Goal: Task Accomplishment & Management: Manage account settings

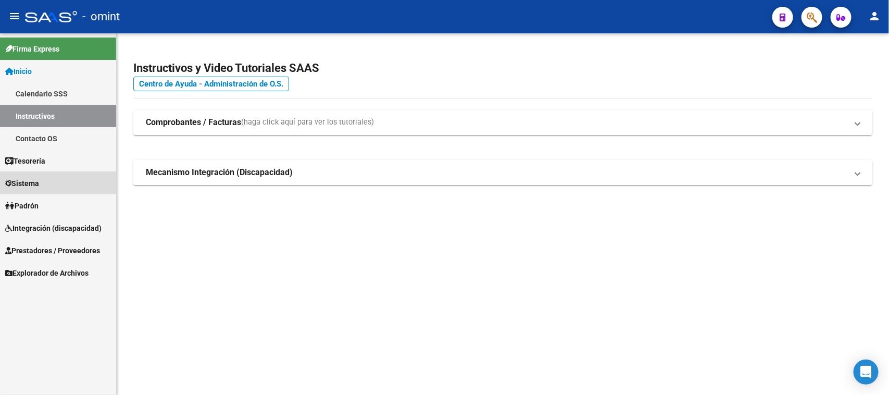
click at [63, 178] on link "Sistema" at bounding box center [58, 183] width 116 height 22
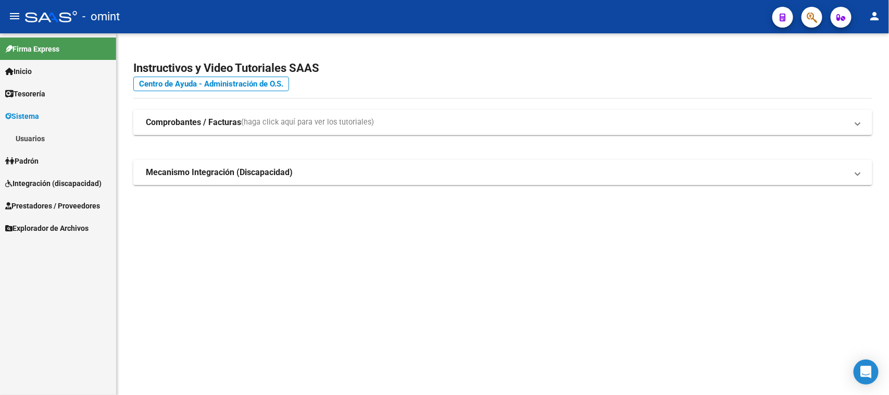
click at [79, 125] on link "Sistema" at bounding box center [58, 116] width 116 height 22
click at [79, 134] on link "Padrón" at bounding box center [58, 138] width 116 height 22
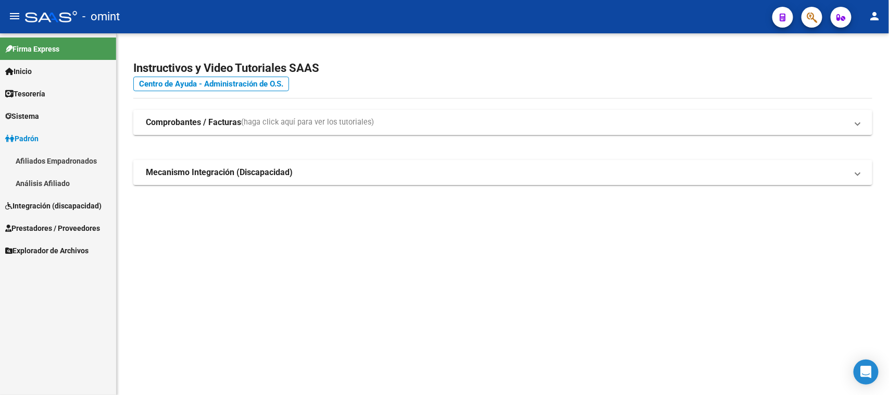
click at [82, 118] on link "Sistema" at bounding box center [58, 116] width 116 height 22
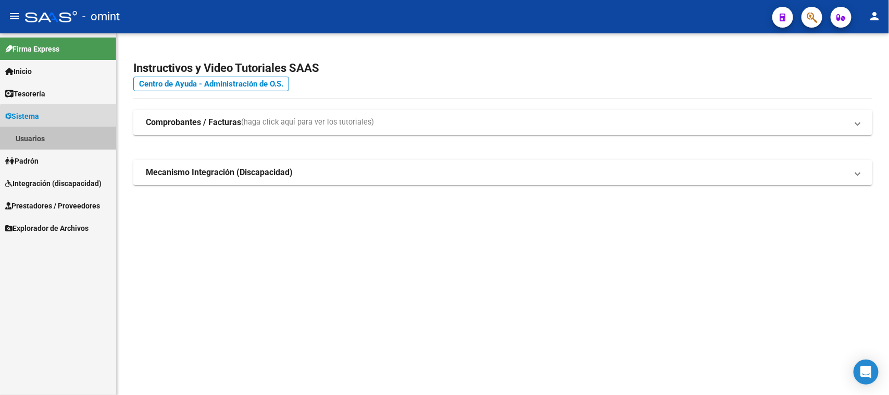
click at [77, 134] on link "Usuarios" at bounding box center [58, 138] width 116 height 22
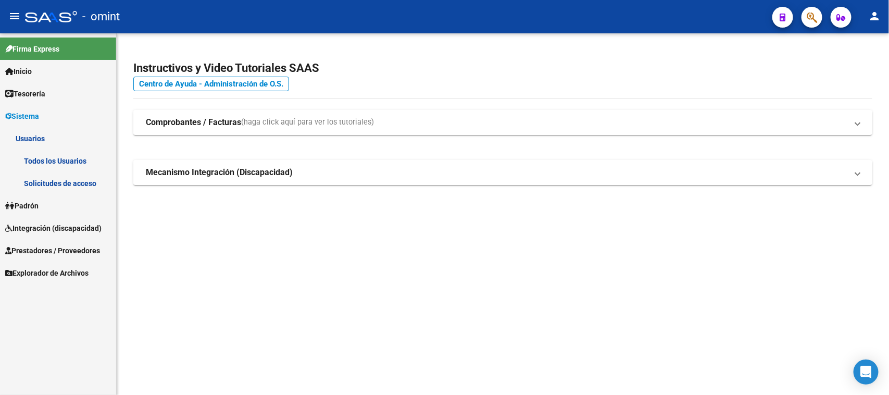
click at [75, 155] on link "Todos los Usuarios" at bounding box center [58, 160] width 116 height 22
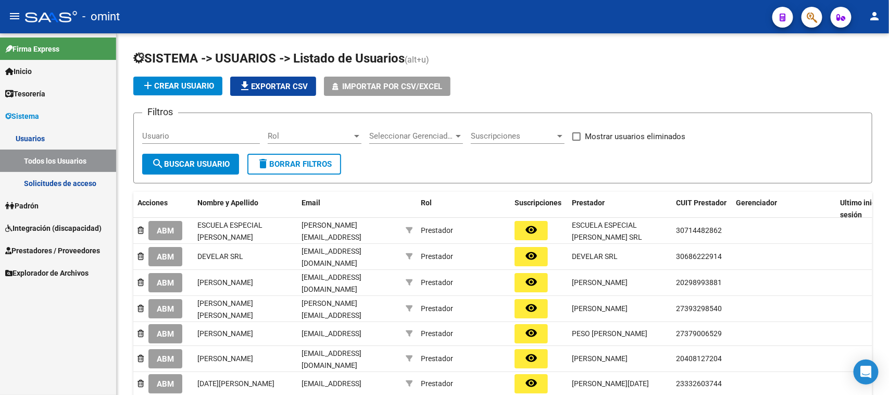
click at [73, 176] on link "Solicitudes de acceso" at bounding box center [58, 183] width 116 height 22
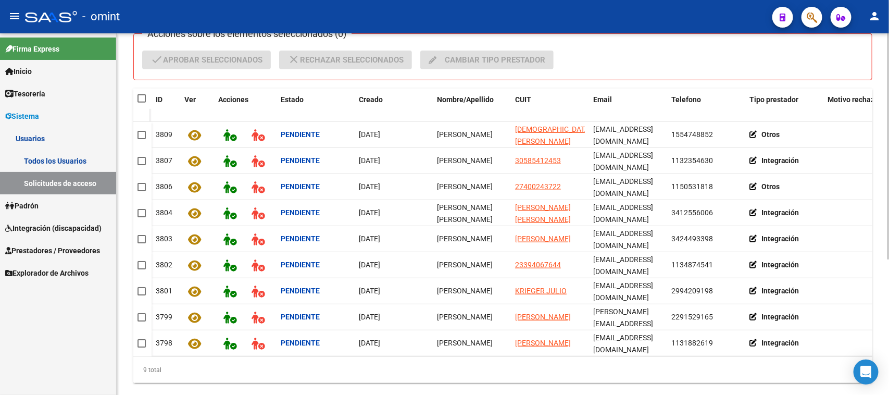
scroll to position [218, 0]
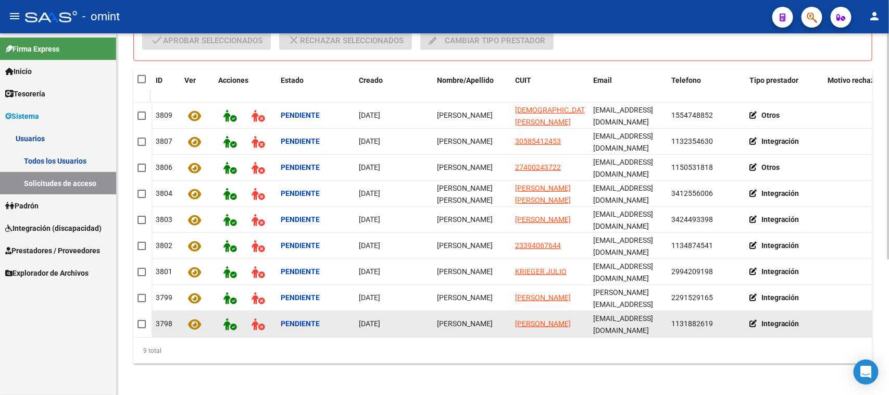
click at [443, 319] on datatable-body-cell "[PERSON_NAME]" at bounding box center [472, 324] width 78 height 26
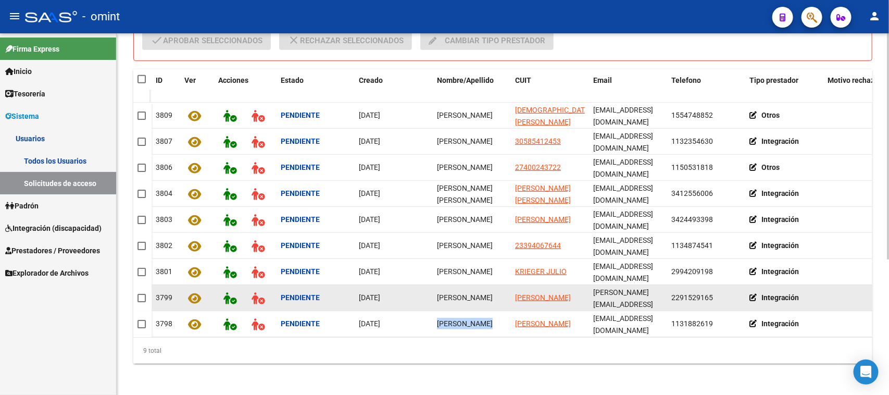
copy span "[PERSON_NAME]"
click at [467, 293] on span "[PERSON_NAME]" at bounding box center [465, 297] width 56 height 8
copy span "[PERSON_NAME]"
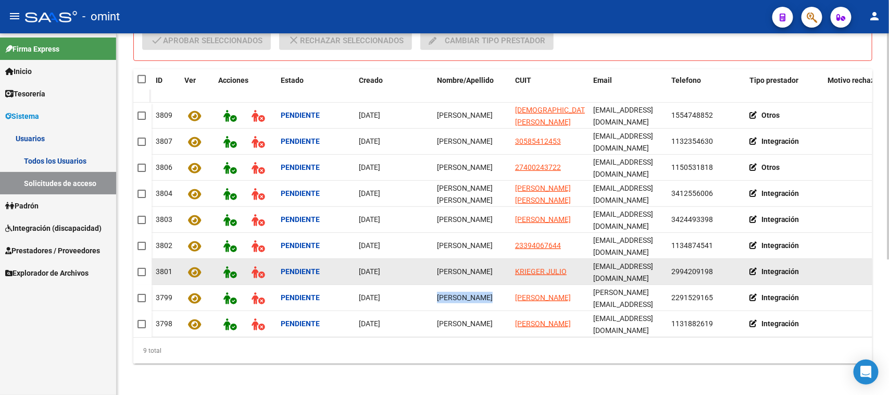
click at [452, 269] on span "[PERSON_NAME]" at bounding box center [465, 271] width 56 height 8
click at [451, 267] on span "[PERSON_NAME]" at bounding box center [465, 271] width 56 height 8
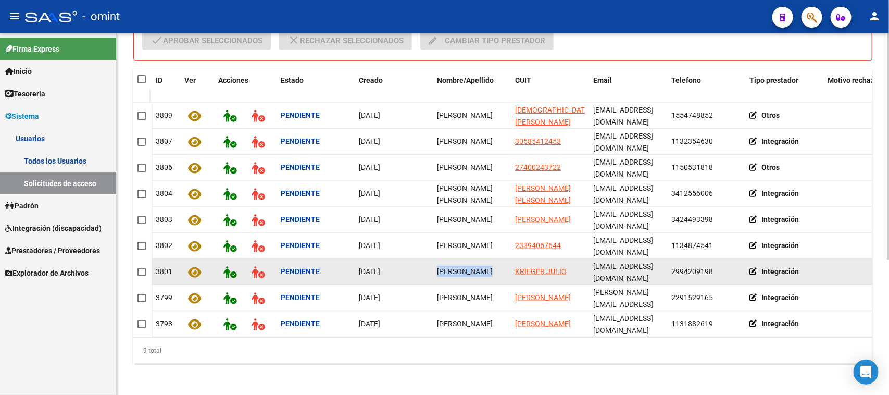
click at [451, 267] on span "[PERSON_NAME]" at bounding box center [465, 271] width 56 height 8
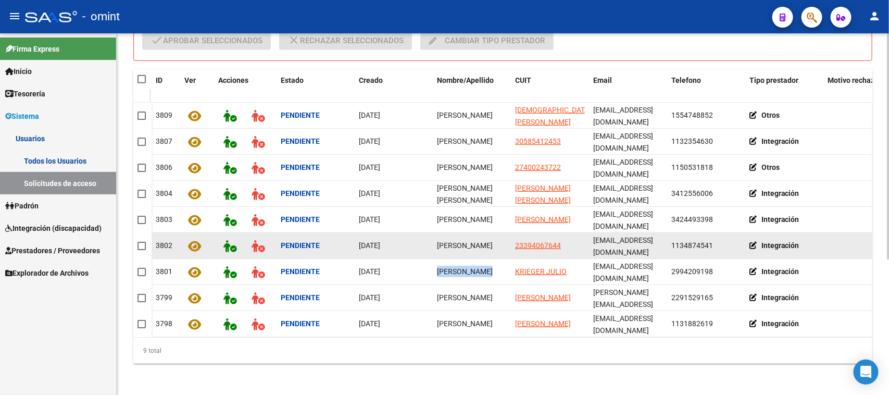
click at [451, 246] on span "[PERSON_NAME]" at bounding box center [465, 245] width 56 height 8
copy span "[PERSON_NAME]"
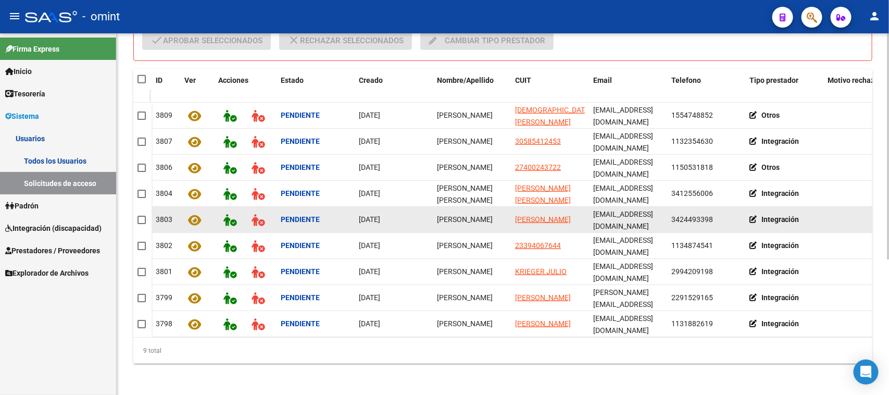
click at [459, 222] on span "[PERSON_NAME]" at bounding box center [465, 219] width 56 height 8
copy span "[PERSON_NAME]"
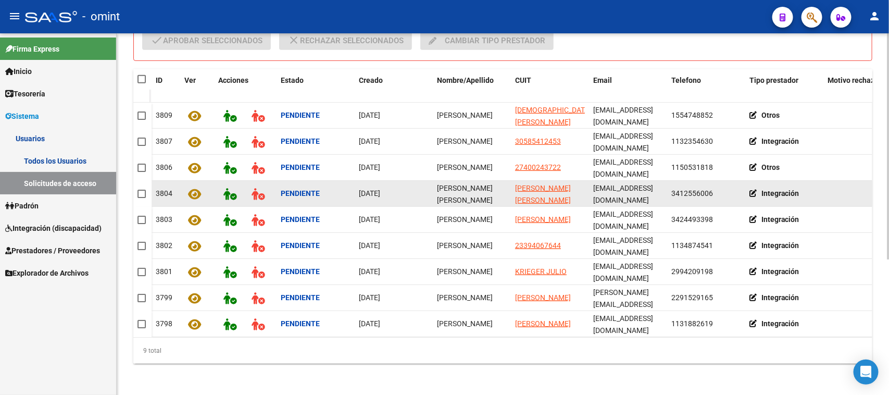
click at [461, 184] on span "[PERSON_NAME] [PERSON_NAME]" at bounding box center [465, 194] width 56 height 20
copy span "[PERSON_NAME] [PERSON_NAME]"
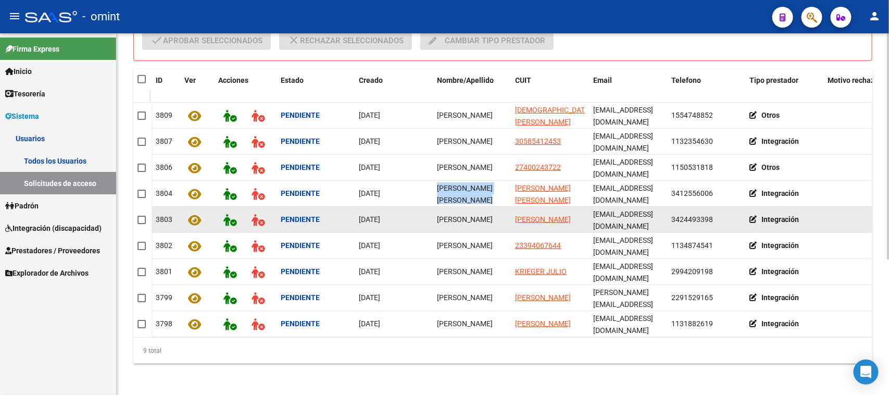
click at [430, 230] on datatable-body-cell "05/10/2025" at bounding box center [393, 220] width 78 height 26
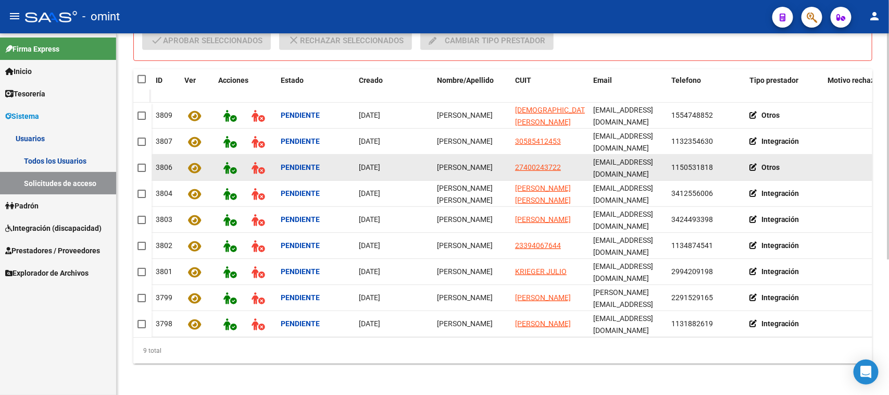
click at [464, 164] on span "[PERSON_NAME]" at bounding box center [465, 167] width 56 height 8
copy span "[PERSON_NAME]"
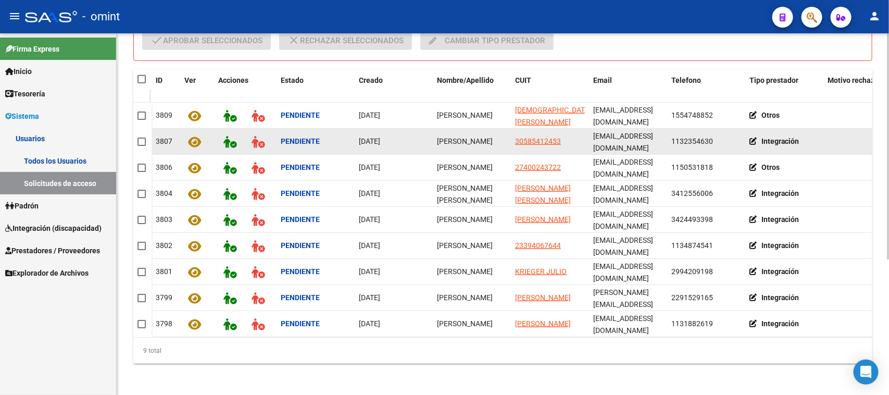
click at [466, 145] on span "[PERSON_NAME]" at bounding box center [465, 141] width 56 height 8
copy span "[PERSON_NAME]"
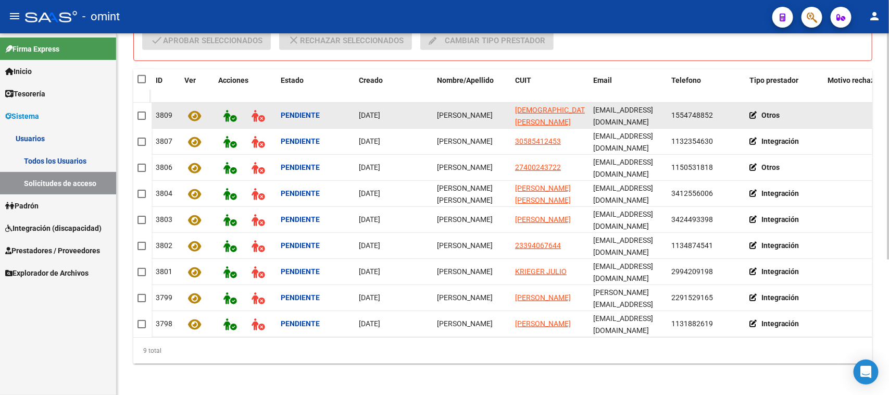
click at [467, 111] on span "[PERSON_NAME]" at bounding box center [465, 115] width 56 height 8
copy span "[PERSON_NAME]"
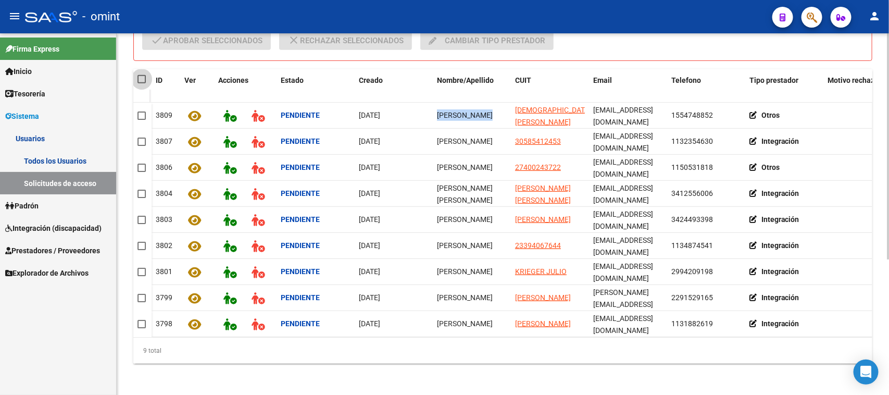
click at [137, 78] on span at bounding box center [141, 79] width 8 height 8
click at [141, 83] on input "checkbox" at bounding box center [141, 83] width 1 height 1
checkbox input "true"
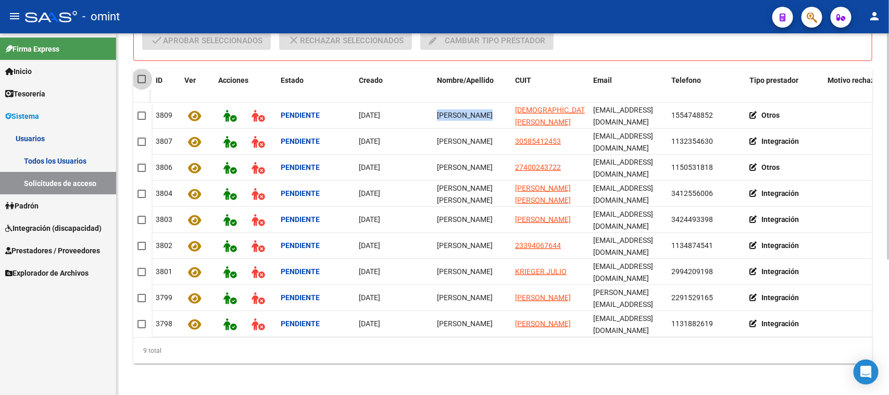
checkbox input "true"
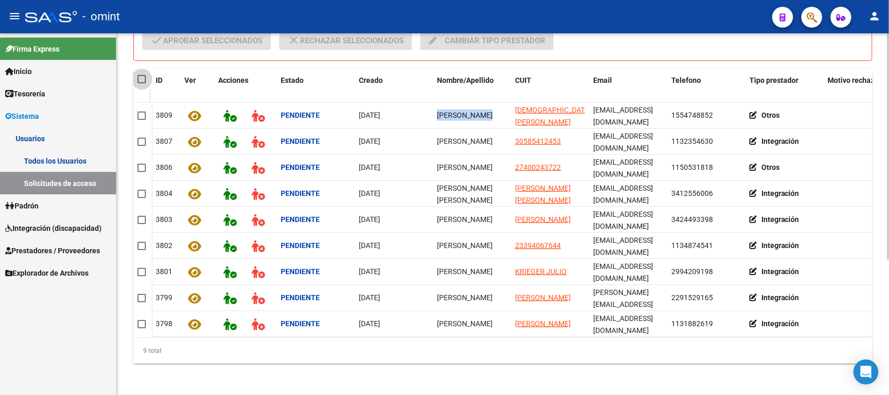
checkbox input "true"
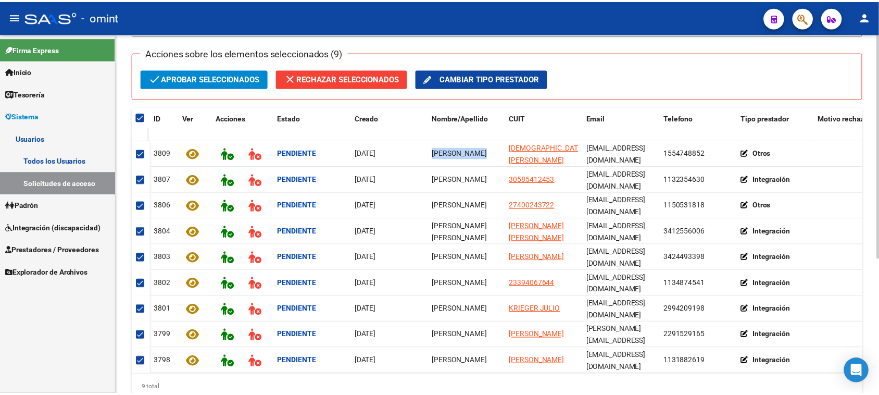
scroll to position [153, 0]
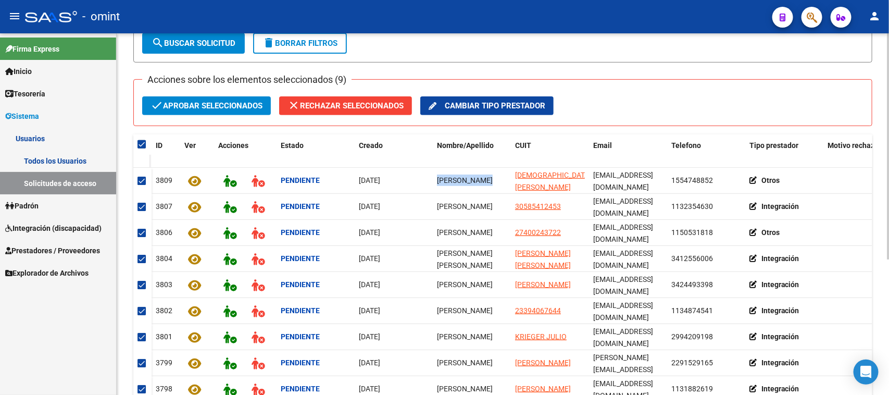
click at [233, 105] on span "check Aprobar seleccionados" at bounding box center [206, 105] width 112 height 19
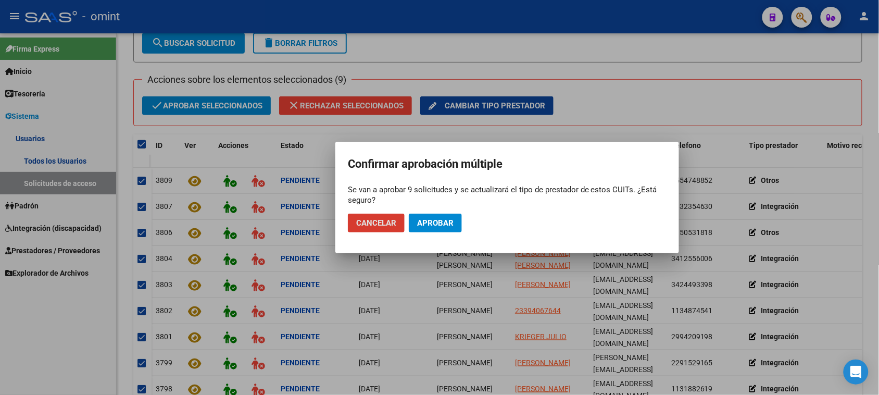
click at [431, 217] on button "Aprobar" at bounding box center [435, 222] width 53 height 19
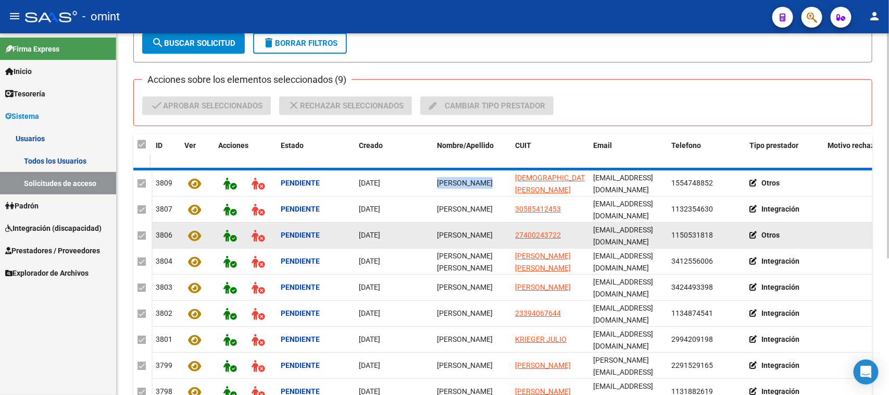
checkbox input "false"
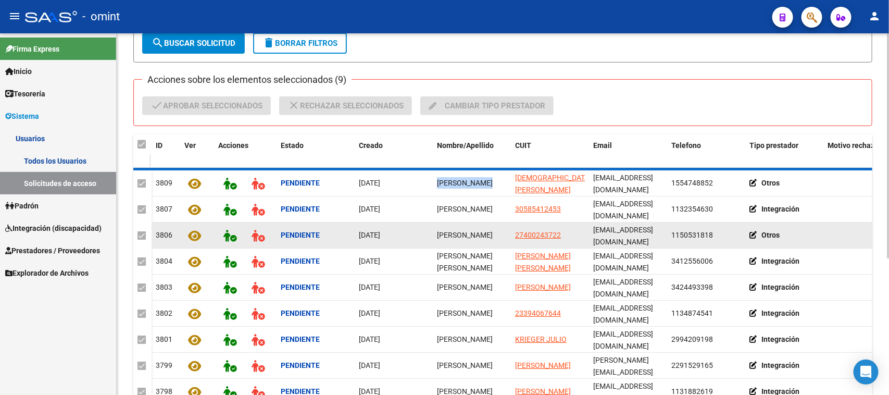
checkbox input "false"
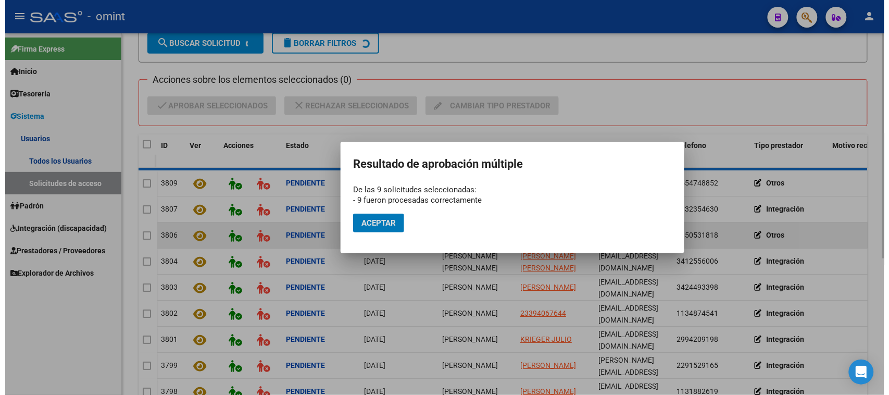
scroll to position [9, 0]
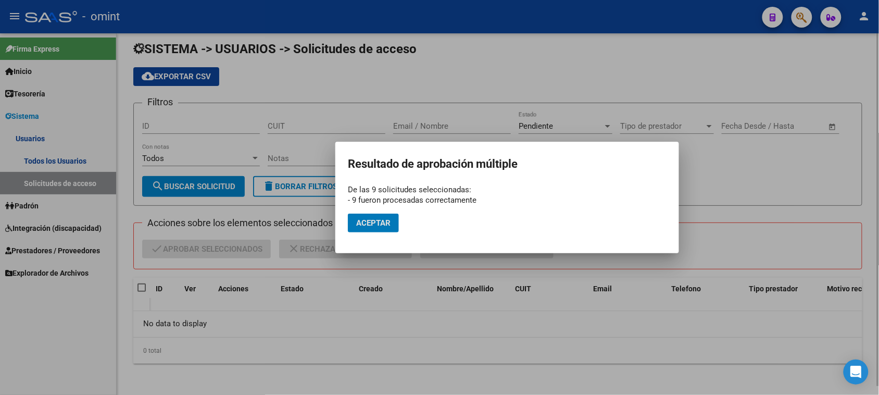
click at [379, 226] on span "Aceptar" at bounding box center [373, 222] width 34 height 9
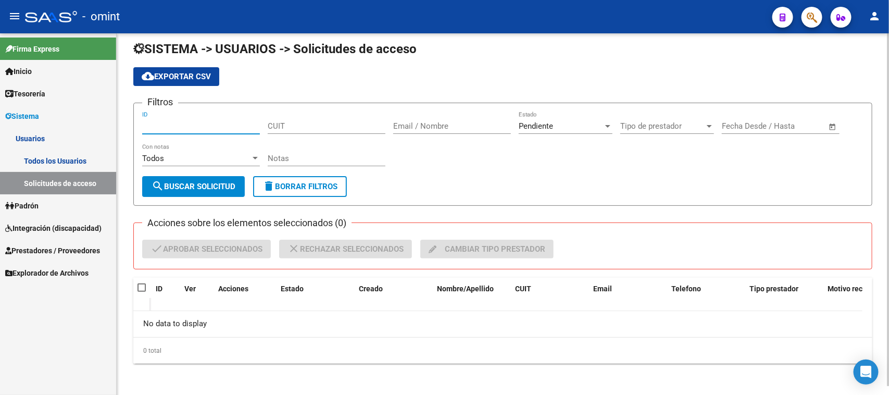
click at [209, 121] on input "ID" at bounding box center [201, 125] width 118 height 9
click at [535, 133] on div "Pendiente Estado" at bounding box center [565, 127] width 94 height 32
click at [534, 131] on div "Pendiente Estado" at bounding box center [565, 122] width 94 height 22
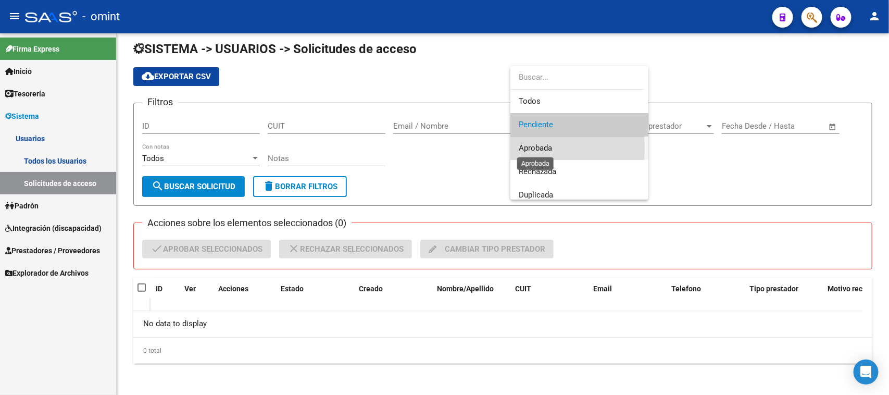
click at [528, 148] on span "Aprobada" at bounding box center [534, 147] width 33 height 9
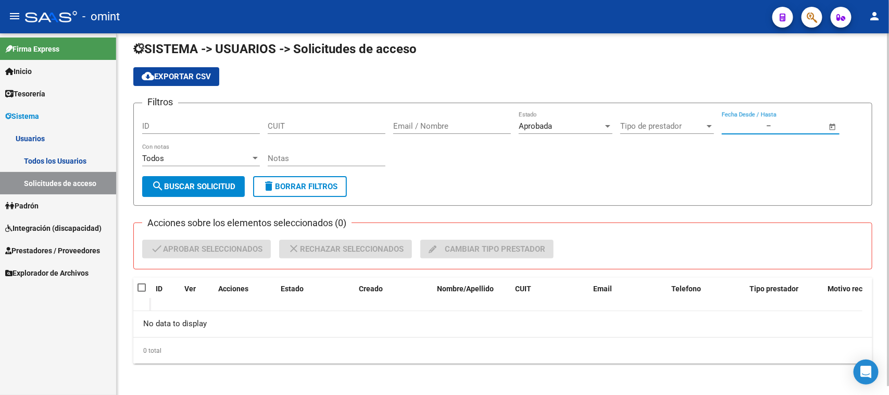
click at [738, 128] on input "text" at bounding box center [742, 125] width 42 height 9
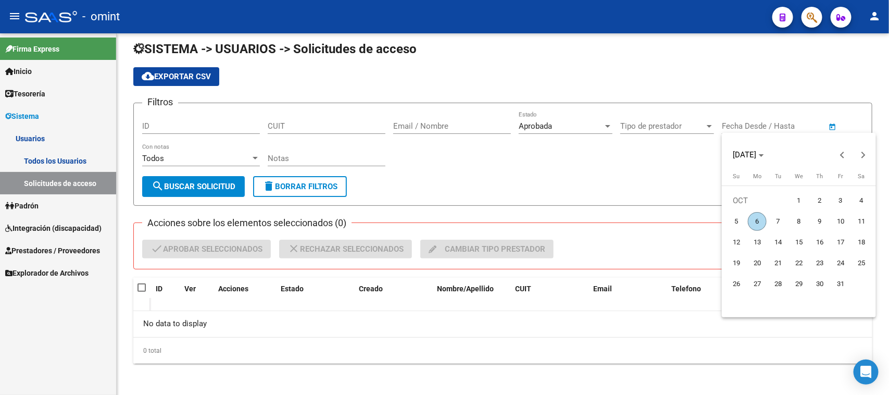
drag, startPoint x: 760, startPoint y: 216, endPoint x: 755, endPoint y: 211, distance: 7.0
click at [760, 216] on span "6" at bounding box center [756, 221] width 19 height 19
type input "06/10/2025"
click at [177, 193] on div at bounding box center [444, 197] width 889 height 395
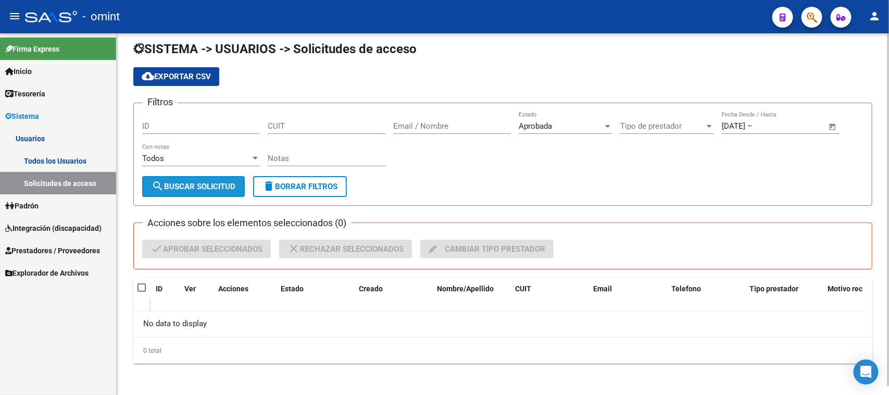
click at [204, 183] on span "search Buscar solicitud" at bounding box center [193, 186] width 84 height 9
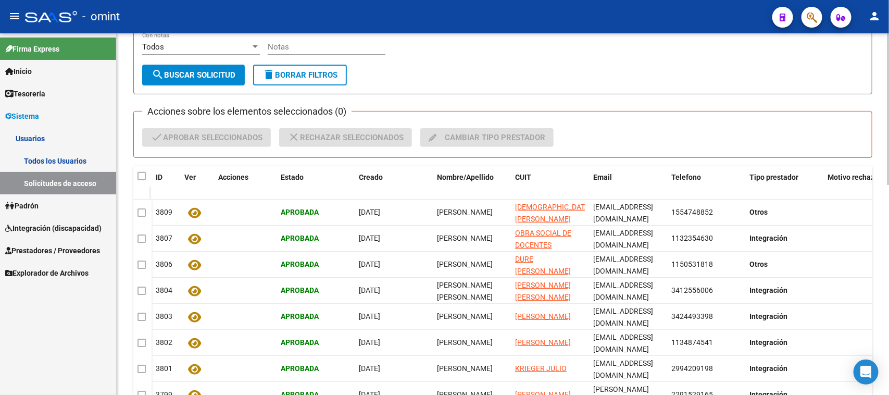
scroll to position [130, 0]
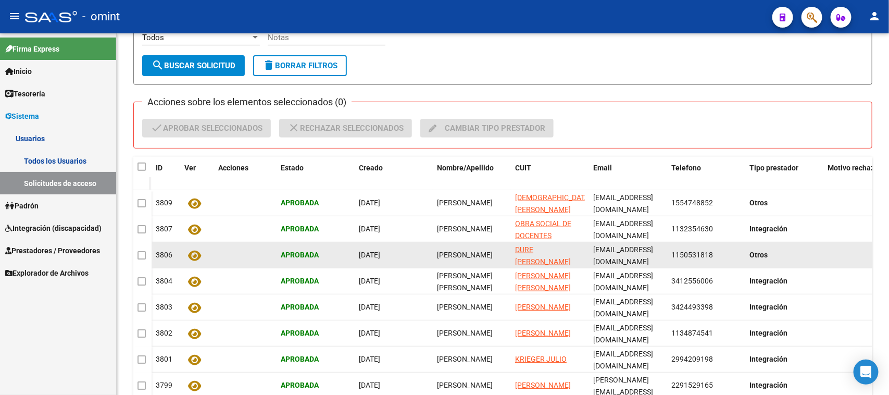
click at [144, 253] on span at bounding box center [141, 255] width 8 height 8
click at [142, 256] on span at bounding box center [141, 255] width 8 height 8
click at [138, 254] on span at bounding box center [141, 255] width 8 height 8
click at [193, 255] on icon at bounding box center [194, 255] width 13 height 12
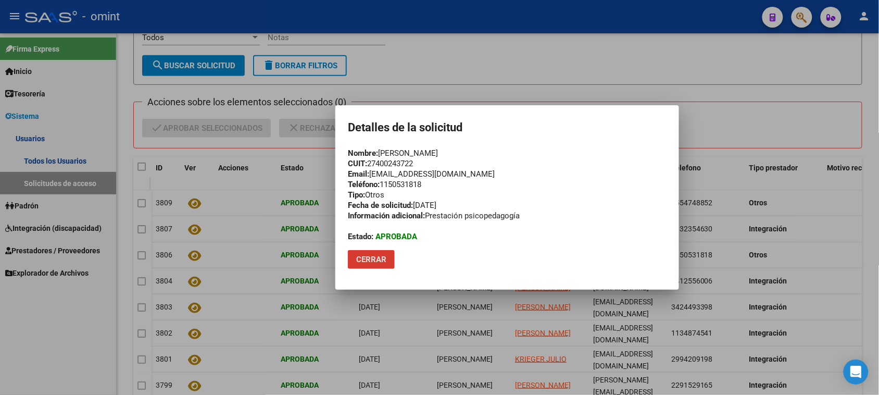
click at [387, 261] on button "Cerrar" at bounding box center [371, 259] width 47 height 19
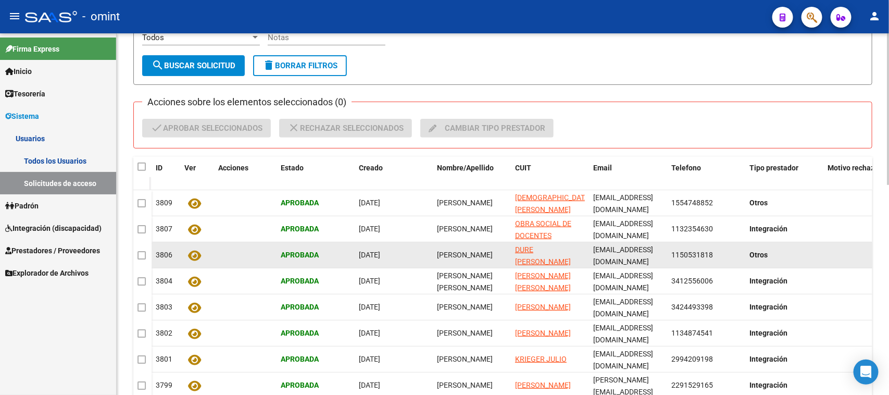
click at [473, 257] on span "[PERSON_NAME]" at bounding box center [465, 254] width 56 height 8
copy span "[PERSON_NAME]"
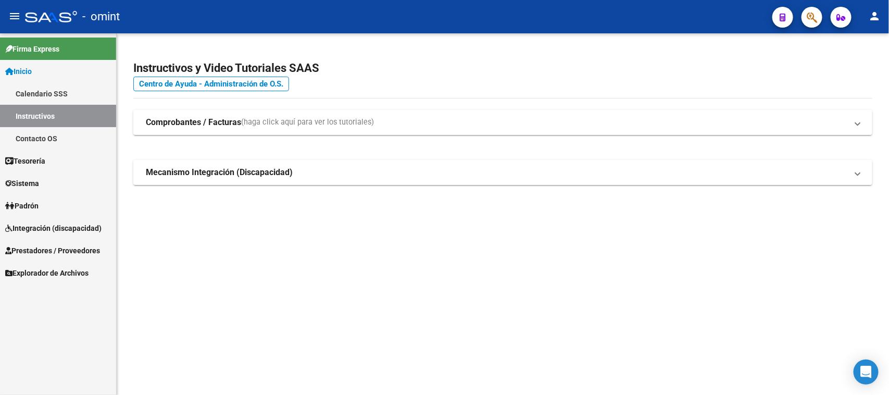
click at [50, 176] on link "Sistema" at bounding box center [58, 183] width 116 height 22
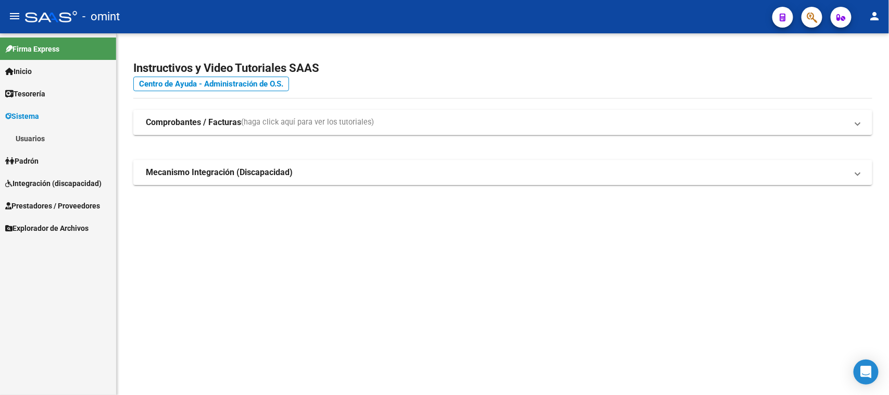
click at [55, 135] on link "Usuarios" at bounding box center [58, 138] width 116 height 22
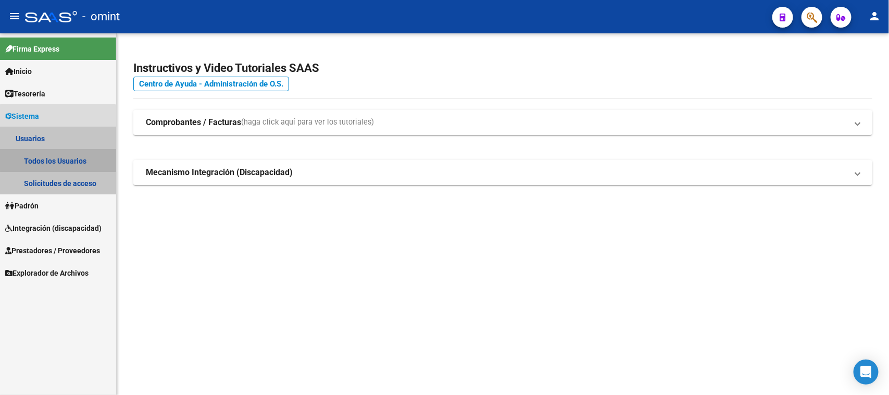
click at [58, 156] on link "Todos los Usuarios" at bounding box center [58, 160] width 116 height 22
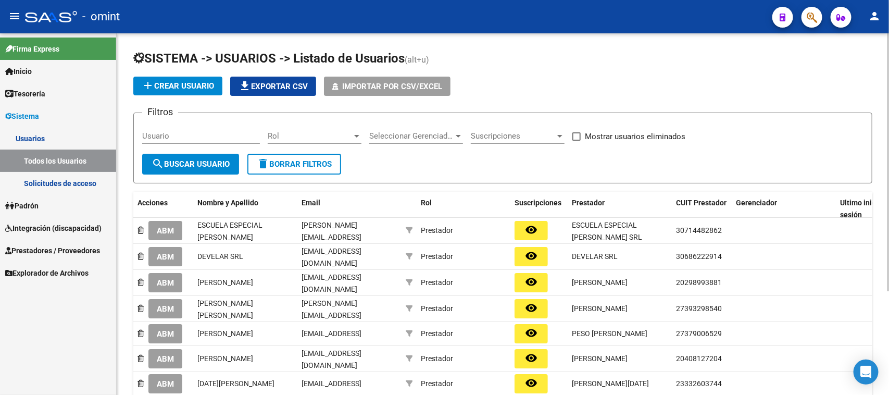
click at [191, 138] on input "Usuario" at bounding box center [201, 135] width 118 height 9
paste input "[PERSON_NAME]"
type input "[PERSON_NAME]"
click at [192, 154] on button "search Buscar Usuario" at bounding box center [190, 164] width 97 height 21
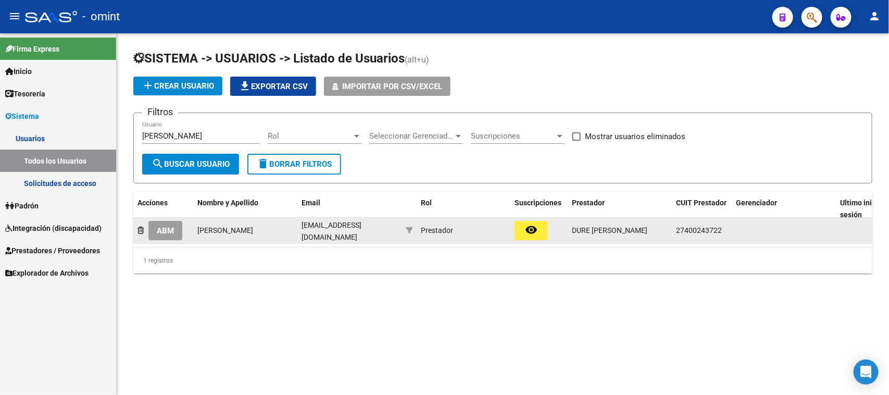
click at [156, 230] on button "ABM" at bounding box center [165, 230] width 34 height 19
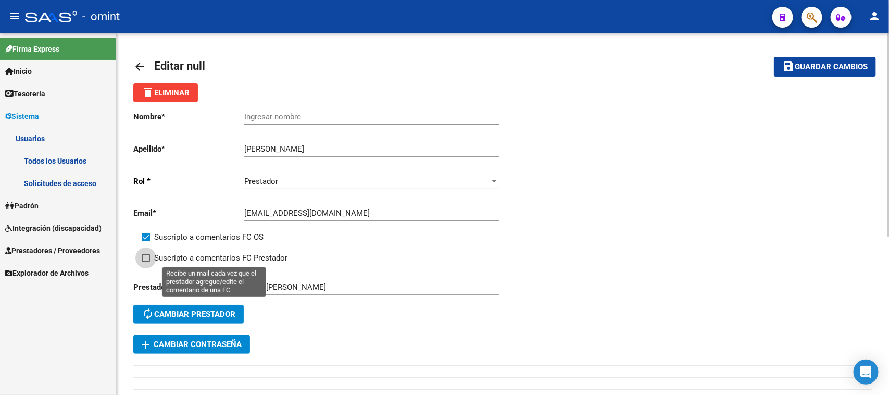
click at [180, 255] on span "Suscripto a comentarios FC Prestador" at bounding box center [220, 257] width 133 height 12
click at [146, 262] on input "Suscripto a comentarios FC Prestador" at bounding box center [145, 262] width 1 height 1
checkbox input "true"
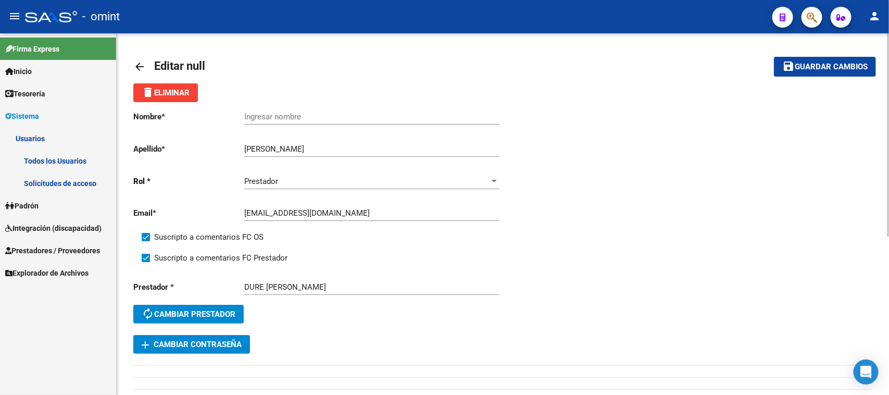
click at [786, 67] on mat-icon "save" at bounding box center [788, 66] width 12 height 12
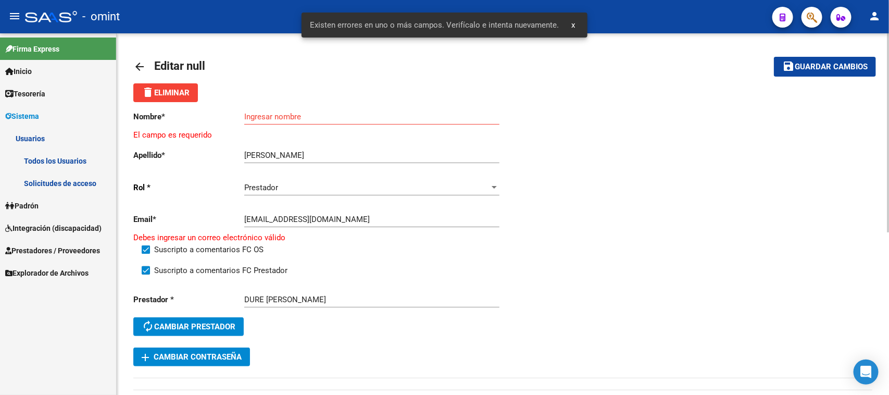
click at [258, 152] on input "[PERSON_NAME]" at bounding box center [371, 154] width 255 height 9
type input "Dure"
click at [286, 116] on input "Ingresar nombre" at bounding box center [371, 116] width 255 height 9
paste input "[PERSON_NAME]"
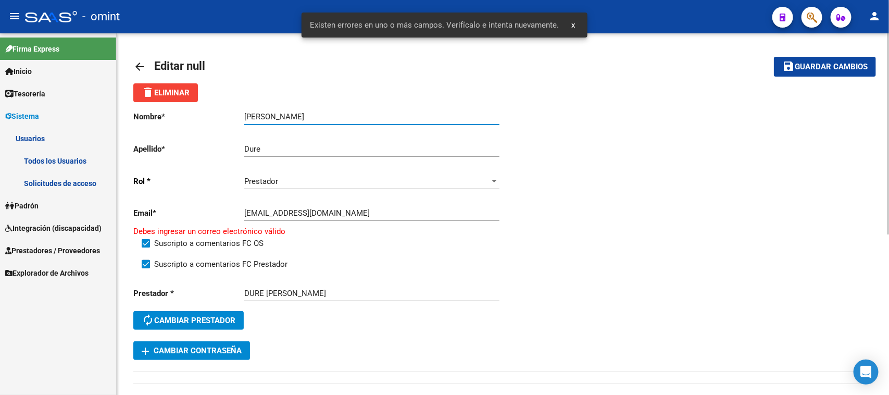
type input "[PERSON_NAME]"
click at [823, 64] on span "Guardar cambios" at bounding box center [830, 66] width 73 height 9
click at [250, 209] on input "[EMAIL_ADDRESS][DOMAIN_NAME]" at bounding box center [371, 212] width 255 height 9
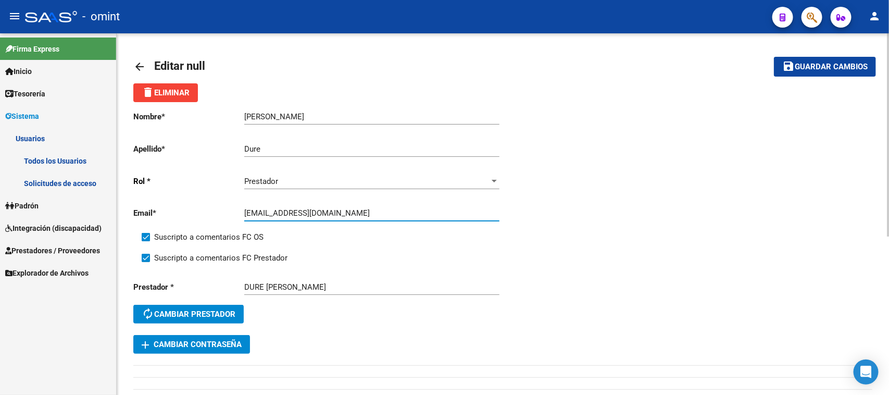
type input "[EMAIL_ADDRESS][DOMAIN_NAME]"
click at [809, 69] on span "Guardar cambios" at bounding box center [830, 66] width 73 height 9
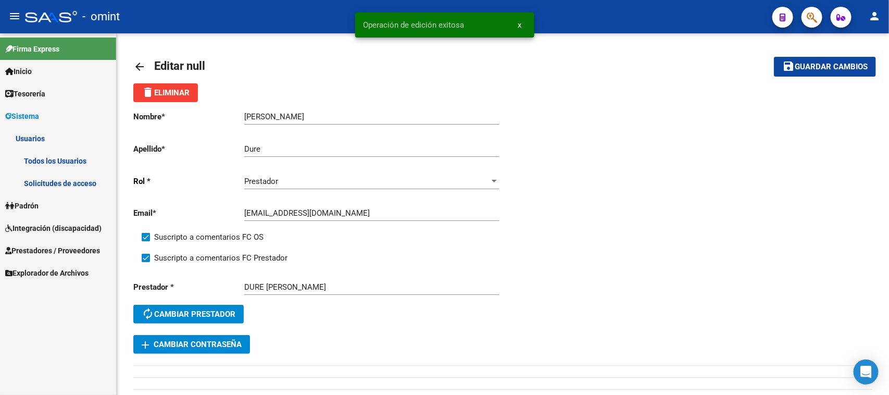
drag, startPoint x: 47, startPoint y: 152, endPoint x: 55, endPoint y: 151, distance: 7.9
click at [47, 152] on link "Todos los Usuarios" at bounding box center [58, 160] width 116 height 22
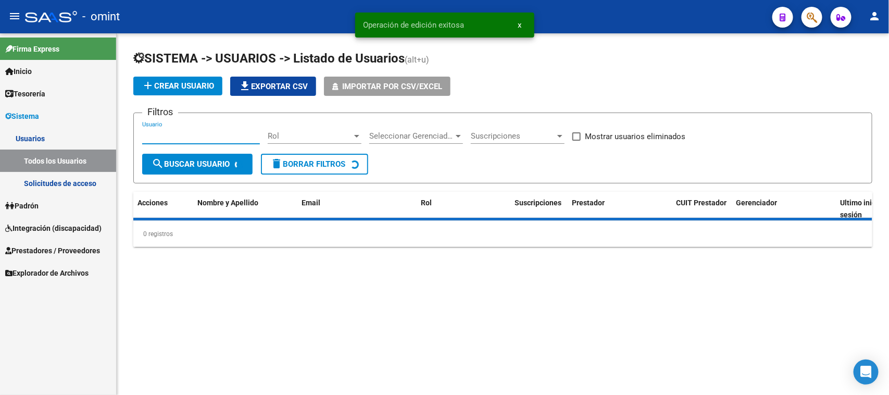
click at [217, 131] on input "Usuario" at bounding box center [201, 135] width 118 height 9
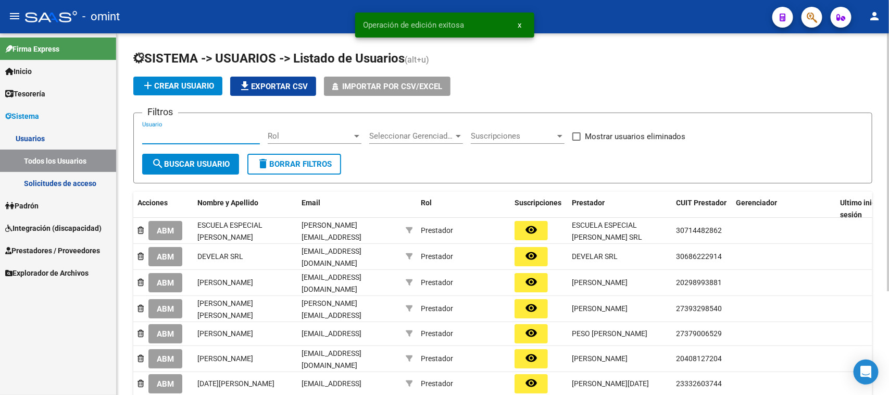
paste input "[PERSON_NAME]"
type input "[PERSON_NAME]"
click at [211, 159] on span "search Buscar Usuario" at bounding box center [190, 163] width 78 height 9
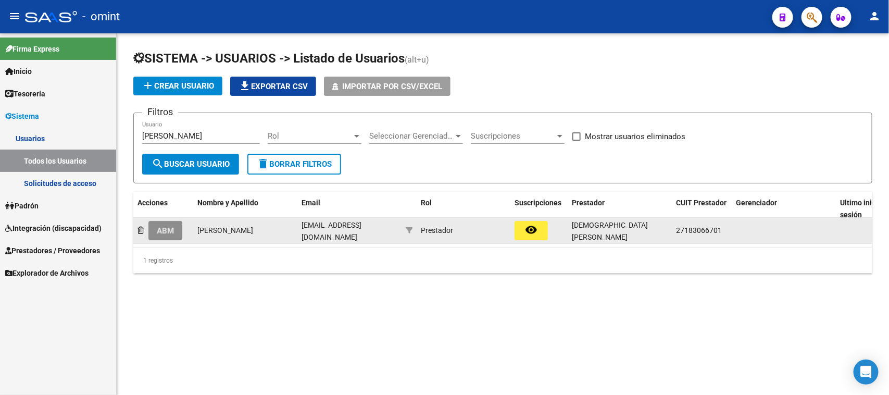
click at [179, 222] on button "ABM" at bounding box center [165, 230] width 34 height 19
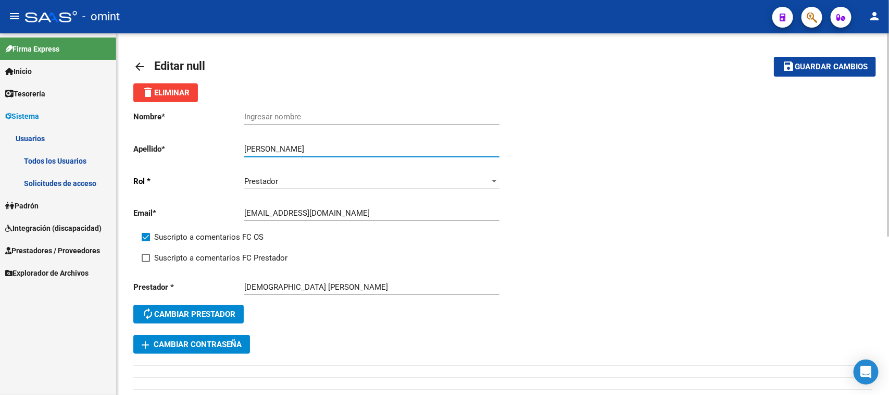
click at [258, 147] on input "[PERSON_NAME]" at bounding box center [371, 148] width 255 height 9
type input "juarez"
click at [272, 115] on input "Ingresar nombre" at bounding box center [371, 116] width 255 height 9
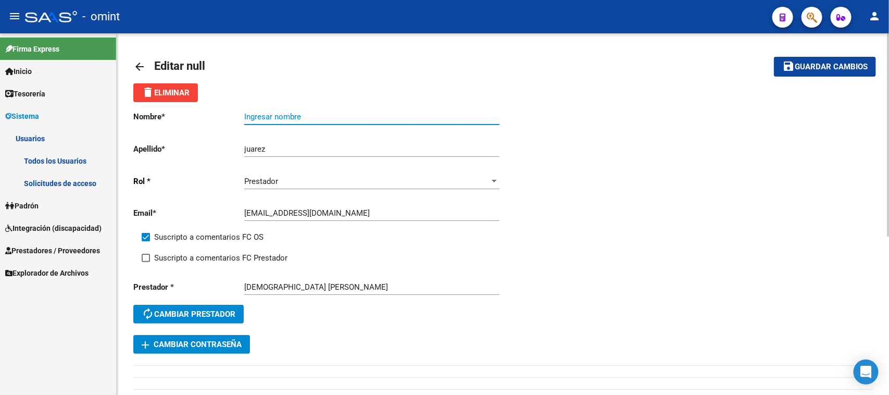
paste input "[PERSON_NAME]"
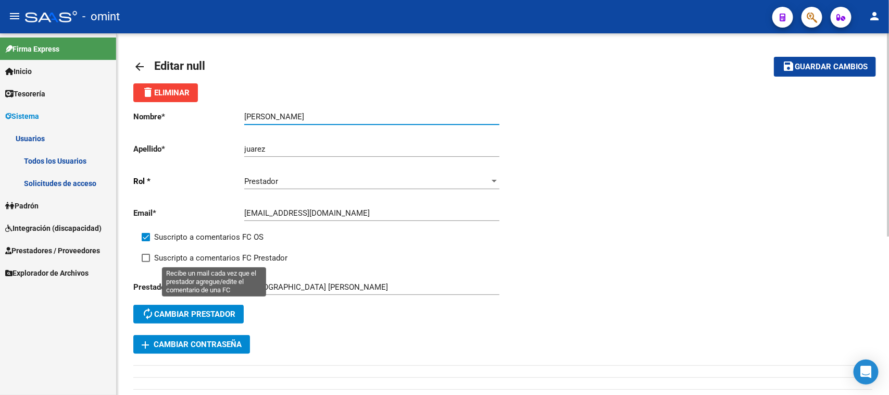
type input "[PERSON_NAME]"
click at [205, 256] on span "Suscripto a comentarios FC Prestador" at bounding box center [220, 257] width 133 height 12
click at [146, 262] on input "Suscripto a comentarios FC Prestador" at bounding box center [145, 262] width 1 height 1
checkbox input "true"
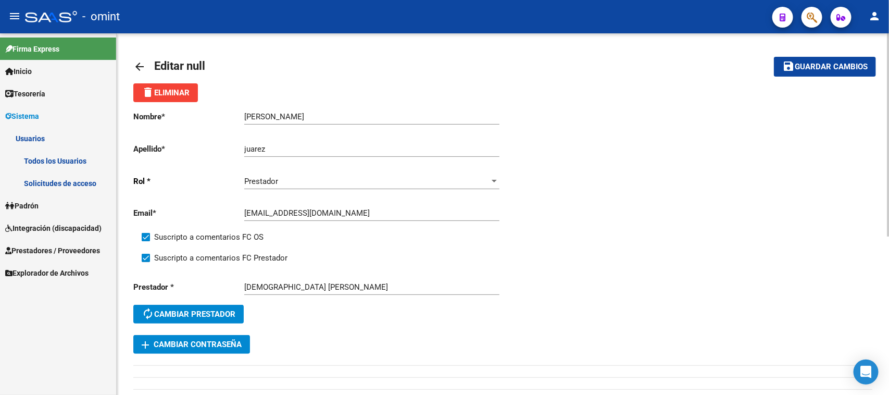
click at [857, 53] on mat-toolbar-row "save Guardar cambios" at bounding box center [798, 66] width 155 height 33
click at [837, 62] on span "Guardar cambios" at bounding box center [830, 66] width 73 height 9
drag, startPoint x: 81, startPoint y: 162, endPoint x: 121, endPoint y: 149, distance: 42.1
click at [81, 162] on link "Todos los Usuarios" at bounding box center [58, 160] width 116 height 22
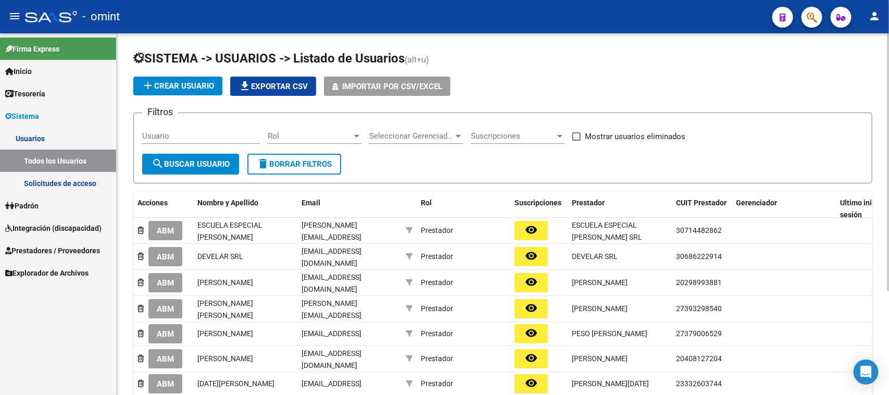
click at [202, 129] on div "Usuario" at bounding box center [201, 132] width 118 height 22
paste input "[PERSON_NAME]"
type input "[PERSON_NAME]"
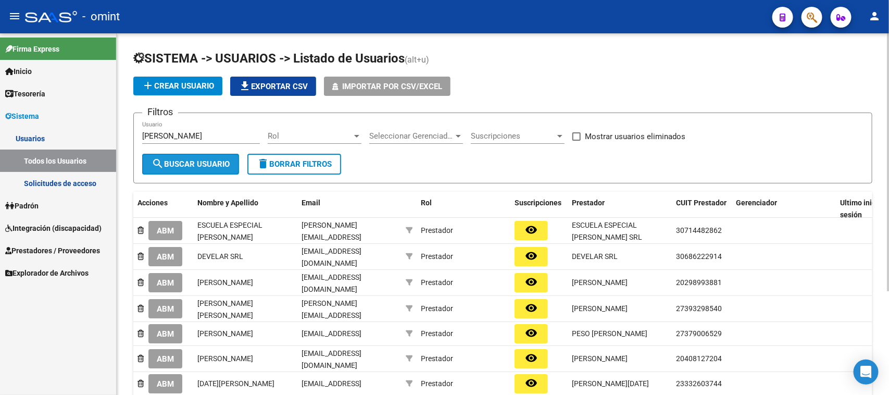
click at [196, 163] on span "search Buscar Usuario" at bounding box center [190, 163] width 78 height 9
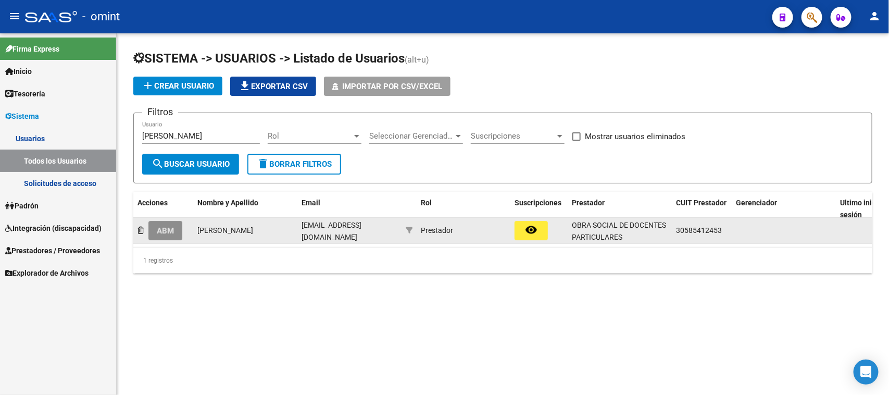
click at [170, 227] on span "ABM" at bounding box center [165, 230] width 17 height 9
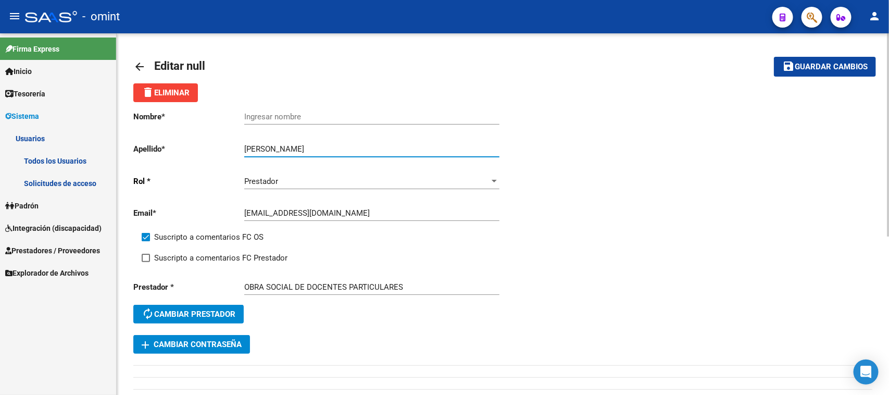
drag, startPoint x: 318, startPoint y: 147, endPoint x: 399, endPoint y: 151, distance: 81.3
click at [399, 151] on input "[PERSON_NAME]" at bounding box center [371, 148] width 255 height 9
type input "[PERSON_NAME] [PERSON_NAME]"
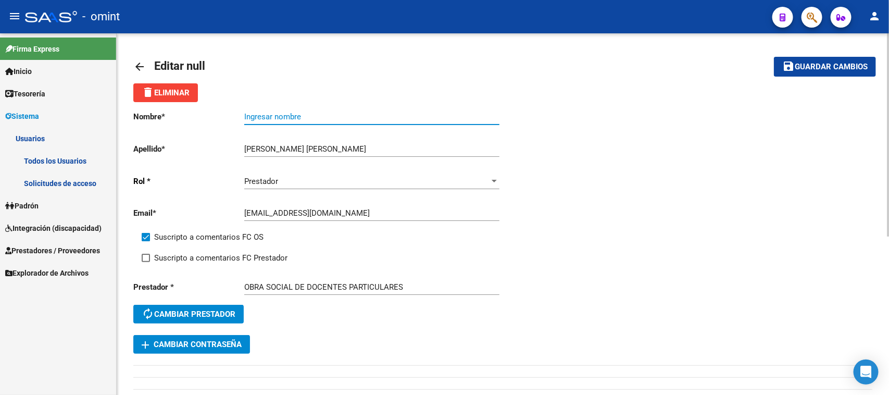
click at [382, 116] on input "Ingresar nombre" at bounding box center [371, 116] width 255 height 9
click at [382, 115] on input "Ingresar nombre" at bounding box center [371, 116] width 255 height 9
paste input "[PERSON_NAME]"
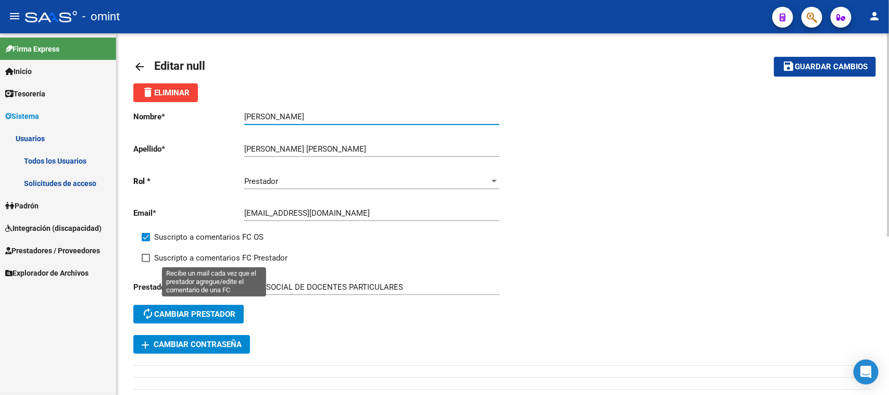
type input "[PERSON_NAME]"
drag, startPoint x: 190, startPoint y: 258, endPoint x: 203, endPoint y: 242, distance: 20.3
click at [189, 258] on span "Suscripto a comentarios FC Prestador" at bounding box center [220, 257] width 133 height 12
click at [146, 262] on input "Suscripto a comentarios FC Prestador" at bounding box center [145, 262] width 1 height 1
checkbox input "true"
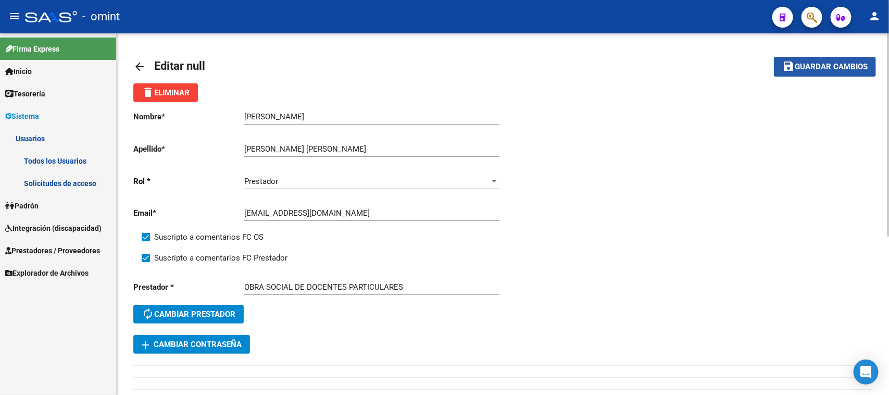
click at [812, 69] on span "Guardar cambios" at bounding box center [830, 66] width 73 height 9
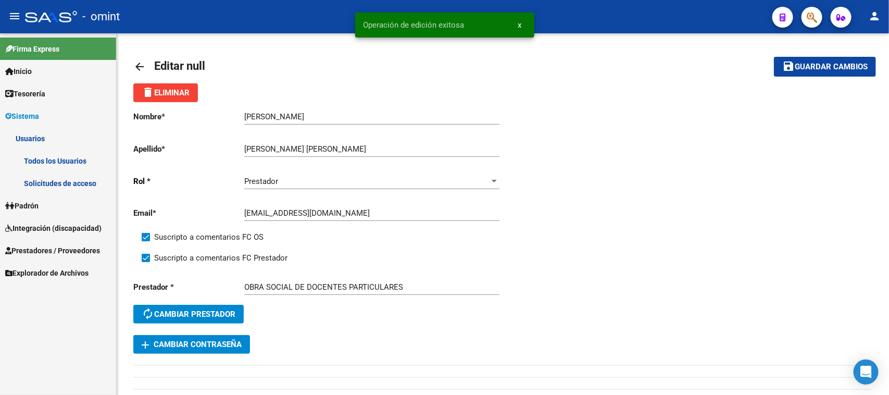
click at [72, 155] on link "Todos los Usuarios" at bounding box center [58, 160] width 116 height 22
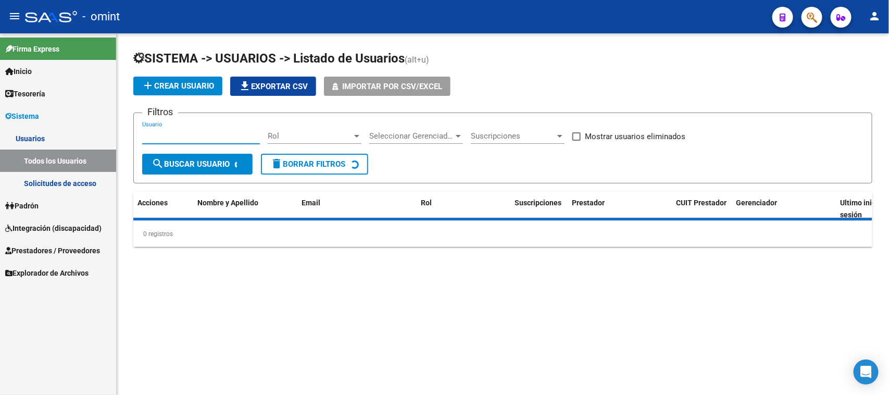
click at [216, 135] on input "Usuario" at bounding box center [201, 135] width 118 height 9
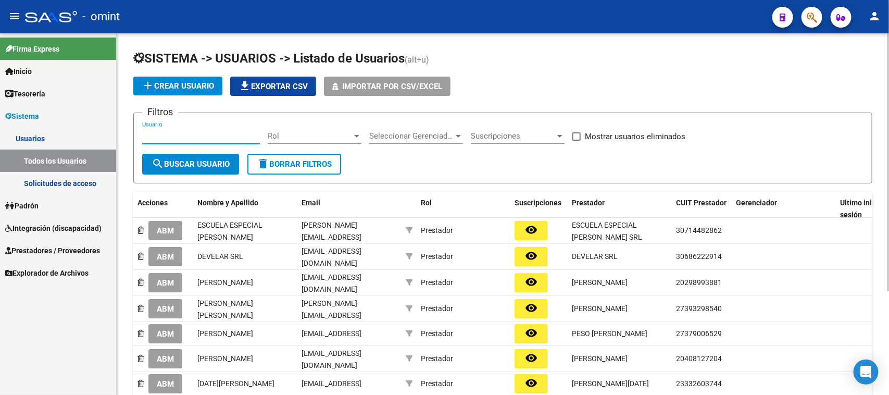
paste input "[PERSON_NAME] [PERSON_NAME]"
type input "[PERSON_NAME] [PERSON_NAME]"
click at [201, 161] on span "search Buscar Usuario" at bounding box center [190, 163] width 78 height 9
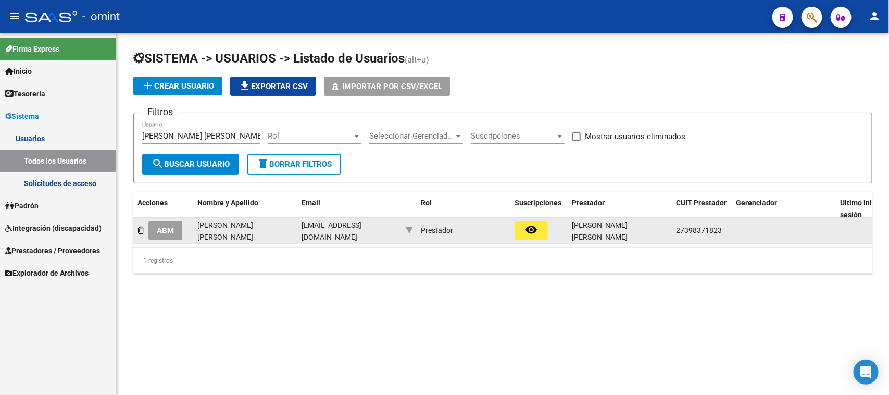
click at [162, 226] on span "ABM" at bounding box center [165, 230] width 17 height 9
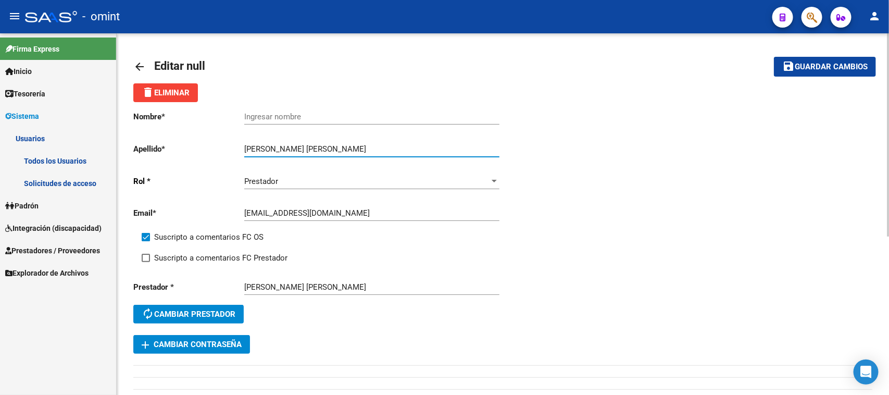
drag, startPoint x: 321, startPoint y: 146, endPoint x: 202, endPoint y: 149, distance: 118.7
click at [202, 149] on app-form-text-field "Apellido * [PERSON_NAME] [PERSON_NAME] Ingresar apellido" at bounding box center [315, 148] width 365 height 9
type input "[PERSON_NAME]"
click at [284, 110] on div "Ingresar nombre" at bounding box center [371, 113] width 255 height 22
click at [284, 112] on input "Ingresar nombre" at bounding box center [371, 116] width 255 height 9
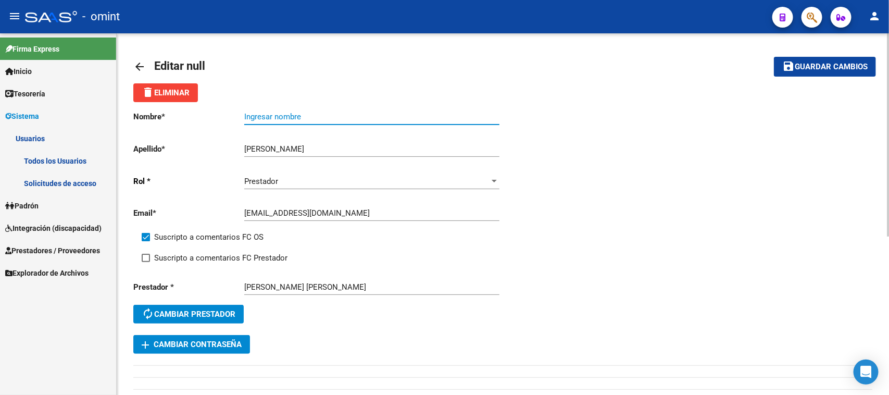
paste input "[PERSON_NAME]"
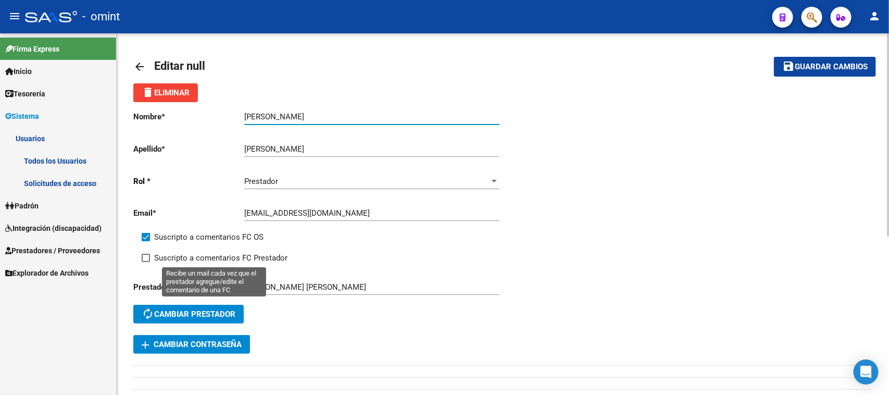
type input "[PERSON_NAME]"
click at [212, 253] on span "Suscripto a comentarios FC Prestador" at bounding box center [220, 257] width 133 height 12
click at [146, 262] on input "Suscripto a comentarios FC Prestador" at bounding box center [145, 262] width 1 height 1
checkbox input "true"
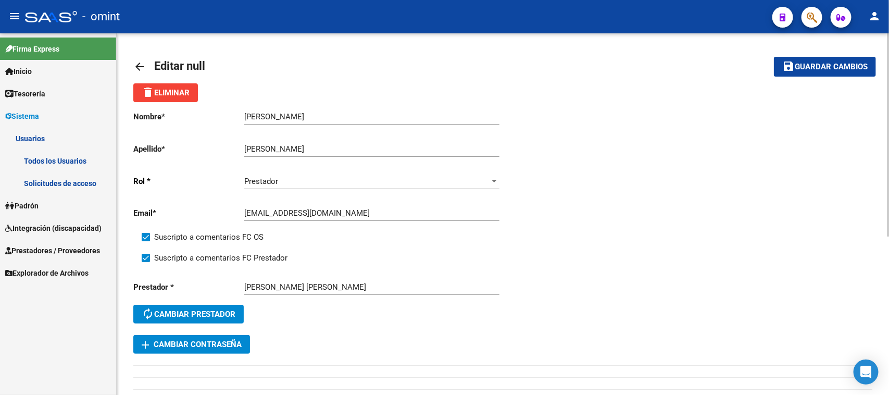
click at [798, 75] on mat-toolbar-row "save Guardar cambios" at bounding box center [798, 66] width 155 height 33
click at [800, 72] on button "save Guardar cambios" at bounding box center [824, 66] width 102 height 19
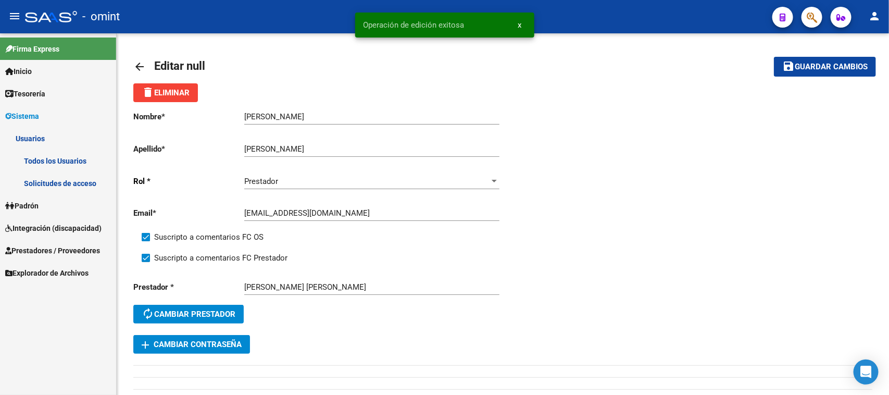
click at [54, 167] on link "Todos los Usuarios" at bounding box center [58, 160] width 116 height 22
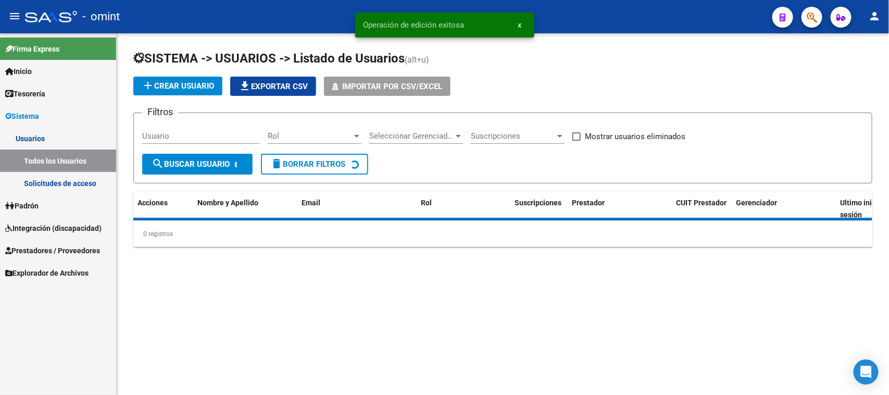
click at [182, 138] on input "Usuario" at bounding box center [201, 135] width 118 height 9
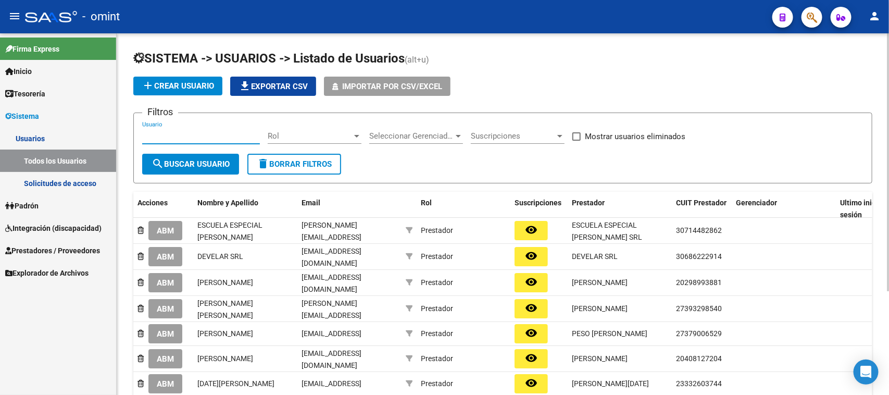
paste input "[PERSON_NAME]"
type input "[PERSON_NAME]"
click at [181, 159] on span "search Buscar Usuario" at bounding box center [190, 163] width 78 height 9
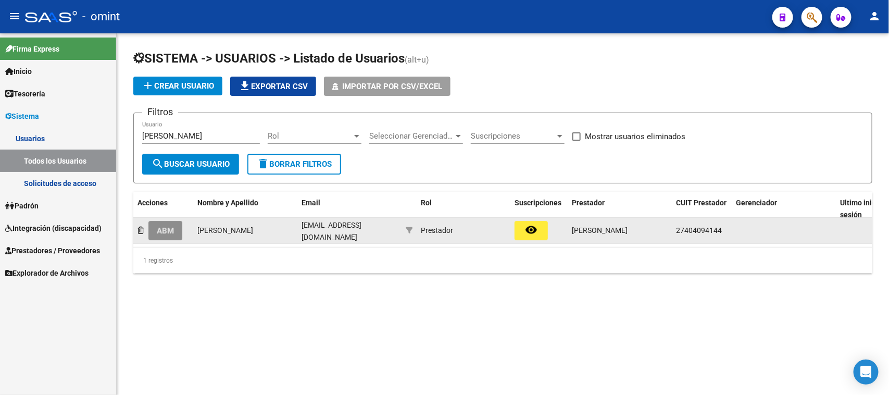
click at [172, 232] on button "ABM" at bounding box center [165, 230] width 34 height 19
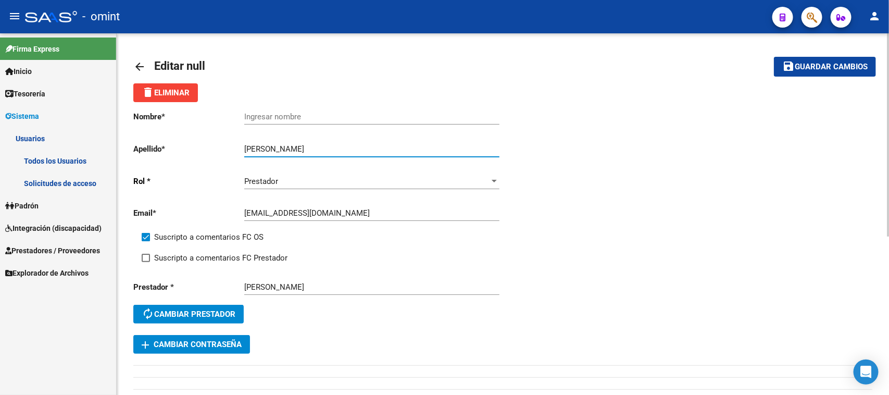
drag, startPoint x: 272, startPoint y: 147, endPoint x: 201, endPoint y: 148, distance: 70.8
click at [201, 148] on app-form-text-field "Apellido * [PERSON_NAME] apellido" at bounding box center [315, 148] width 365 height 9
type input "[PERSON_NAME]"
click at [268, 120] on input "Ingresar nombre" at bounding box center [371, 116] width 255 height 9
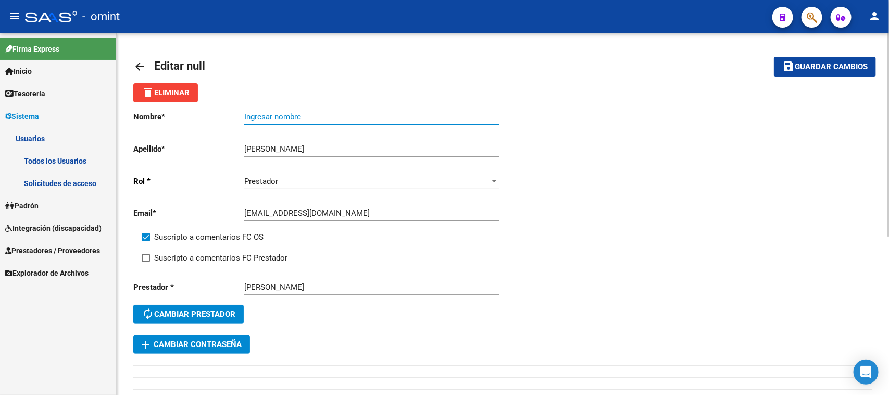
paste input "[PERSON_NAME]"
type input "[PERSON_NAME]"
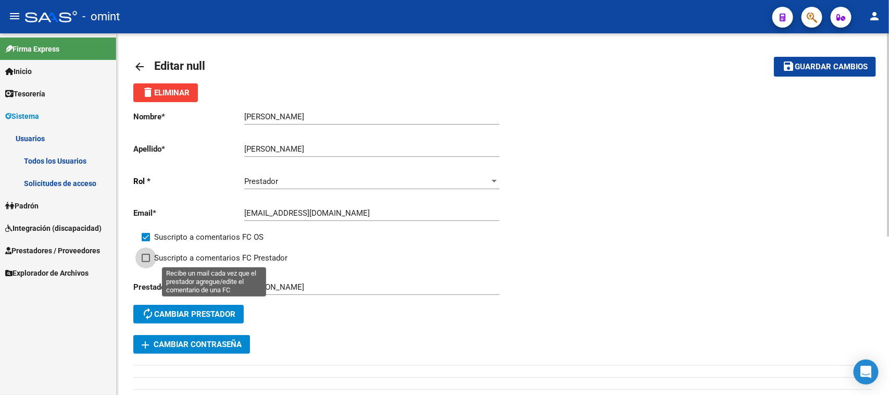
click at [222, 253] on span "Suscripto a comentarios FC Prestador" at bounding box center [220, 257] width 133 height 12
click at [146, 262] on input "Suscripto a comentarios FC Prestador" at bounding box center [145, 262] width 1 height 1
checkbox input "true"
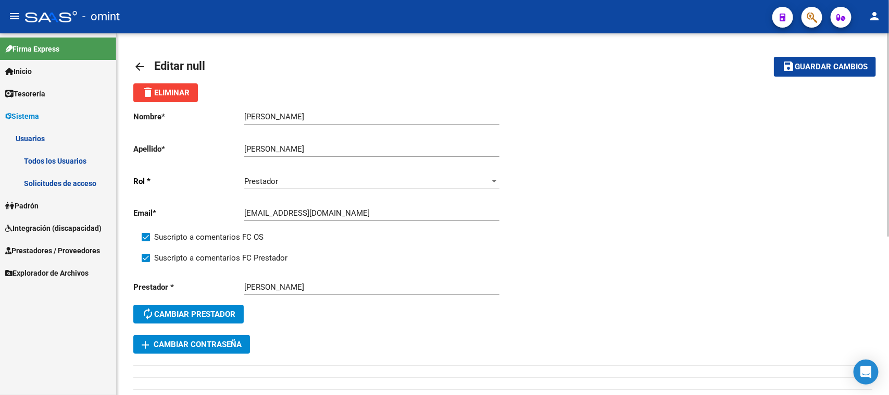
click at [820, 71] on button "save Guardar cambios" at bounding box center [824, 66] width 102 height 19
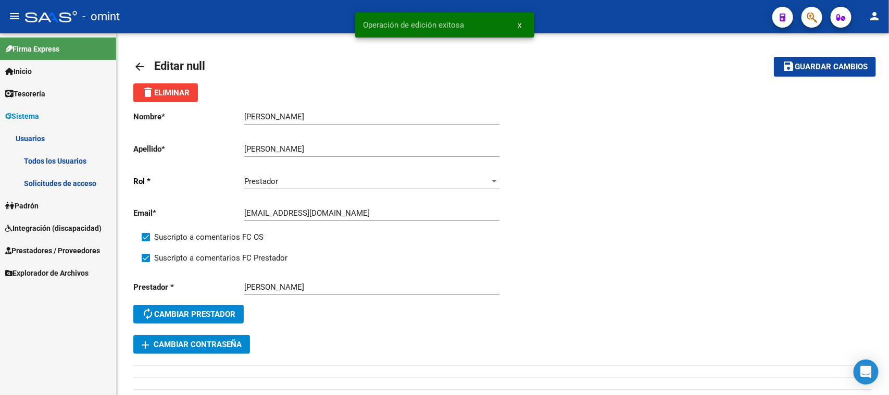
click at [65, 166] on link "Todos los Usuarios" at bounding box center [58, 160] width 116 height 22
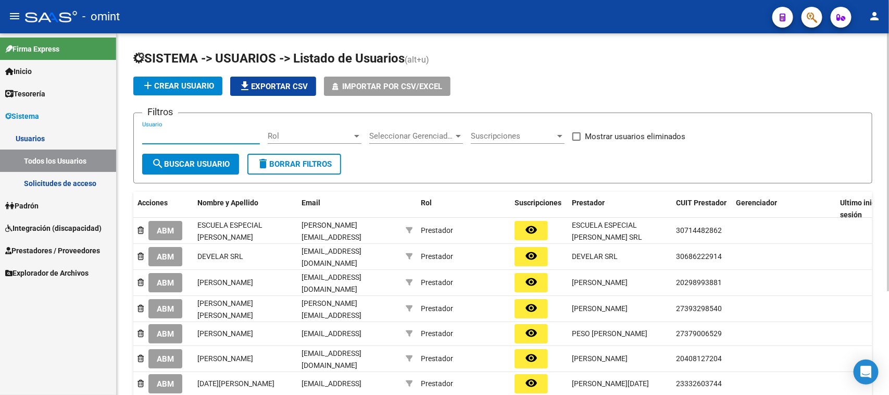
click at [220, 138] on input "Usuario" at bounding box center [201, 135] width 118 height 9
paste input "[PERSON_NAME]"
type input "[PERSON_NAME]"
click at [204, 166] on span "search Buscar Usuario" at bounding box center [190, 163] width 78 height 9
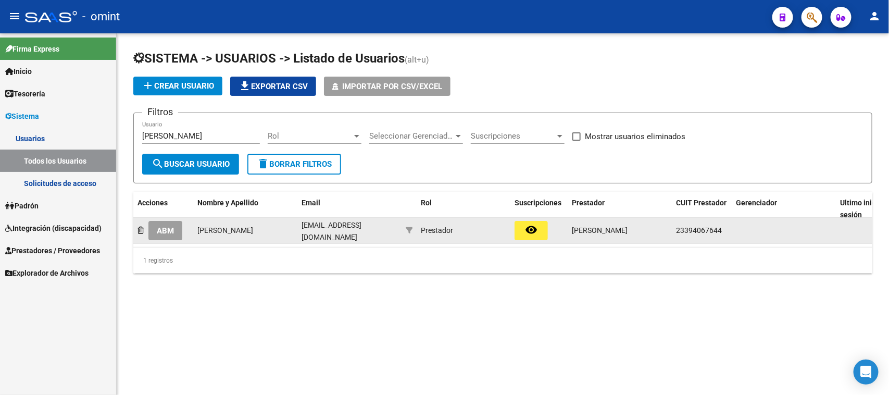
click at [170, 226] on span "ABM" at bounding box center [165, 230] width 17 height 9
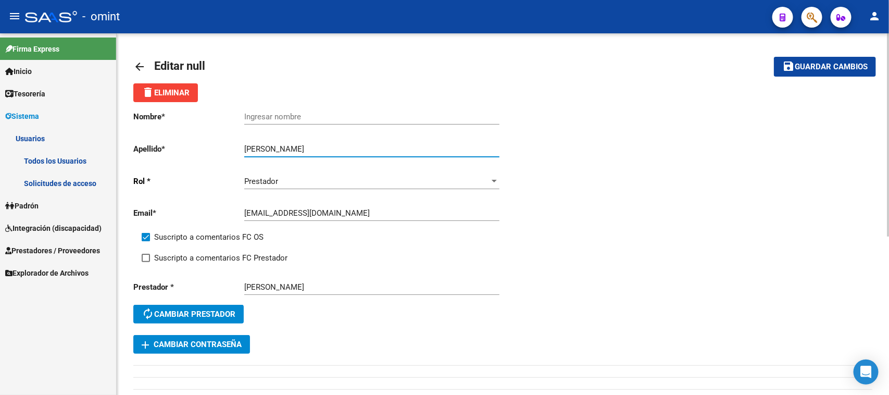
drag, startPoint x: 271, startPoint y: 144, endPoint x: 225, endPoint y: 139, distance: 45.6
click at [225, 139] on div "Nombre * Ingresar nombre Apellido * [PERSON_NAME] Ingresar apellido [PERSON_NAM…" at bounding box center [318, 218] width 370 height 233
type input "[PERSON_NAME]"
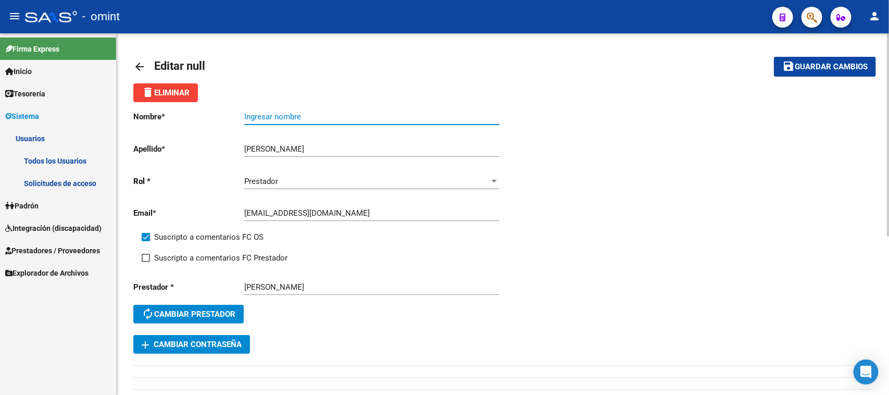
click at [269, 120] on input "Ingresar nombre" at bounding box center [371, 116] width 255 height 9
paste input "[PERSON_NAME]"
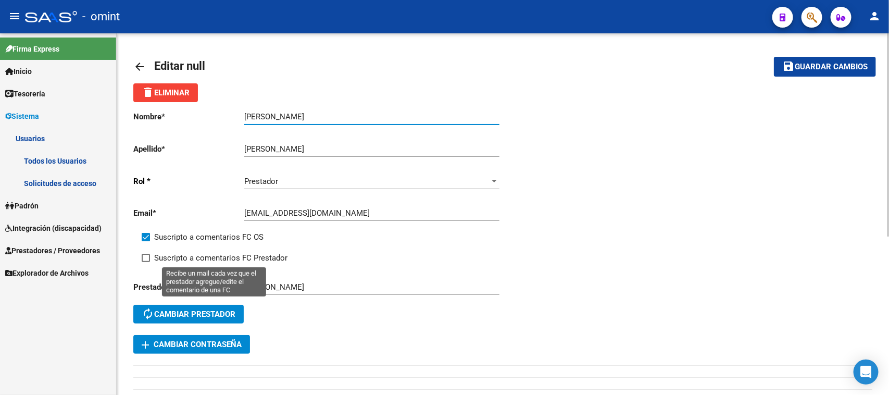
type input "[PERSON_NAME]"
click at [203, 253] on span "Suscripto a comentarios FC Prestador" at bounding box center [220, 257] width 133 height 12
click at [146, 262] on input "Suscripto a comentarios FC Prestador" at bounding box center [145, 262] width 1 height 1
checkbox input "true"
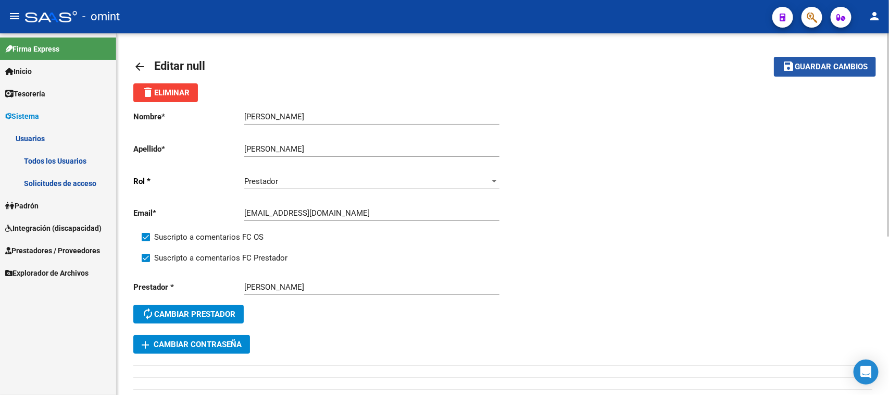
drag, startPoint x: 789, startPoint y: 69, endPoint x: 694, endPoint y: 98, distance: 99.5
click at [789, 69] on mat-icon "save" at bounding box center [788, 66] width 12 height 12
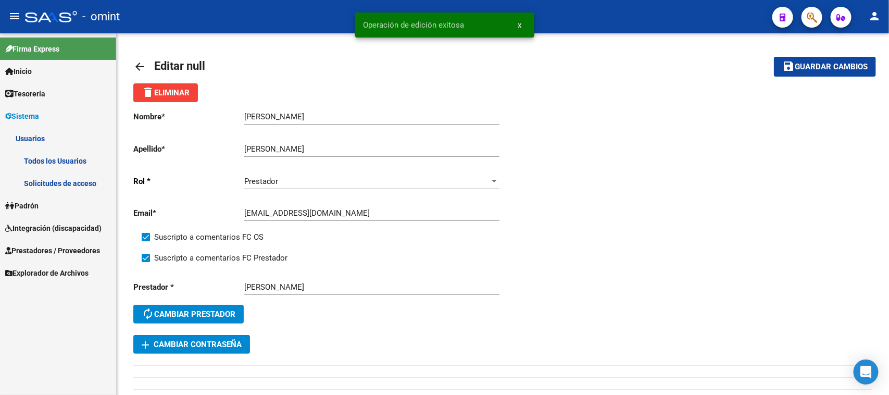
click at [49, 165] on link "Todos los Usuarios" at bounding box center [58, 160] width 116 height 22
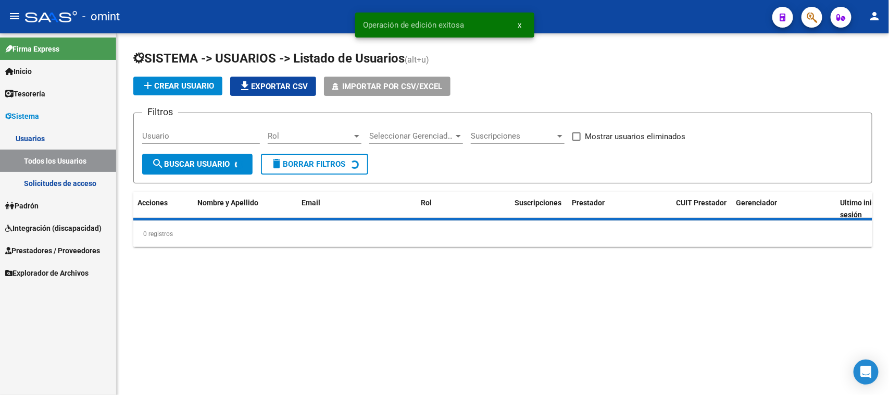
click at [227, 133] on input "Usuario" at bounding box center [201, 135] width 118 height 9
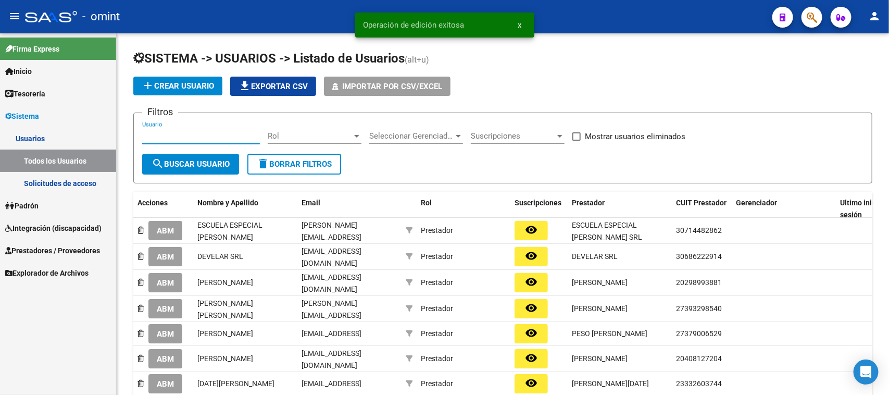
paste input "[PERSON_NAME]"
type input "[PERSON_NAME]"
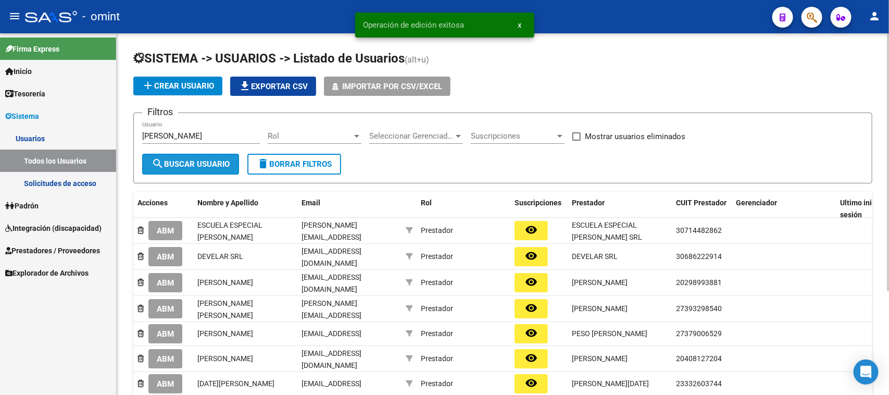
click at [196, 167] on button "search Buscar Usuario" at bounding box center [190, 164] width 97 height 21
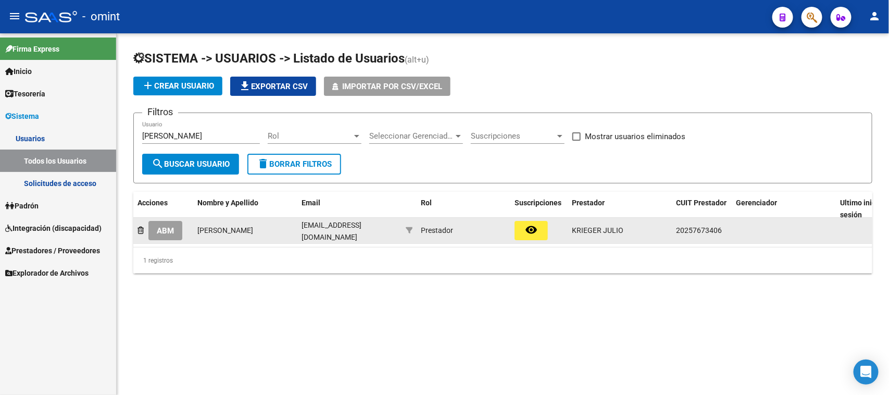
click at [165, 226] on span "ABM" at bounding box center [165, 230] width 17 height 9
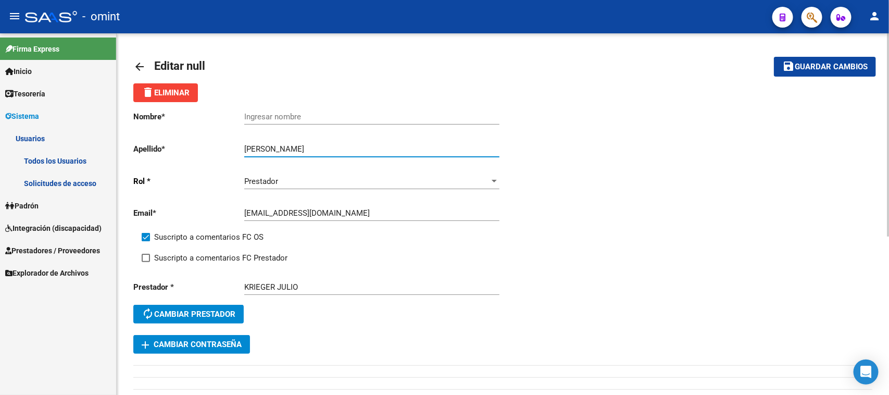
drag, startPoint x: 264, startPoint y: 144, endPoint x: 225, endPoint y: 144, distance: 38.5
click at [222, 144] on app-form-text-field "Apellido * [PERSON_NAME] Ingresar apellido" at bounding box center [315, 148] width 365 height 9
type input "[PERSON_NAME]"
click at [281, 115] on input "Ingresar nombre" at bounding box center [371, 116] width 255 height 9
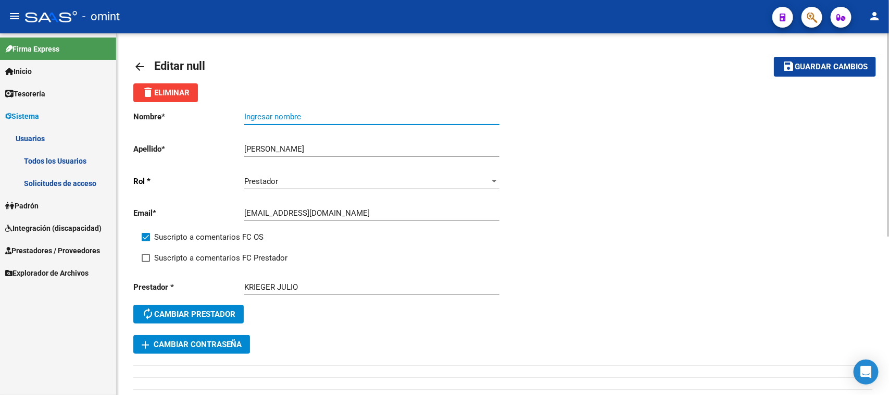
paste input "[PERSON_NAME]"
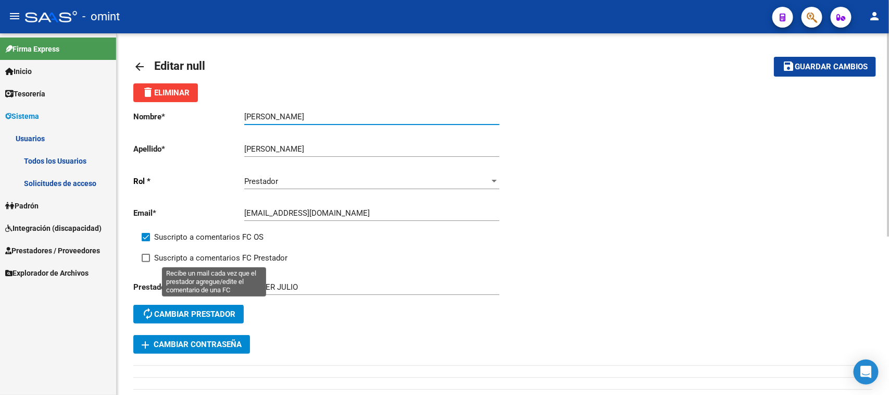
type input "[PERSON_NAME]"
click at [213, 259] on span "Suscripto a comentarios FC Prestador" at bounding box center [220, 257] width 133 height 12
click at [146, 262] on input "Suscripto a comentarios FC Prestador" at bounding box center [145, 262] width 1 height 1
checkbox input "true"
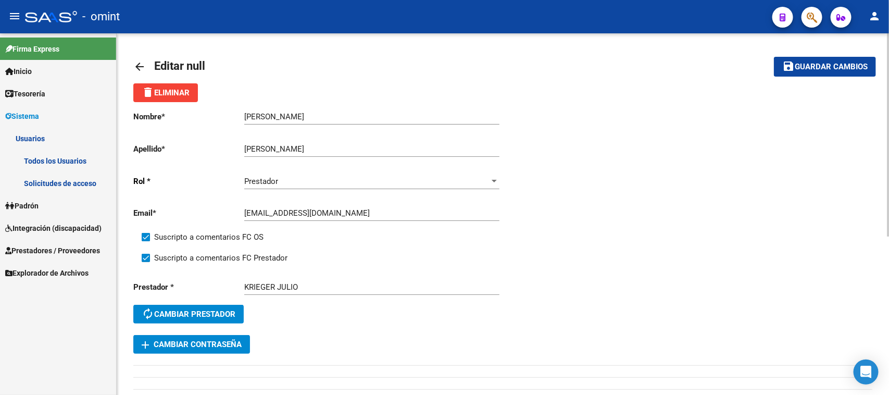
click at [802, 71] on button "save Guardar cambios" at bounding box center [824, 66] width 102 height 19
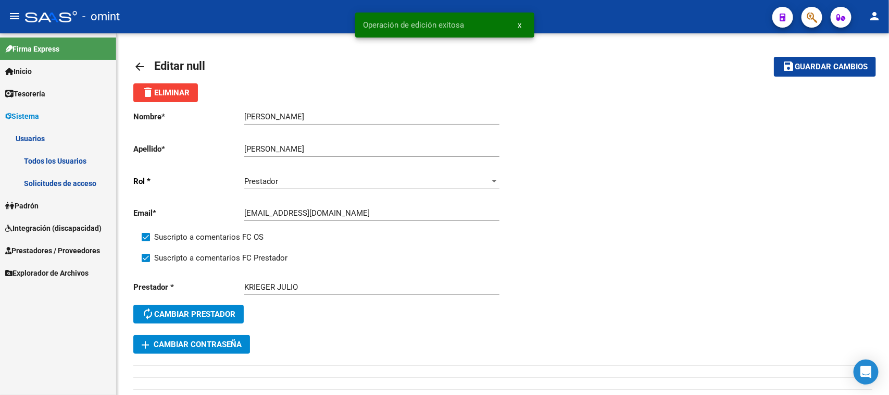
click at [76, 154] on link "Todos los Usuarios" at bounding box center [58, 160] width 116 height 22
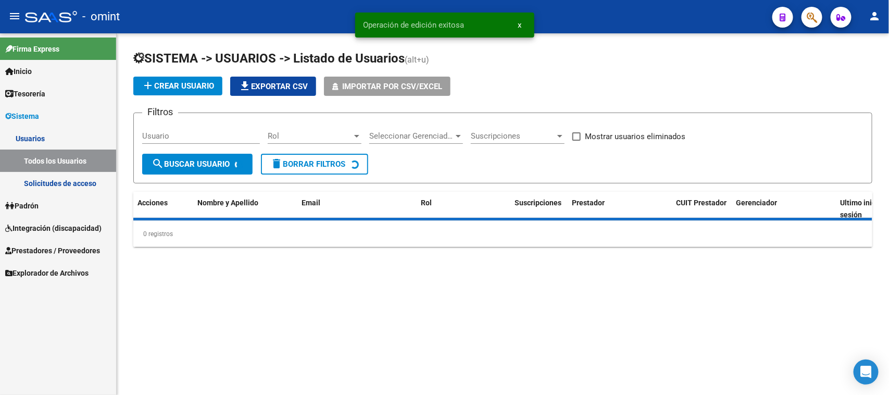
click at [208, 128] on div "Usuario" at bounding box center [201, 132] width 118 height 22
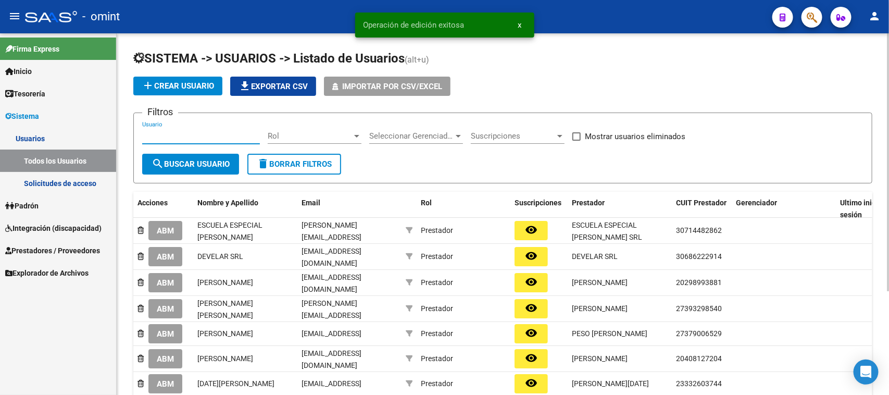
paste input "[PERSON_NAME]"
type input "[PERSON_NAME]"
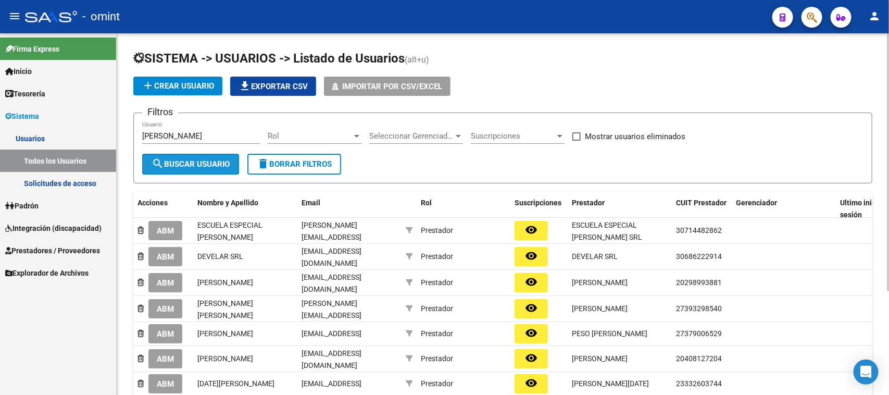
click at [190, 164] on span "search Buscar Usuario" at bounding box center [190, 163] width 78 height 9
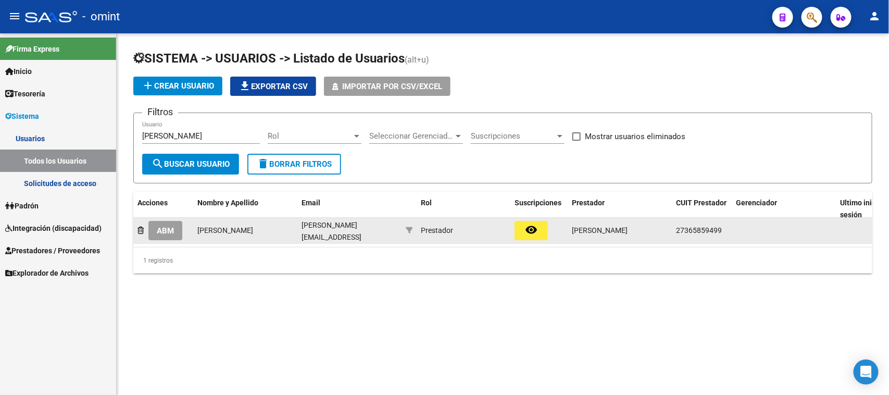
click at [174, 231] on span "ABM" at bounding box center [165, 230] width 17 height 9
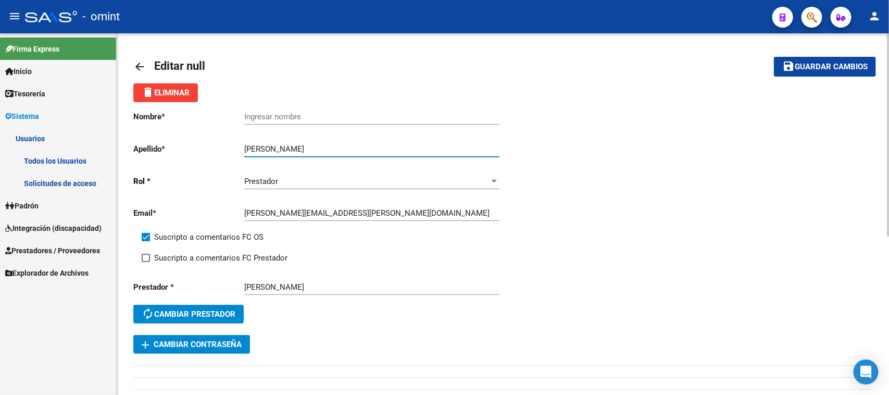
drag, startPoint x: 269, startPoint y: 145, endPoint x: 216, endPoint y: 145, distance: 53.1
click at [216, 145] on app-form-text-field "Apellido * [PERSON_NAME] Ingresar apellido" at bounding box center [315, 148] width 365 height 9
type input "[PERSON_NAME]"
click at [268, 115] on input "Ingresar nombre" at bounding box center [371, 116] width 255 height 9
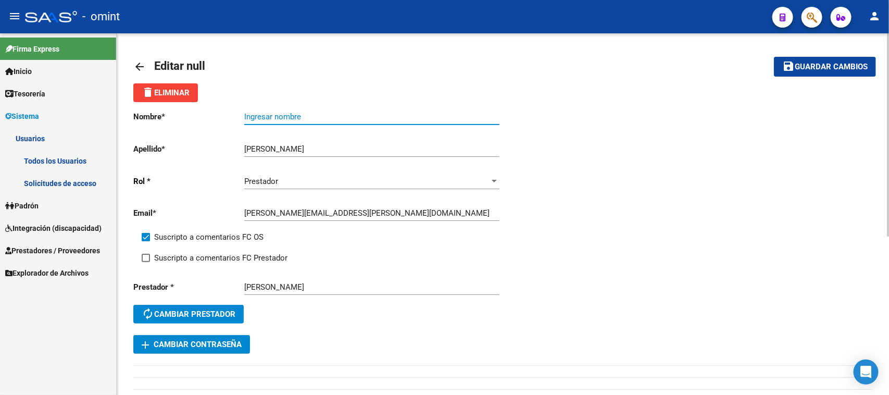
paste input "[PERSON_NAME]"
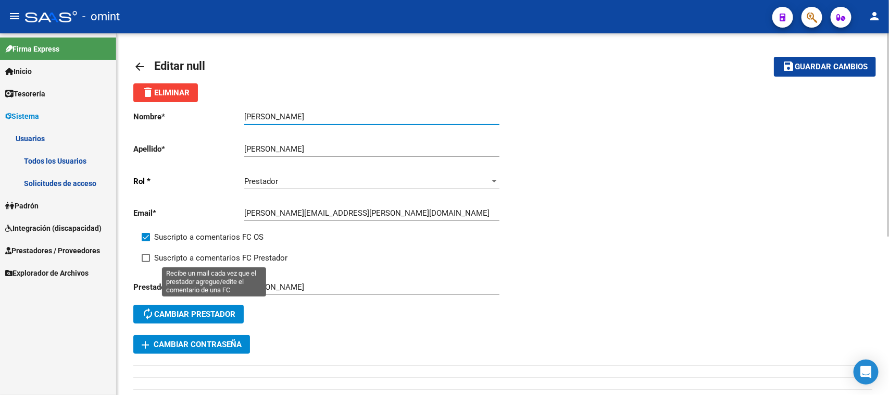
type input "[PERSON_NAME]"
click at [234, 251] on span "Suscripto a comentarios FC Prestador" at bounding box center [220, 257] width 133 height 12
click at [146, 262] on input "Suscripto a comentarios FC Prestador" at bounding box center [145, 262] width 1 height 1
checkbox input "true"
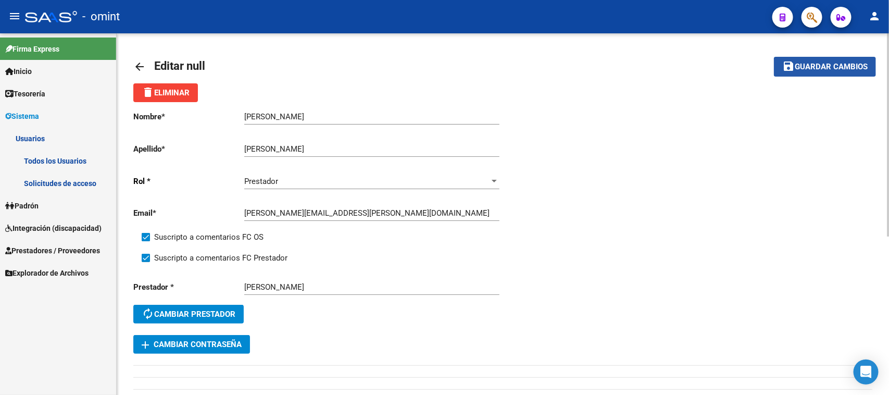
click at [820, 67] on span "Guardar cambios" at bounding box center [830, 66] width 73 height 9
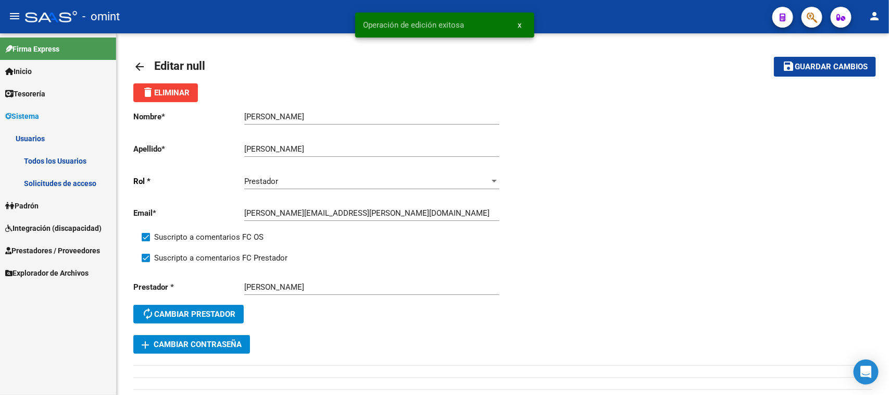
click at [75, 159] on link "Todos los Usuarios" at bounding box center [58, 160] width 116 height 22
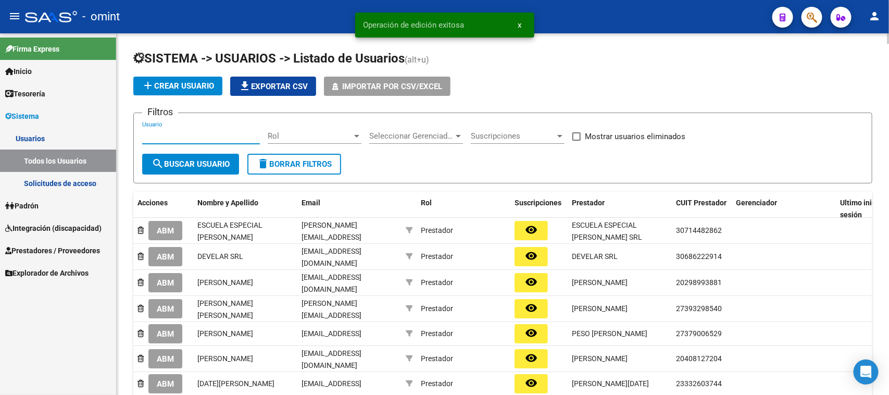
click at [217, 133] on input "Usuario" at bounding box center [201, 135] width 118 height 9
paste input "[PERSON_NAME]"
type input "[PERSON_NAME]"
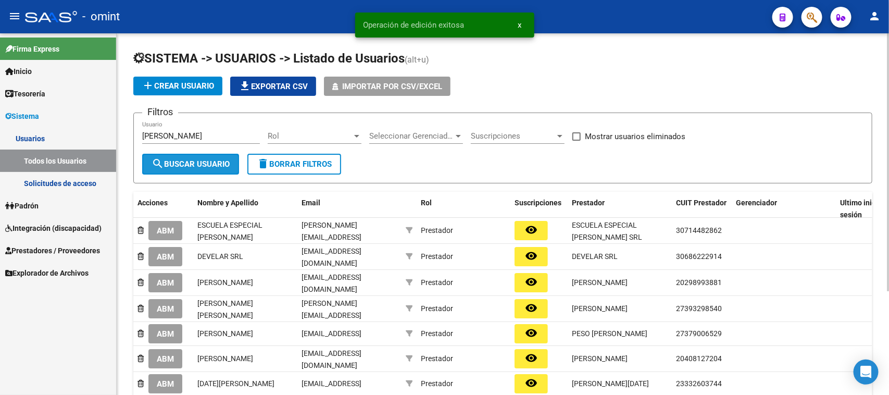
click at [204, 160] on span "search Buscar Usuario" at bounding box center [190, 163] width 78 height 9
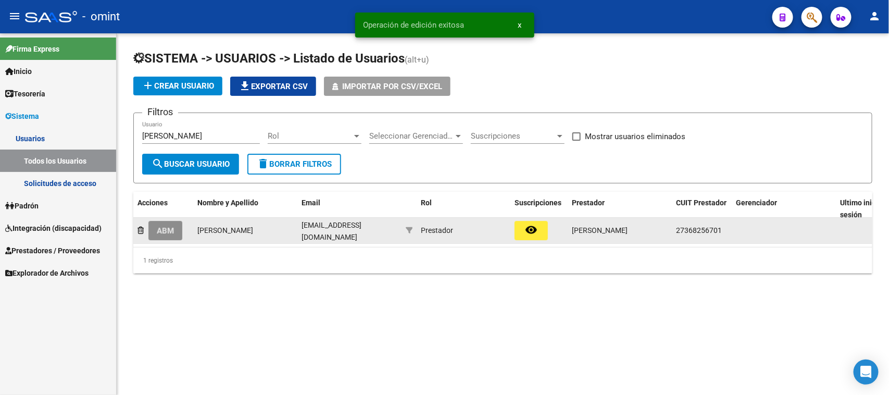
click at [168, 231] on span "ABM" at bounding box center [165, 230] width 17 height 9
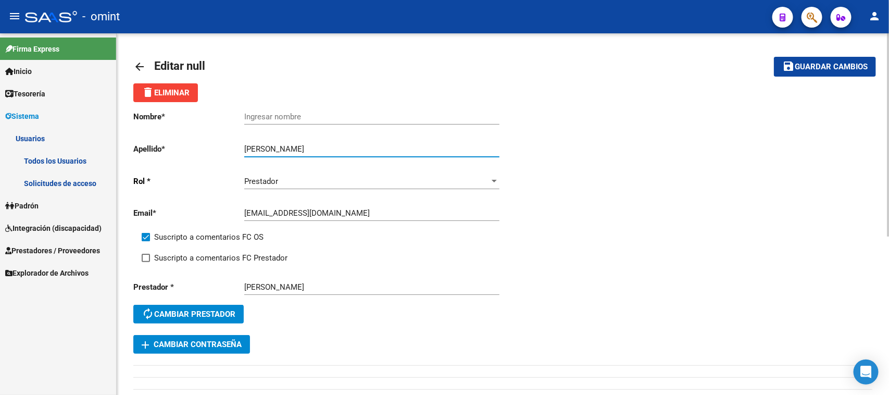
drag, startPoint x: 260, startPoint y: 144, endPoint x: 313, endPoint y: 144, distance: 52.6
click at [313, 144] on input "[PERSON_NAME]" at bounding box center [371, 148] width 255 height 9
click at [316, 115] on input "Ingresar nombre" at bounding box center [371, 116] width 255 height 9
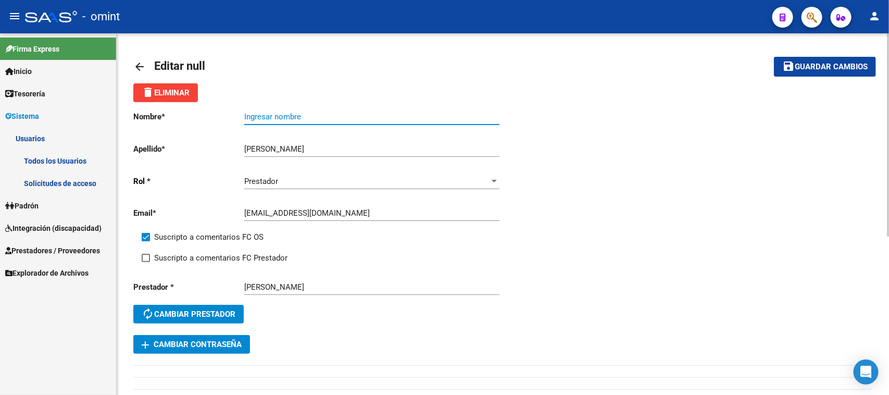
paste input "[PERSON_NAME]"
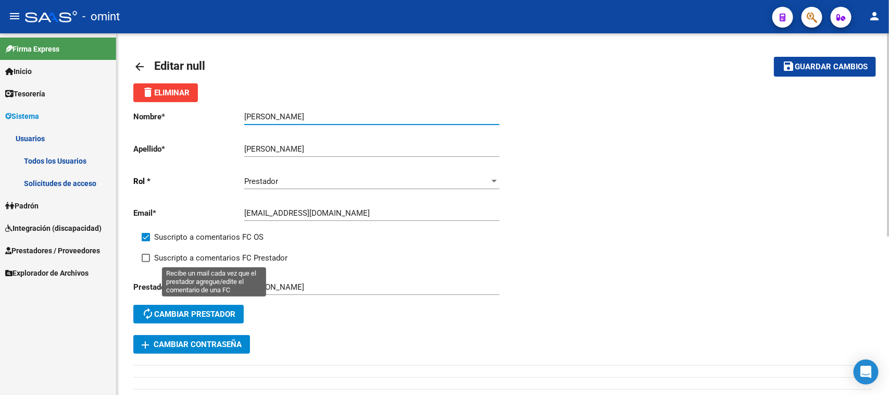
type input "[PERSON_NAME]"
click at [222, 256] on span "Suscripto a comentarios FC Prestador" at bounding box center [220, 257] width 133 height 12
click at [146, 262] on input "Suscripto a comentarios FC Prestador" at bounding box center [145, 262] width 1 height 1
checkbox input "true"
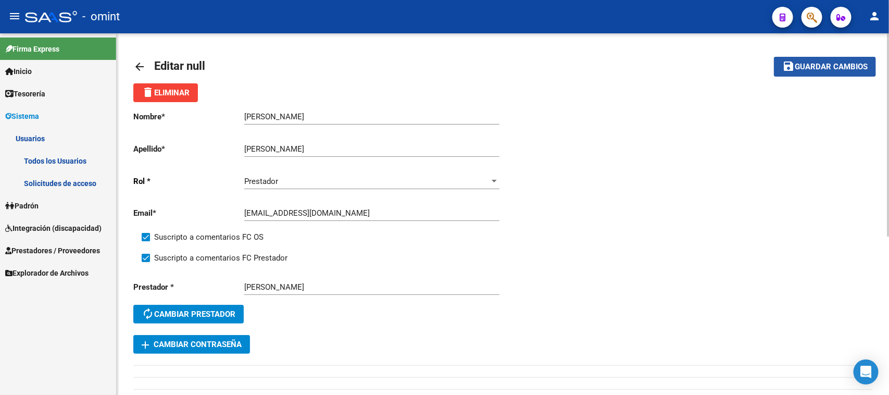
click at [808, 63] on span "Guardar cambios" at bounding box center [830, 66] width 73 height 9
click at [716, 86] on div "arrow_back Editar null save Guardar cambios delete Eliminar Nombre * [PERSON_NA…" at bounding box center [502, 352] width 739 height 605
click at [55, 222] on span "Integración (discapacidad)" at bounding box center [53, 227] width 96 height 11
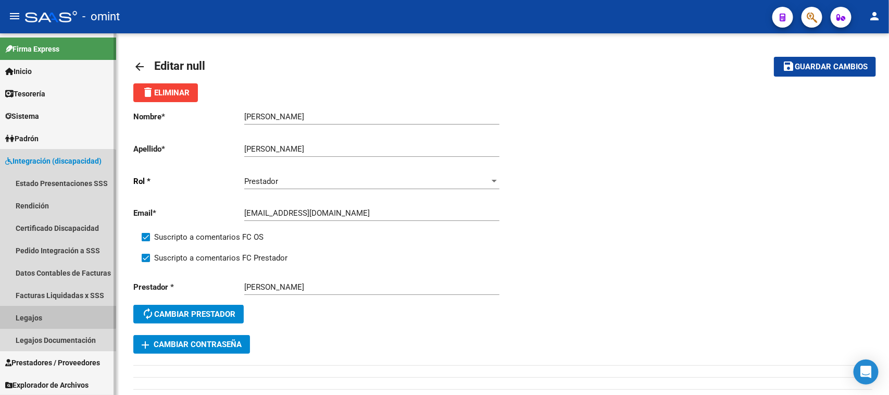
click at [39, 311] on link "Legajos" at bounding box center [58, 317] width 116 height 22
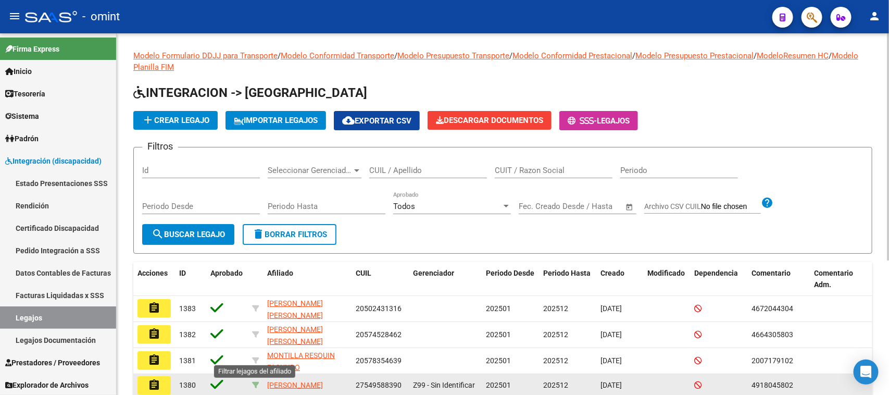
click at [252, 384] on icon at bounding box center [255, 384] width 7 height 7
type input "27549588390"
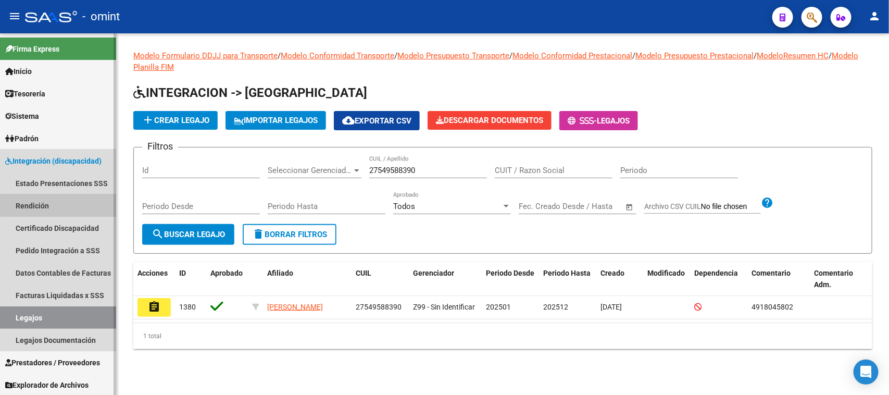
click at [73, 200] on link "Rendición" at bounding box center [58, 205] width 116 height 22
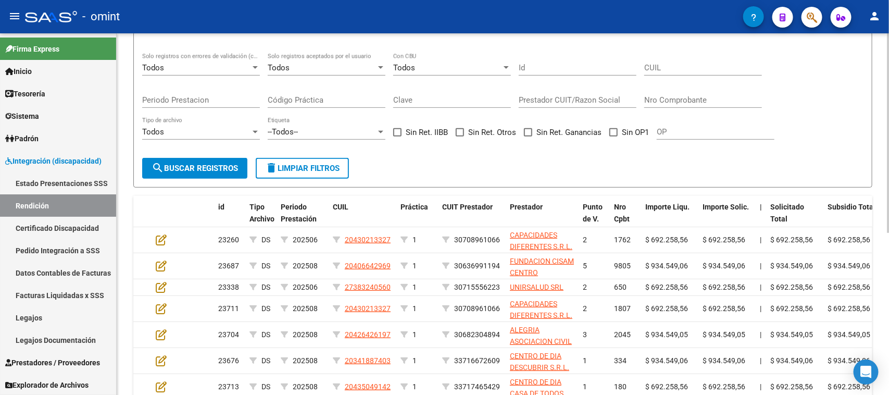
scroll to position [43, 0]
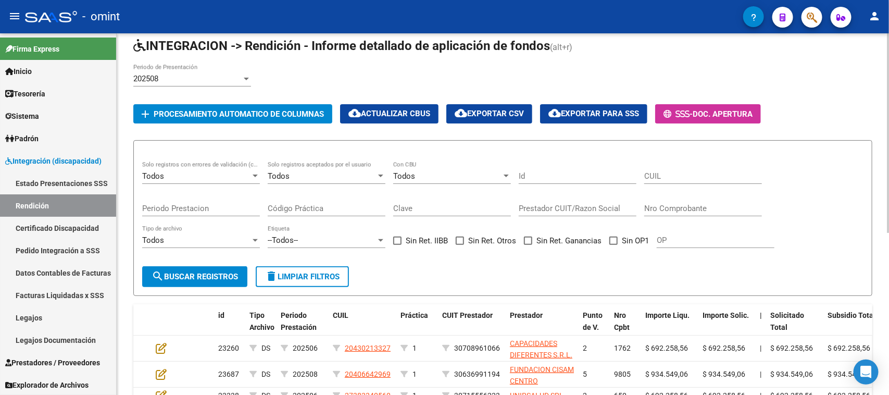
click at [612, 236] on span at bounding box center [613, 240] width 8 height 8
click at [613, 245] on input "Sin OP1" at bounding box center [613, 245] width 1 height 1
checkbox input "true"
click at [201, 263] on form "Todos Solo registros con errores de validación (control 623 instructivo de rend…" at bounding box center [502, 218] width 739 height 156
click at [220, 266] on button "search Buscar registros" at bounding box center [194, 276] width 105 height 21
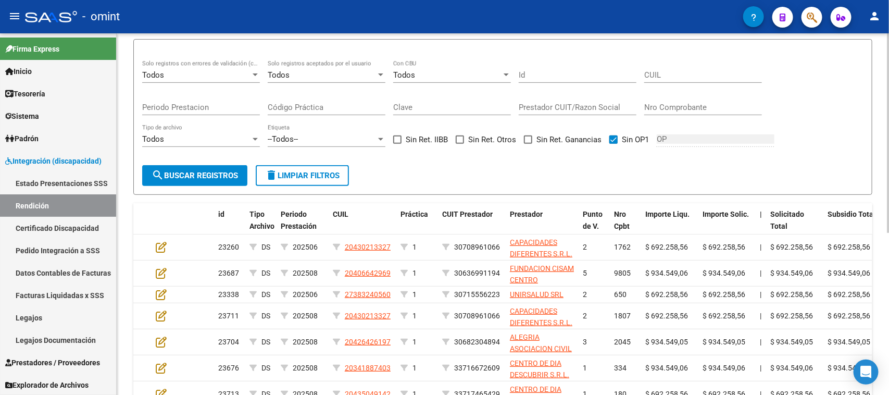
scroll to position [0, 0]
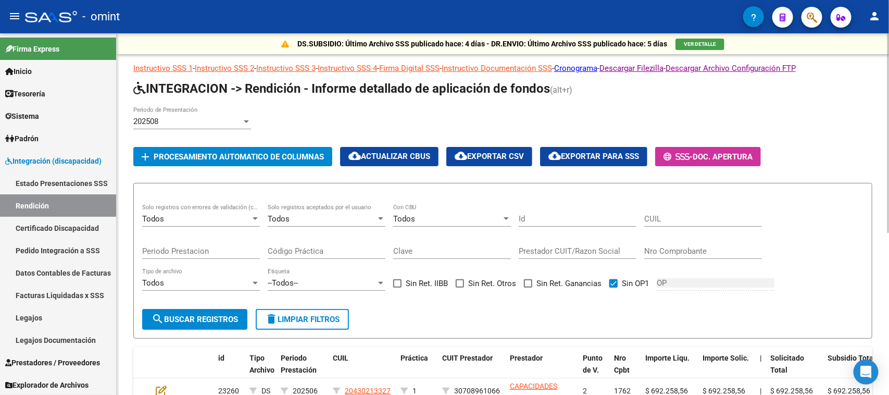
click at [202, 107] on div "202508 Periodo de Presentación" at bounding box center [192, 118] width 118 height 22
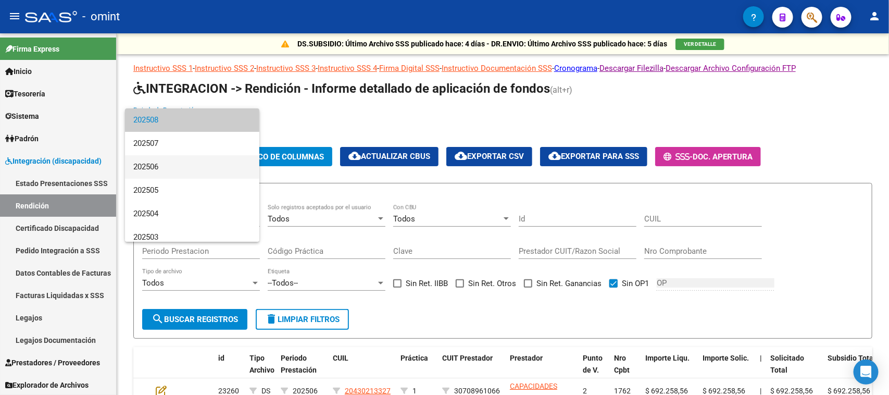
click at [180, 170] on span "202506" at bounding box center [192, 166] width 118 height 23
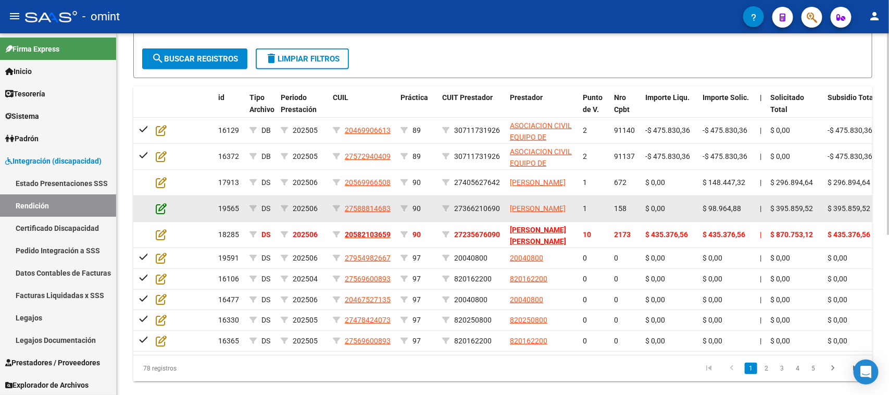
click at [162, 207] on icon at bounding box center [161, 207] width 11 height 11
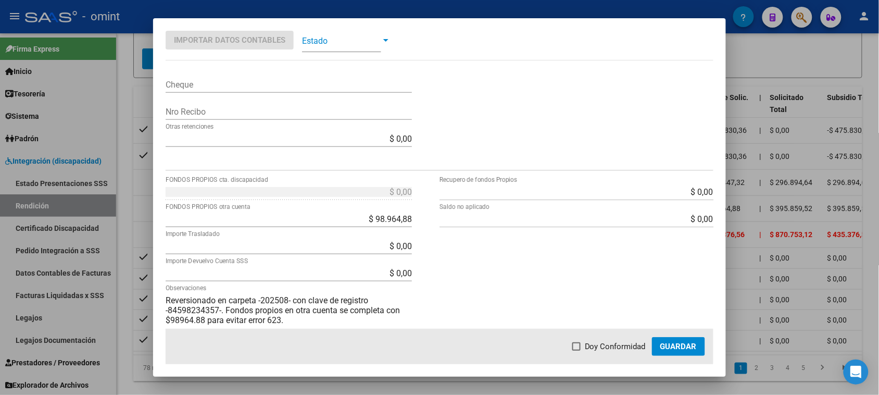
scroll to position [354, 0]
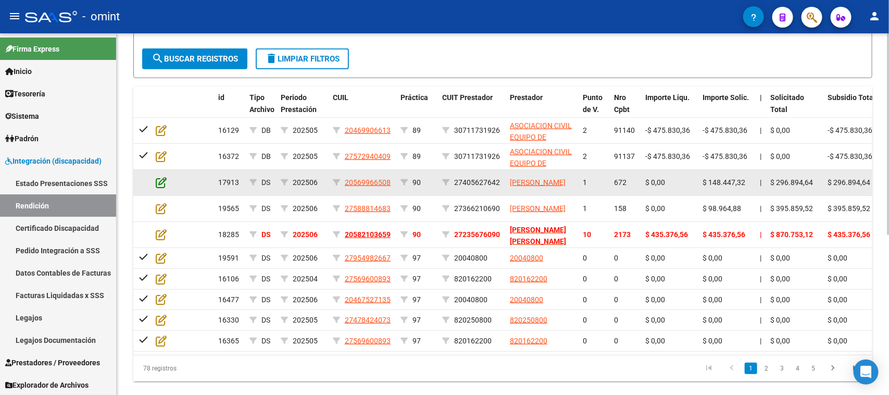
click at [164, 180] on icon at bounding box center [161, 181] width 11 height 11
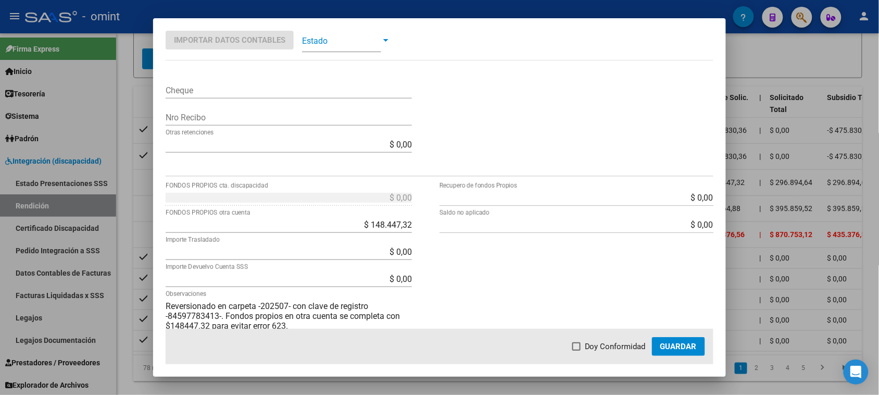
scroll to position [289, 0]
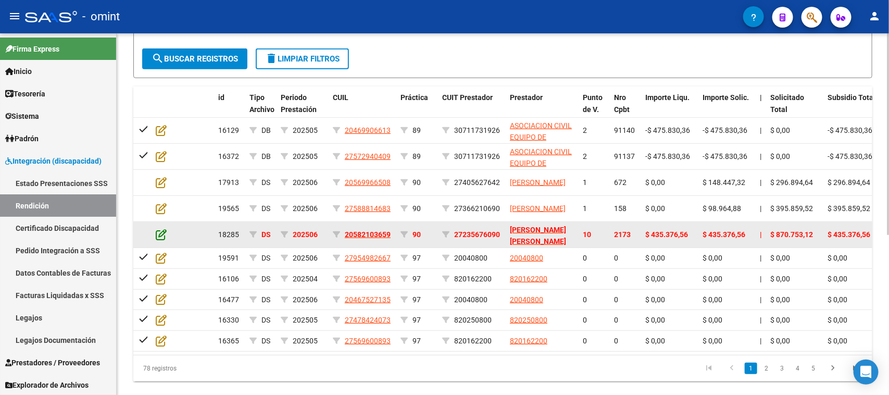
click at [159, 233] on icon at bounding box center [161, 234] width 11 height 11
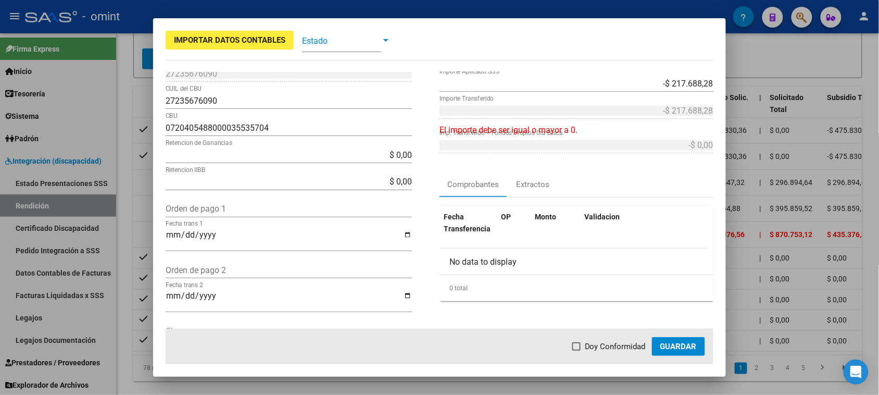
scroll to position [0, 0]
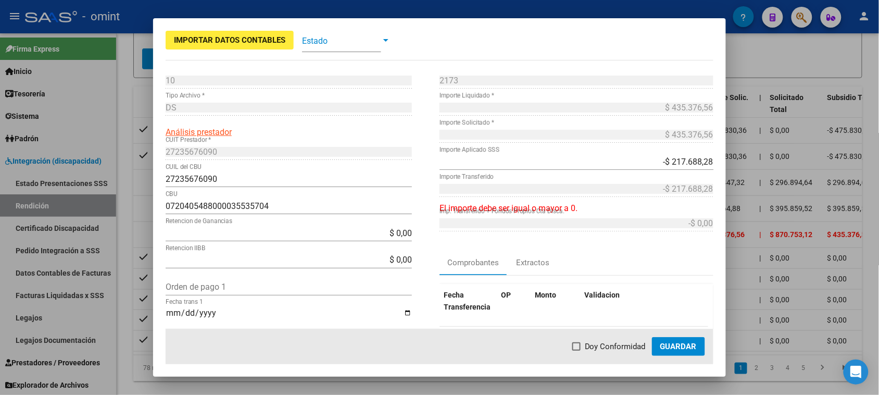
click at [203, 180] on input "27235676090" at bounding box center [289, 179] width 246 height 10
click at [333, 282] on div "Orden de pago 1" at bounding box center [289, 286] width 246 height 17
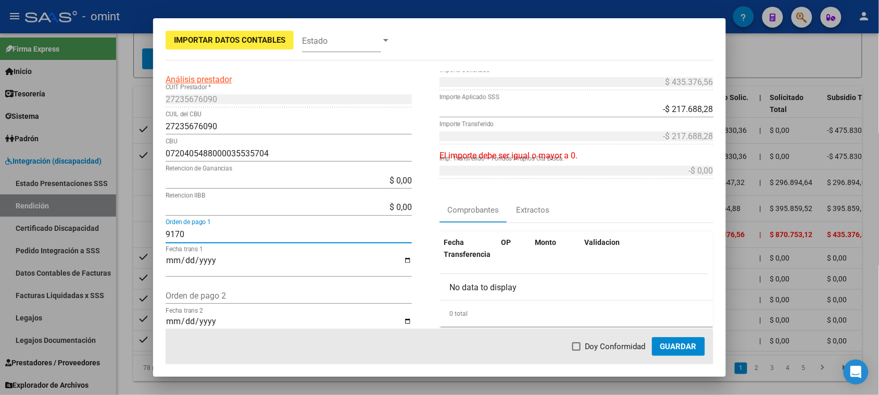
scroll to position [65, 0]
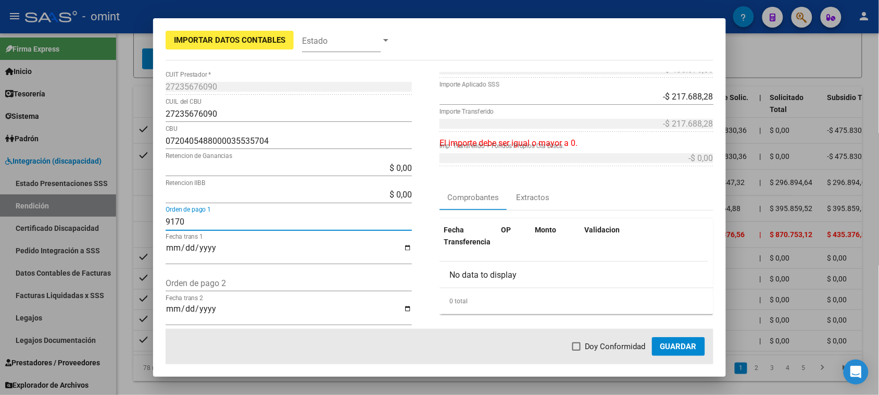
type input "9170"
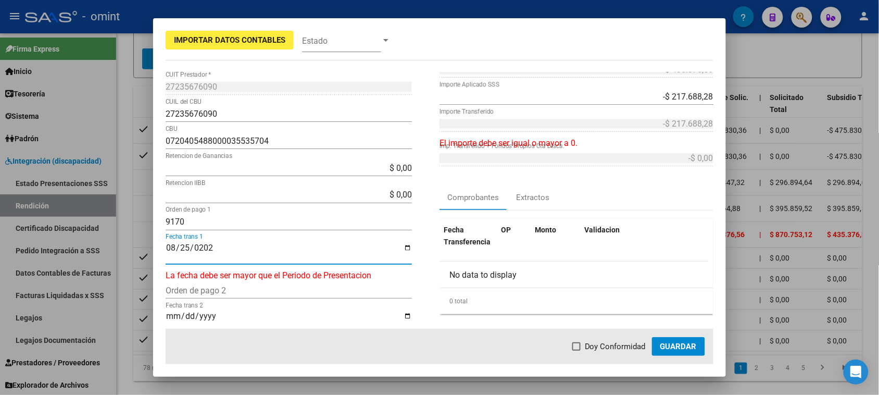
type input "[DATE]"
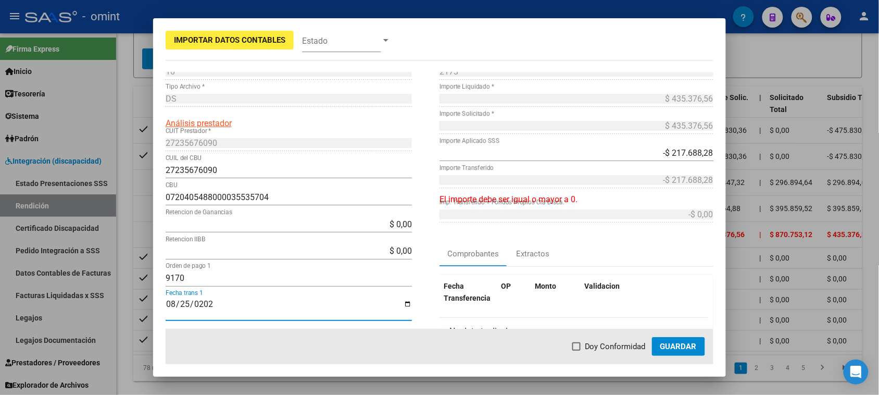
scroll to position [0, 0]
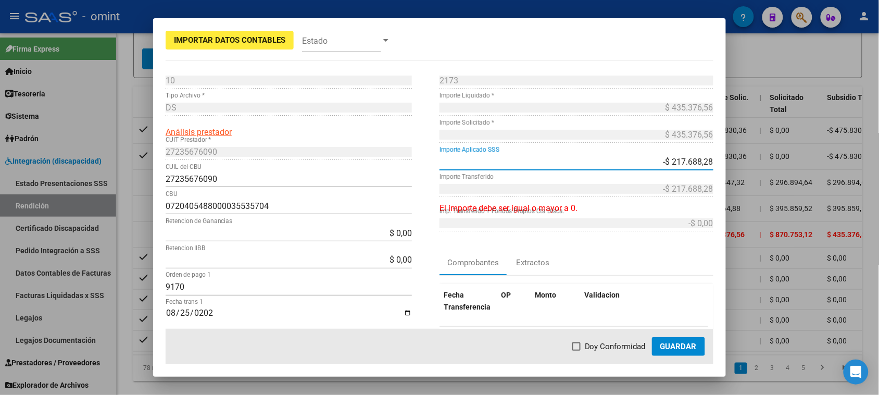
drag, startPoint x: 653, startPoint y: 159, endPoint x: 712, endPoint y: 160, distance: 58.8
click at [712, 160] on mat-dialog-content "10 Punto de Venta * DS Tipo Archivo * Análisis prestador 27235676090 CUIT Prest…" at bounding box center [439, 200] width 573 height 257
paste input "$ 435.376,56"
type input "$ 435.376,56"
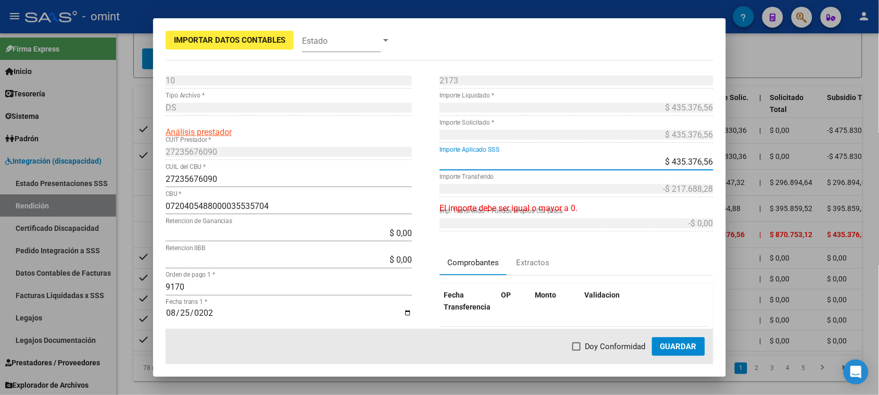
type input "$ 0,00"
type input "-$ 435.376,56"
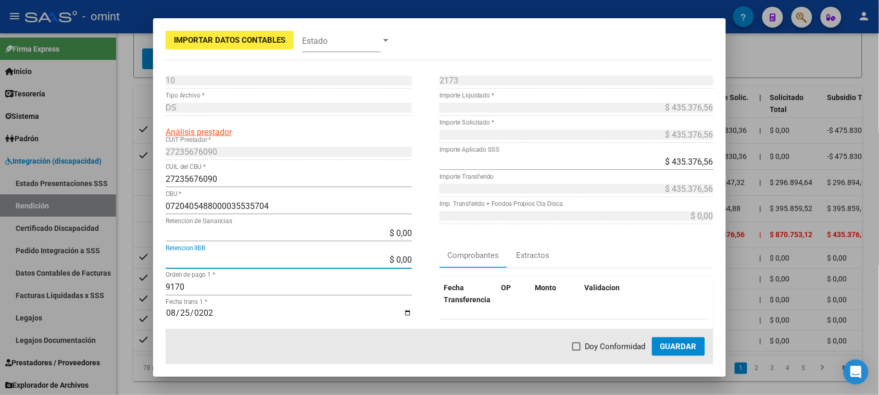
drag, startPoint x: 383, startPoint y: 258, endPoint x: 409, endPoint y: 259, distance: 26.0
click at [409, 259] on app-form-text-field "$ 0,00 Retencion IIBB" at bounding box center [293, 260] width 255 height 10
paste input "8707,53"
type input "$ 8.707,53"
type input "$ 426.669,03"
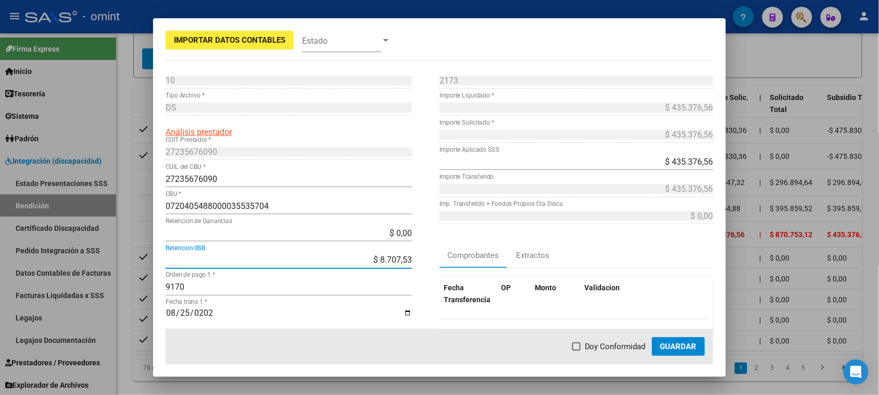
type input "-$ 8.707,53"
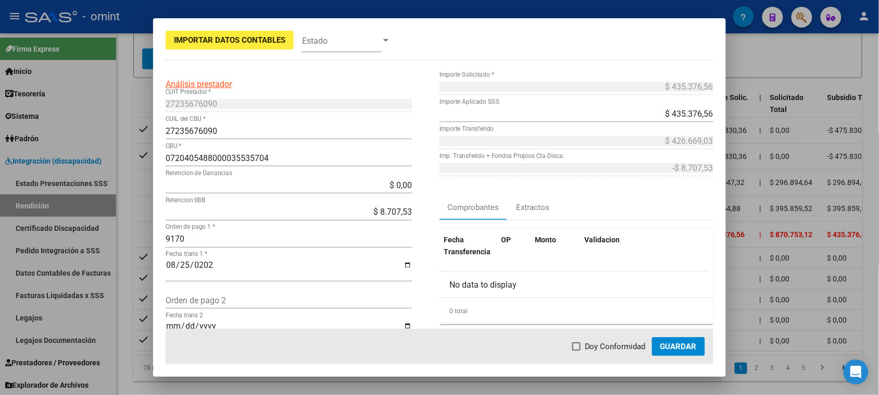
scroll to position [65, 0]
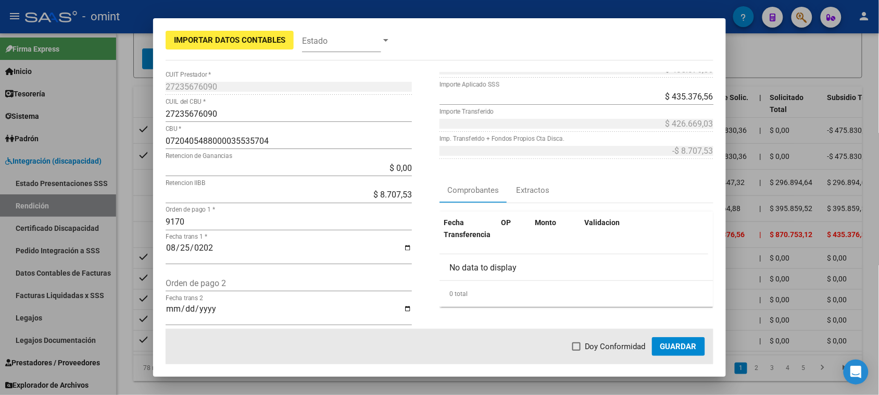
drag, startPoint x: 363, startPoint y: 160, endPoint x: 384, endPoint y: 162, distance: 20.9
click at [384, 162] on div "$ 0,00 Retencion de Ganancias" at bounding box center [289, 167] width 246 height 17
drag, startPoint x: 376, startPoint y: 166, endPoint x: 433, endPoint y: 167, distance: 56.2
click at [433, 167] on div "10 Punto de Venta * DS Tipo Archivo * Análisis prestador 27235676090 CUIT Prest…" at bounding box center [303, 212] width 274 height 410
paste input "134966,73"
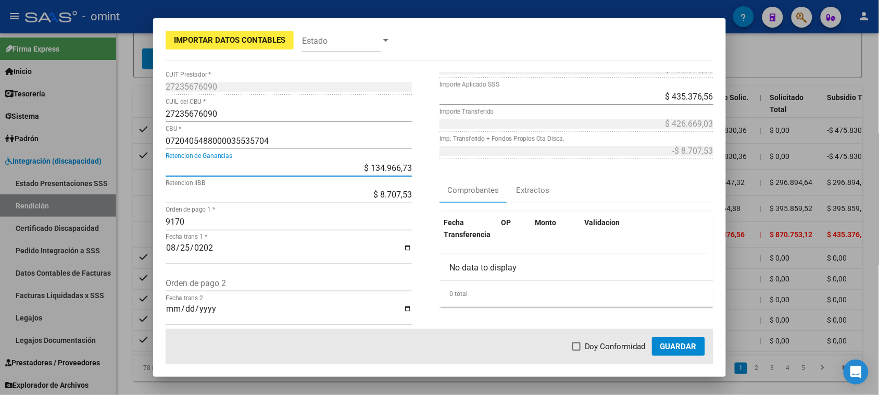
type input "$ 134.966,73"
type input "$ 291.702,30"
type input "-$ 143.674,26"
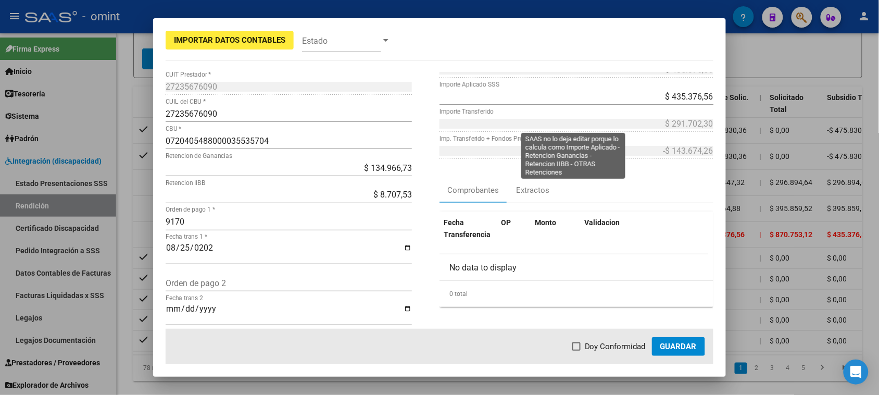
click at [708, 121] on app-form-text-field "$ 291.702,30 Importe Transferido" at bounding box center [580, 124] width 282 height 10
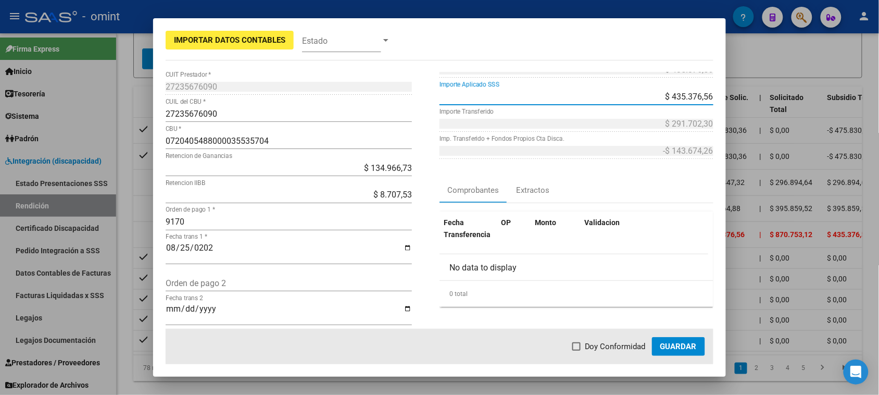
drag, startPoint x: 655, startPoint y: 97, endPoint x: 703, endPoint y: 97, distance: 48.4
click at [703, 97] on input "$ 435.376,56" at bounding box center [576, 97] width 274 height 10
paste input "291.702,30"
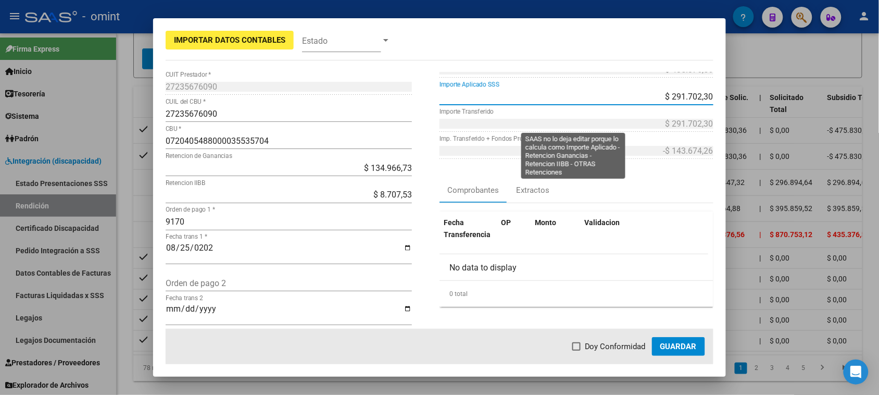
type input "$ 291.702,30"
type input "$ 148.028,04"
type input "-$ 291.702,30"
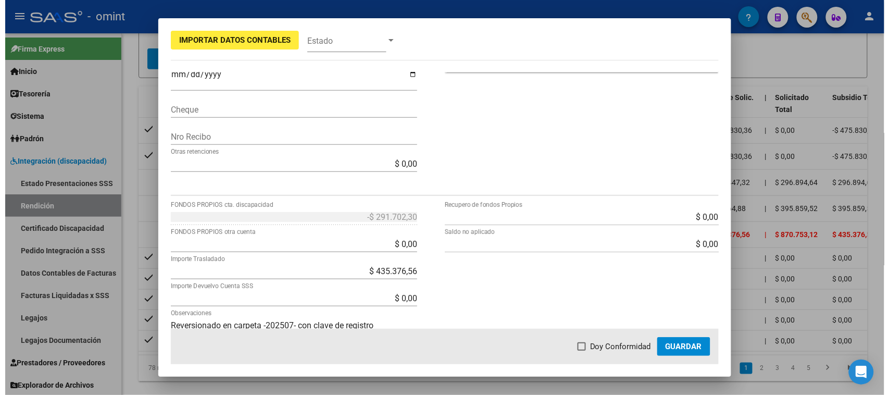
scroll to position [325, 0]
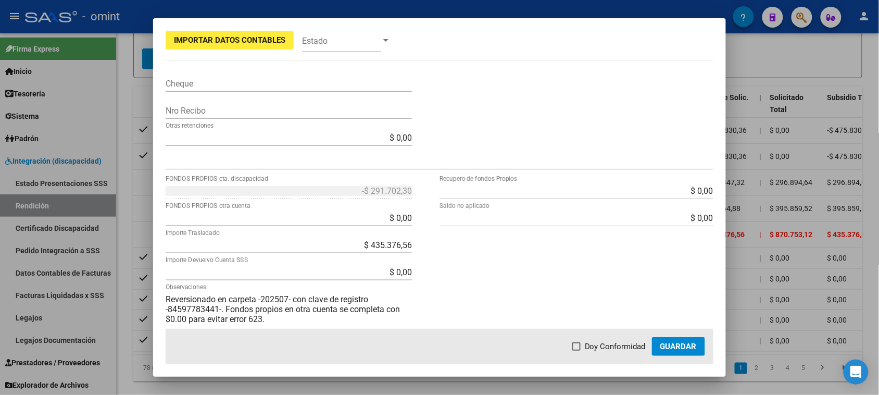
click at [415, 190] on app-form-text-field "-$ 291.702,30 FONDOS PROPIOS cta. discapacidad" at bounding box center [293, 191] width 255 height 10
click at [677, 342] on span "Guardar" at bounding box center [678, 345] width 36 height 9
click at [591, 323] on div "$ 0,00 Recupero de fondos Propios $ 0,00 Saldo no aplicado" at bounding box center [576, 269] width 274 height 175
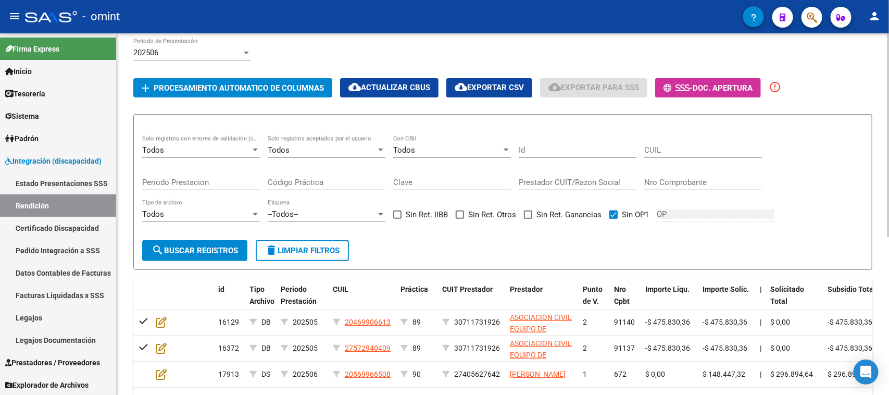
scroll to position [65, 0]
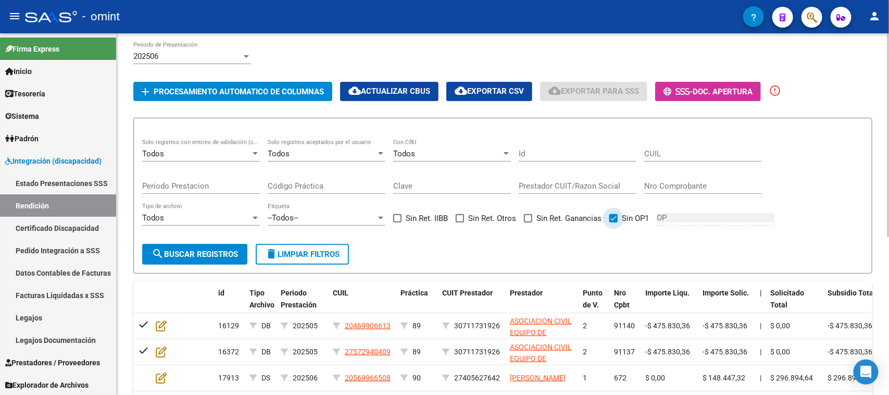
click at [610, 219] on span at bounding box center [613, 218] width 8 height 8
click at [613, 222] on input "Sin OP1" at bounding box center [613, 222] width 1 height 1
checkbox input "false"
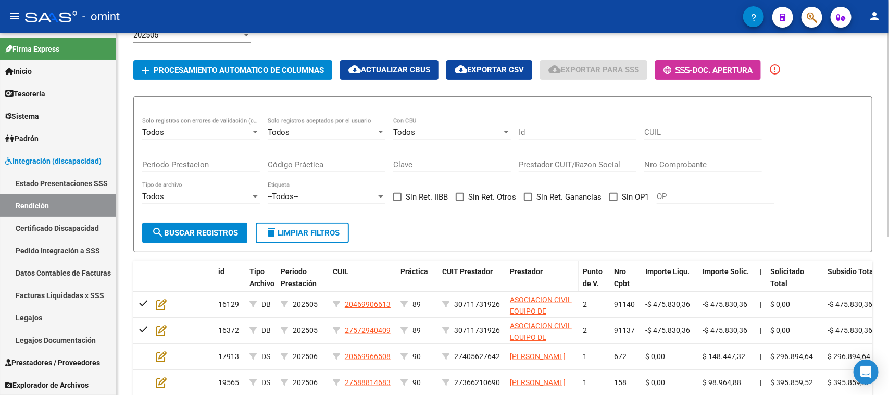
scroll to position [21, 0]
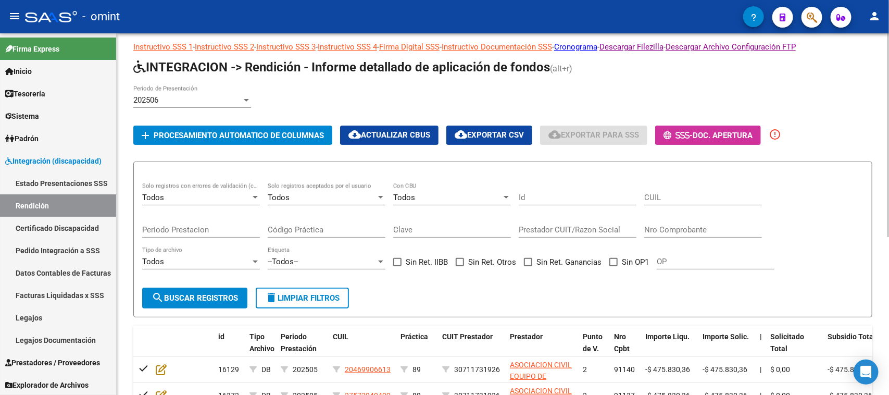
click at [328, 188] on div "Todos Solo registros aceptados por el usuario" at bounding box center [327, 194] width 118 height 22
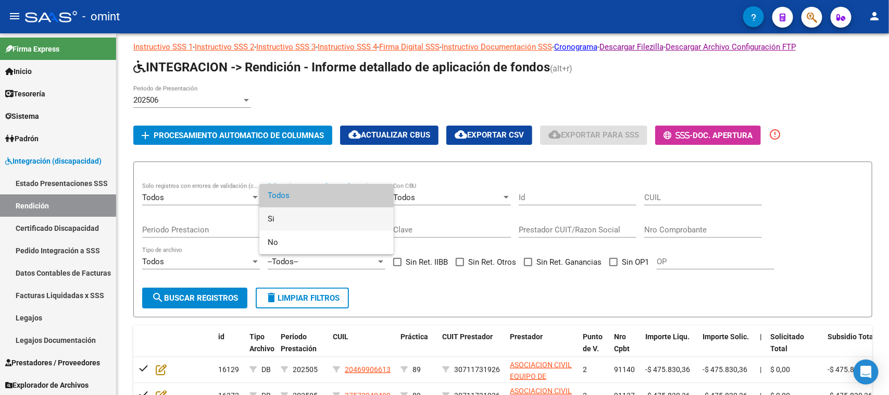
click at [320, 211] on span "Si" at bounding box center [327, 218] width 118 height 23
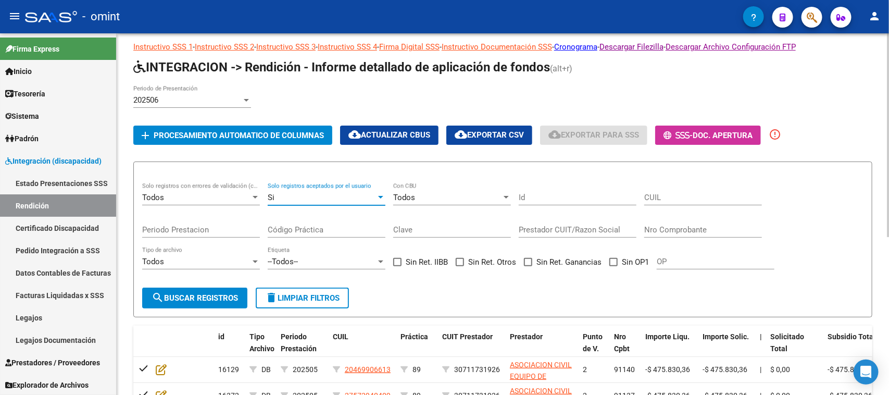
click at [328, 193] on div "Si" at bounding box center [322, 197] width 108 height 9
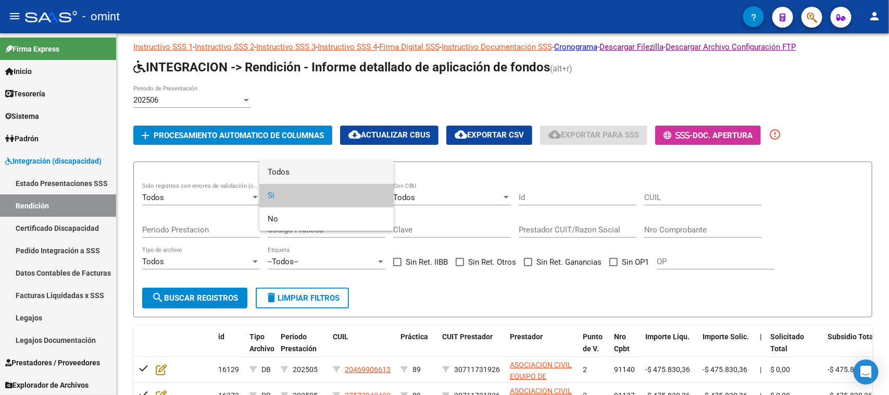
click at [333, 175] on span "Todos" at bounding box center [327, 171] width 118 height 23
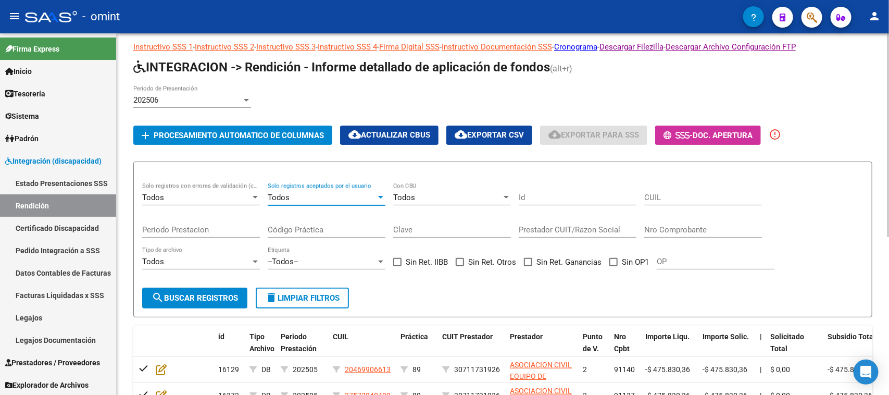
click at [218, 198] on div "Todos" at bounding box center [196, 197] width 108 height 9
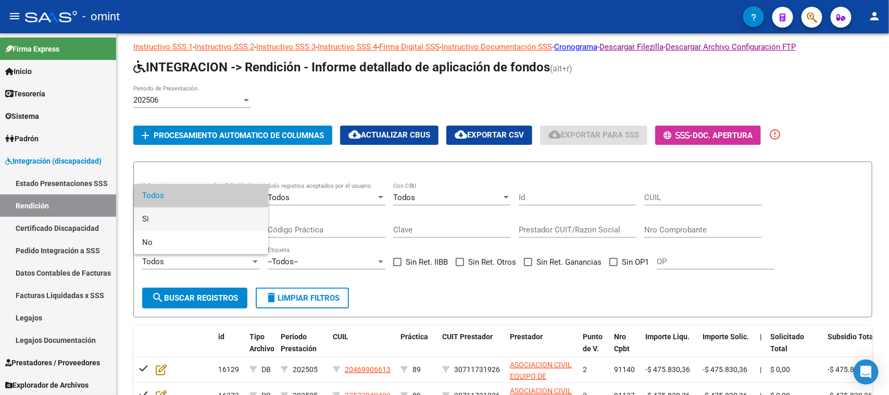
click at [216, 217] on span "Si" at bounding box center [201, 218] width 118 height 23
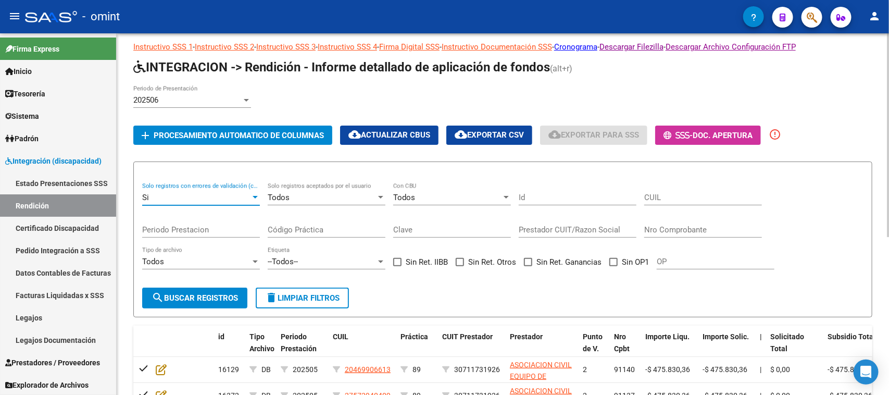
click at [200, 293] on span "search Buscar registros" at bounding box center [194, 297] width 86 height 9
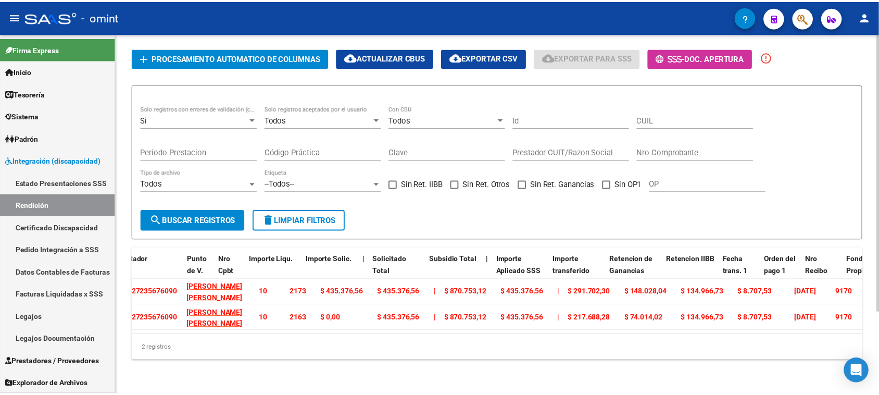
scroll to position [0, 0]
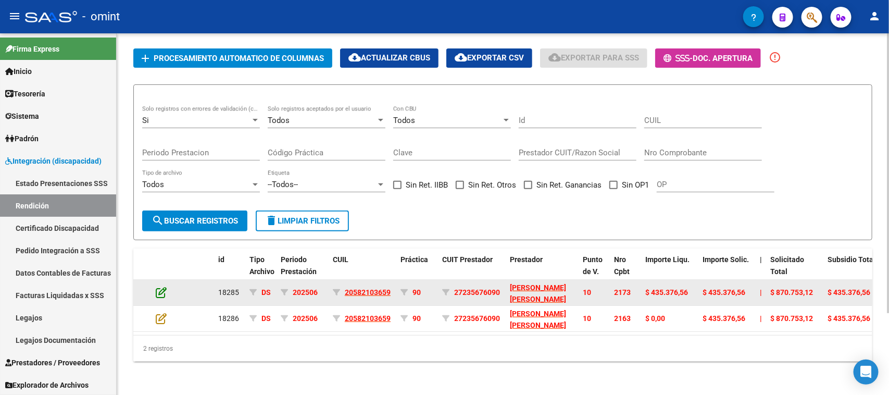
click at [157, 286] on icon at bounding box center [161, 291] width 11 height 11
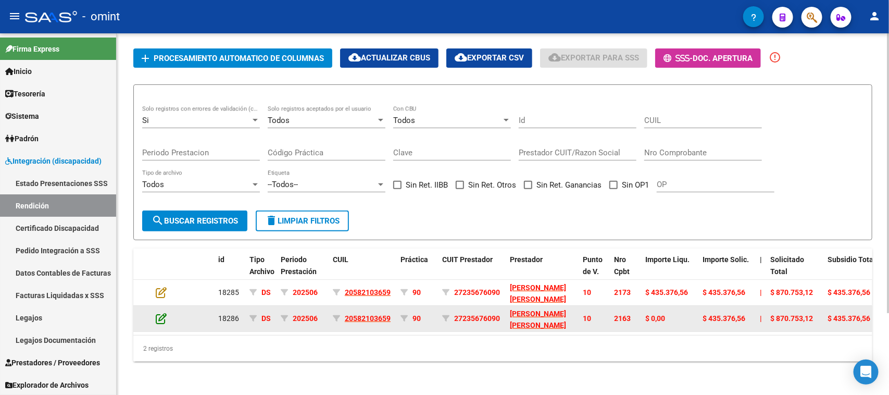
click at [159, 312] on icon at bounding box center [161, 317] width 11 height 11
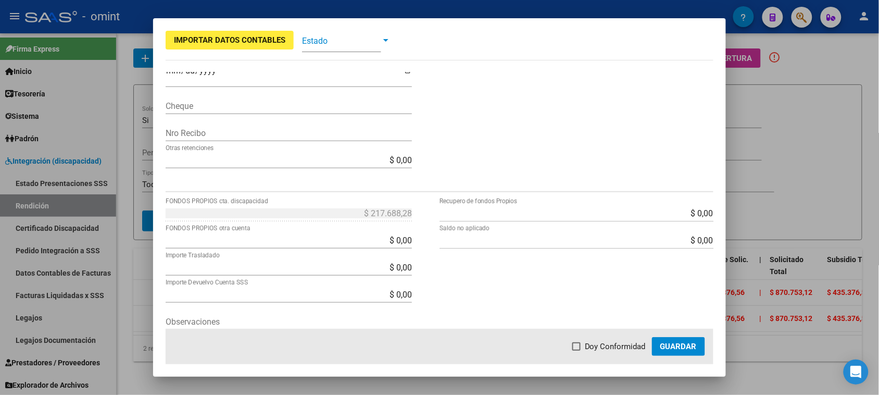
scroll to position [325, 0]
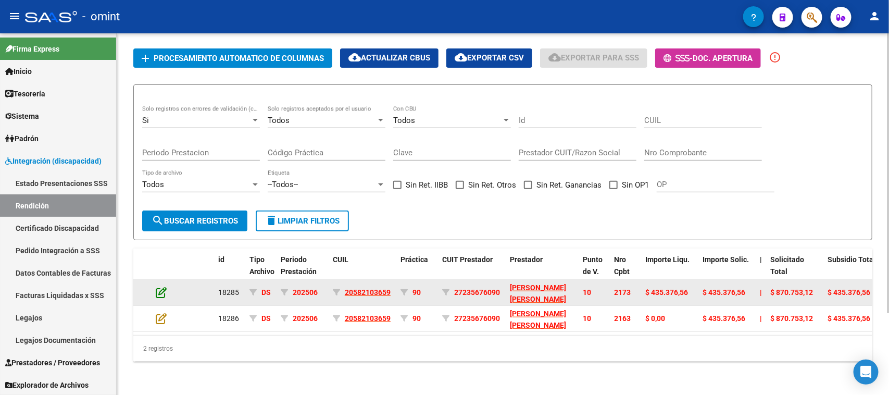
click at [162, 286] on icon at bounding box center [161, 291] width 11 height 11
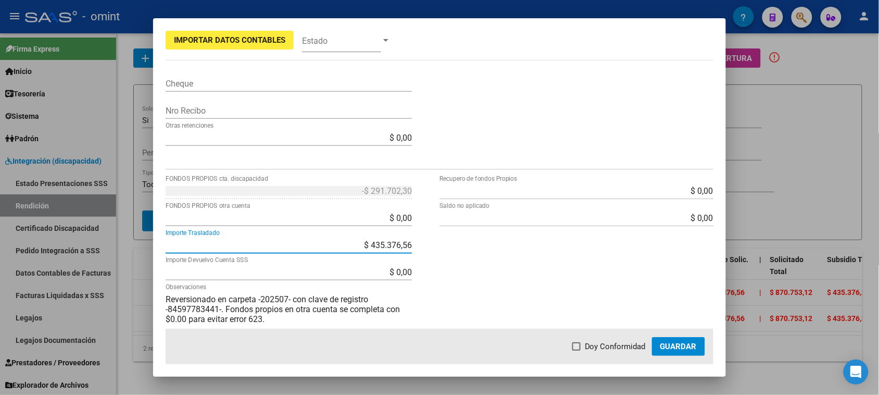
drag, startPoint x: 354, startPoint y: 245, endPoint x: 492, endPoint y: 251, distance: 138.1
click at [492, 251] on div "-$ 291.702,30 FONDOS PROPIOS cta. discapacidad $ 0,00 FONDOS PROPIOS otra cuent…" at bounding box center [440, 269] width 548 height 175
type input "$ 0,00"
type input "$ 291.702,30"
type input "$ 143.674,26"
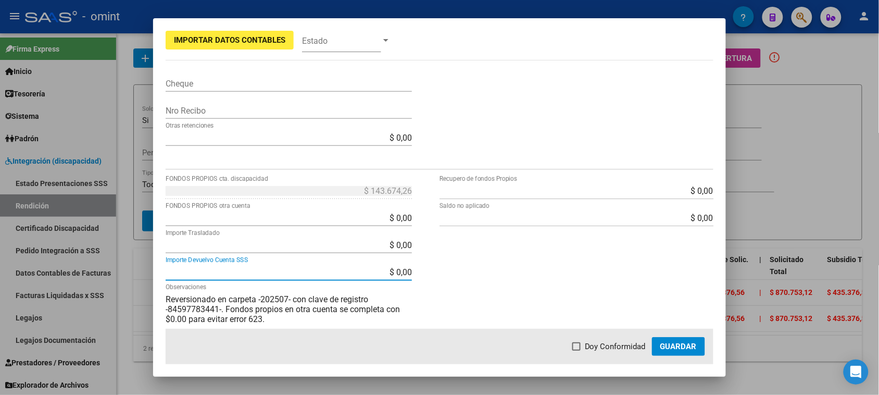
click at [660, 345] on button "Guardar" at bounding box center [678, 346] width 53 height 19
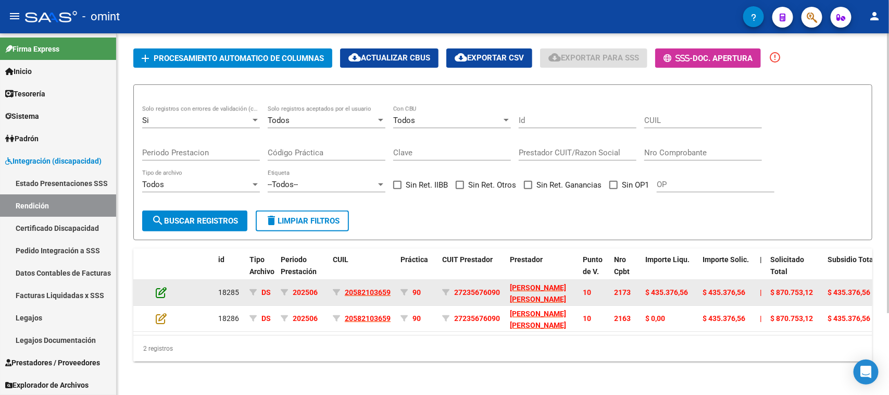
click at [157, 286] on icon at bounding box center [161, 291] width 11 height 11
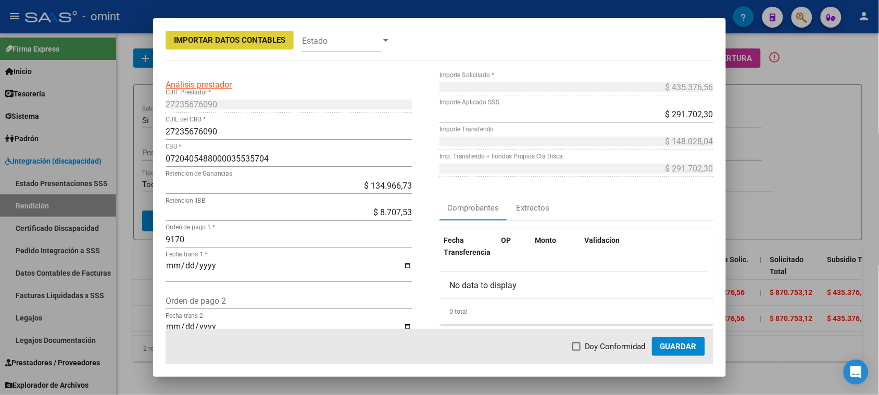
scroll to position [0, 0]
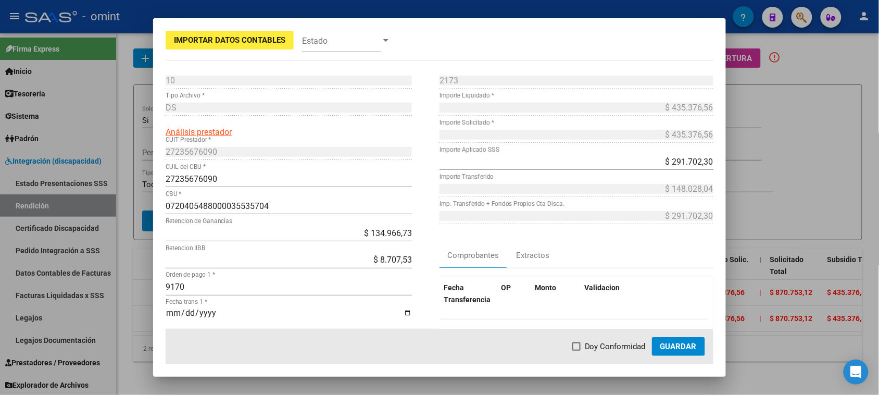
click at [707, 136] on app-form-text-field "$ 435.376,56 Importe Solicitado *" at bounding box center [580, 135] width 282 height 10
drag, startPoint x: 643, startPoint y: 161, endPoint x: 708, endPoint y: 158, distance: 65.7
click at [708, 158] on app-form-text-field "$ 291.702,30 Importe Aplicado SSS" at bounding box center [580, 162] width 282 height 10
paste input "435.376,56"
type input "$ 435.376,56"
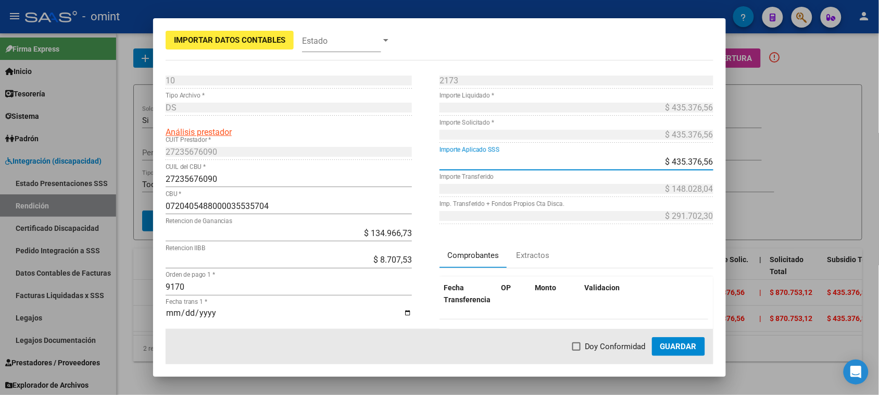
type input "$ 291.702,30"
type input "$ 0,00"
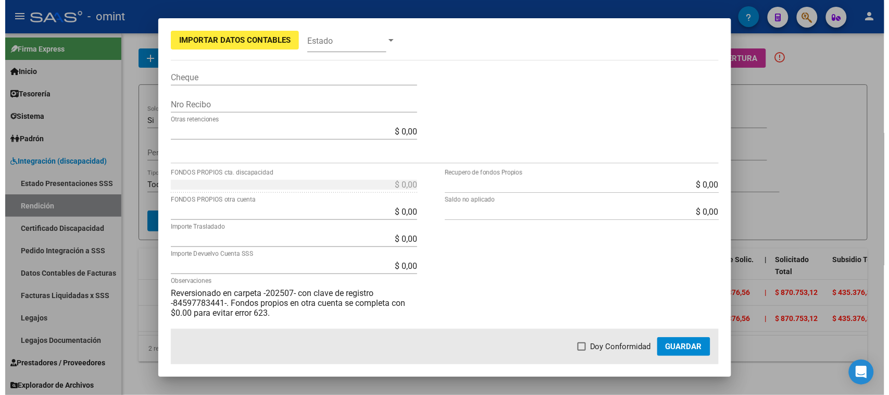
scroll to position [354, 0]
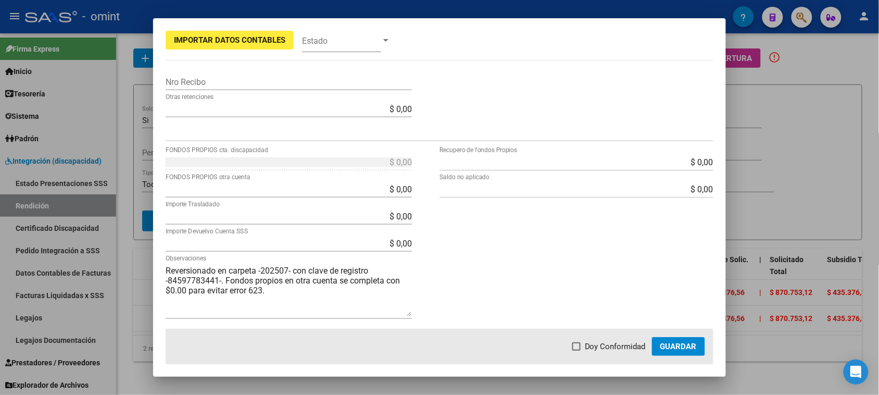
drag, startPoint x: 681, startPoint y: 350, endPoint x: 581, endPoint y: 323, distance: 103.7
click at [680, 350] on span "Guardar" at bounding box center [678, 345] width 36 height 9
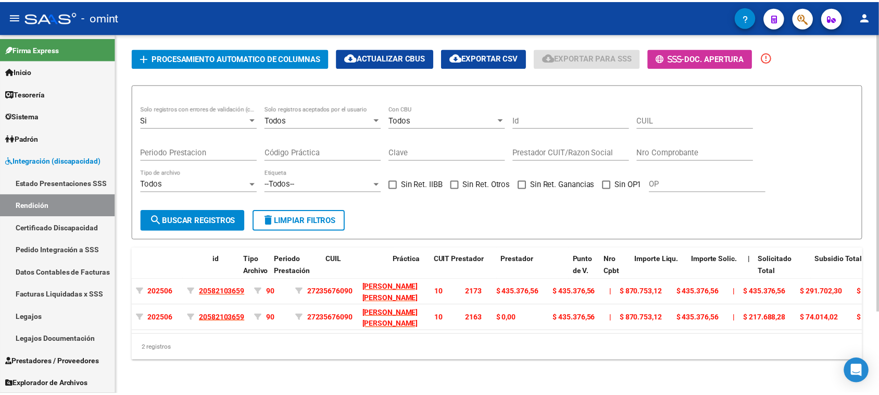
scroll to position [0, 0]
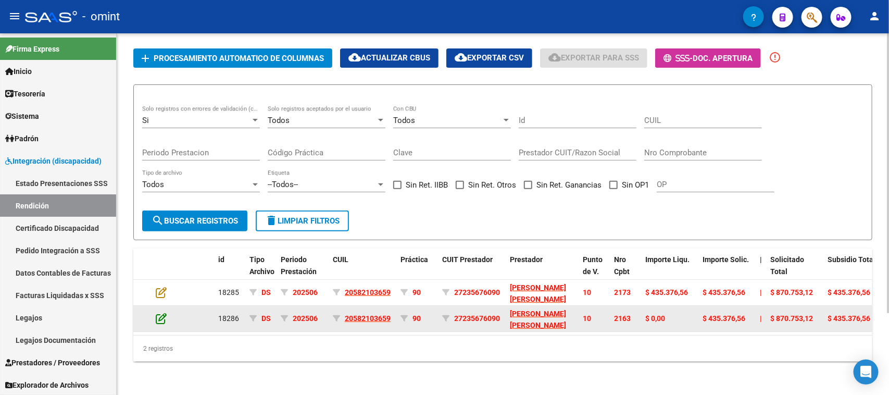
click at [156, 312] on icon at bounding box center [161, 317] width 11 height 11
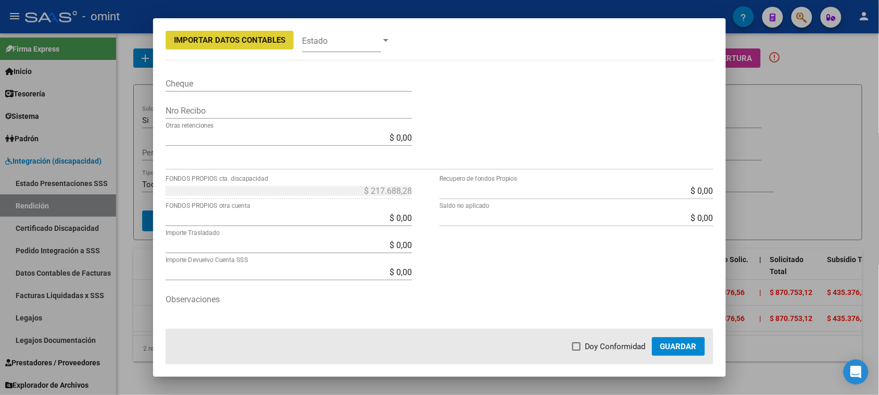
scroll to position [354, 0]
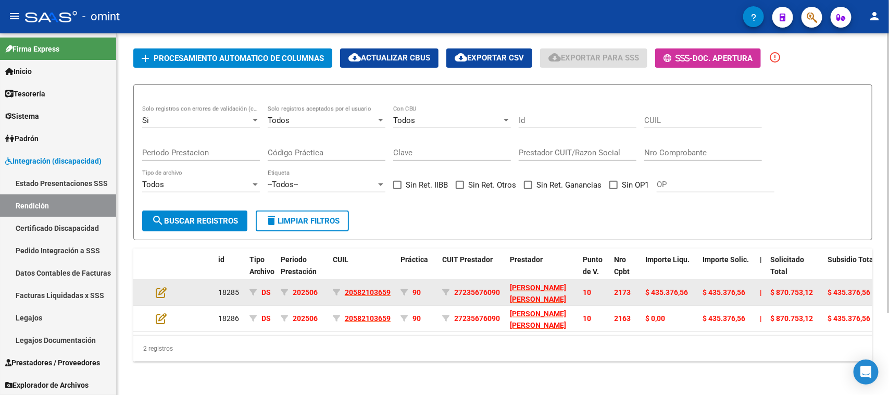
click at [149, 280] on datatable-body-cell at bounding box center [142, 293] width 18 height 26
click at [157, 286] on icon at bounding box center [161, 291] width 11 height 11
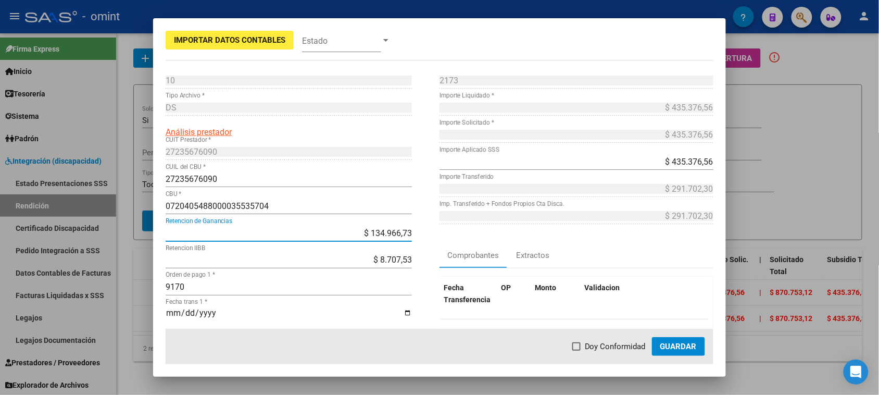
drag, startPoint x: 405, startPoint y: 234, endPoint x: 443, endPoint y: 240, distance: 38.4
click at [443, 240] on div "10 Punto de Venta * DS Tipo Archivo * Análisis prestador 27235676090 CUIT Prest…" at bounding box center [440, 277] width 548 height 410
drag, startPoint x: 362, startPoint y: 266, endPoint x: 410, endPoint y: 262, distance: 48.1
click at [410, 262] on app-form-text-field "$ 8.707,53 Retencion IIBB" at bounding box center [293, 260] width 255 height 10
drag, startPoint x: 410, startPoint y: 262, endPoint x: 371, endPoint y: 259, distance: 39.6
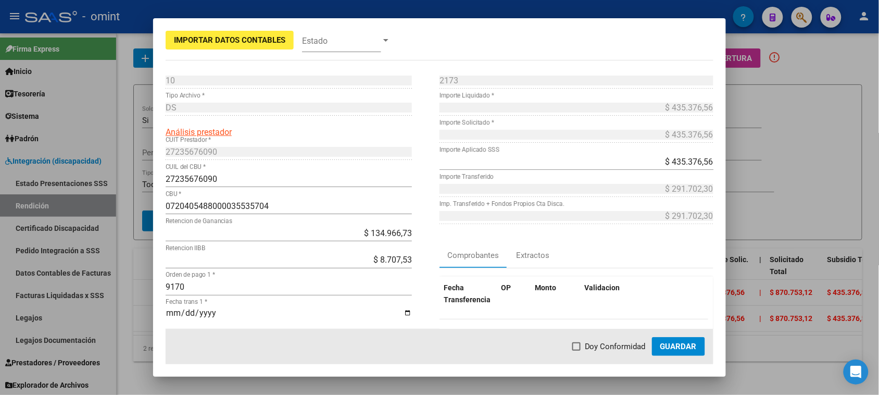
click at [371, 261] on app-form-text-field "$ 8.707,53 Retencion IIBB" at bounding box center [293, 260] width 255 height 10
click at [398, 261] on input "$ 8.707,53" at bounding box center [289, 260] width 246 height 10
drag, startPoint x: 367, startPoint y: 261, endPoint x: 409, endPoint y: 262, distance: 42.2
click at [409, 262] on app-form-text-field "$ 8.707,53 Retencion IIBB" at bounding box center [293, 260] width 255 height 10
drag, startPoint x: 652, startPoint y: 162, endPoint x: 739, endPoint y: 168, distance: 87.6
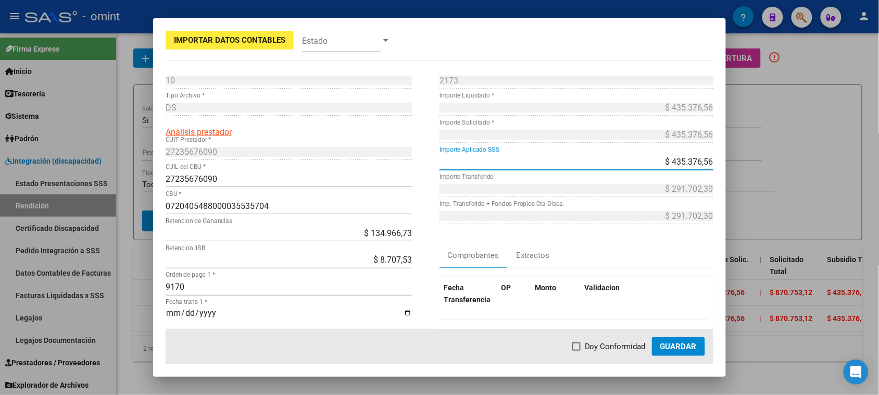
click at [750, 166] on div "Importar Datos Contables Estado 10 Punto de Venta * DS Tipo Archivo * Análisis …" at bounding box center [439, 197] width 879 height 395
paste input "291.702,30"
type input "$ 291.702,30"
type input "$ 148.028,04"
type input "$ 143.674,26"
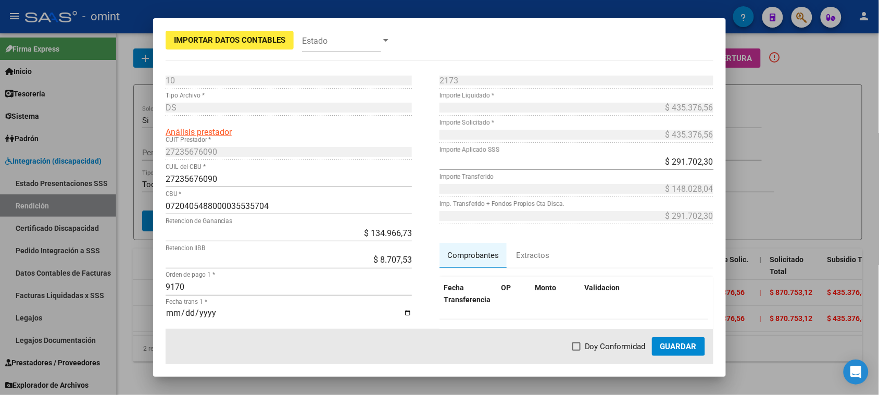
scroll to position [65, 0]
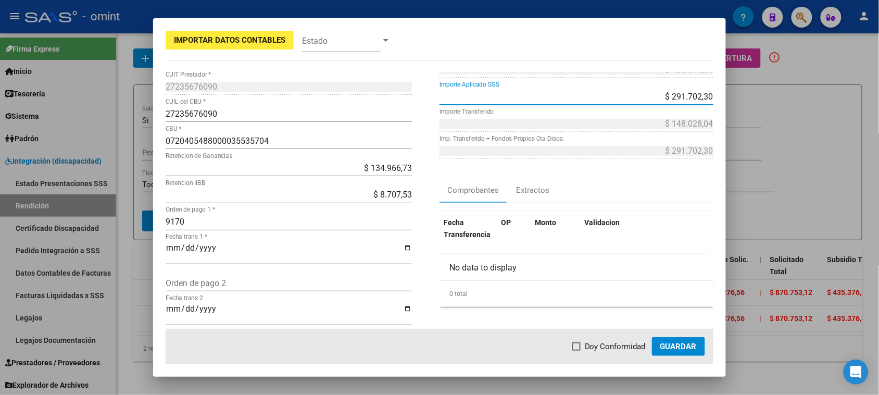
drag, startPoint x: 649, startPoint y: 91, endPoint x: 711, endPoint y: 94, distance: 61.5
click at [711, 94] on app-form-text-field "$ 291.702,30 Importe Aplicado SSS" at bounding box center [580, 97] width 282 height 10
paste input "143.674,26"
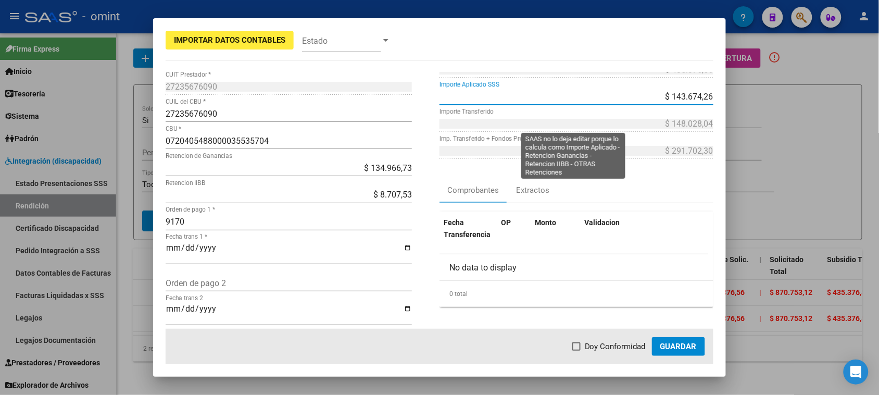
type input "$ 143.674,26"
type input "-$ 0,00"
type input "$ 291.702,30"
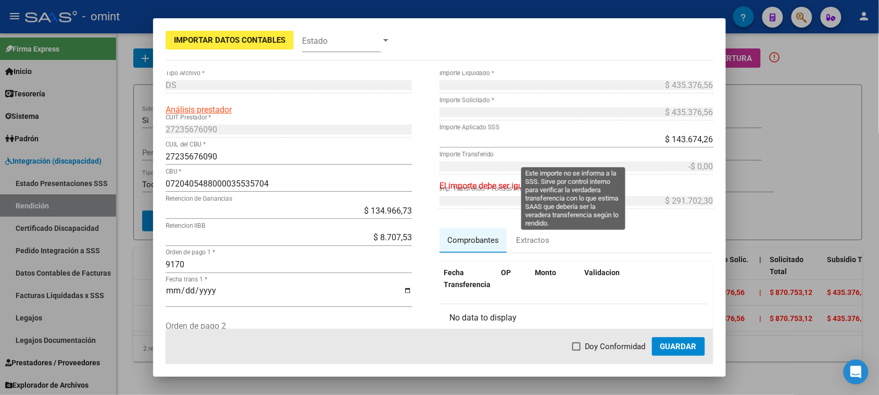
scroll to position [0, 0]
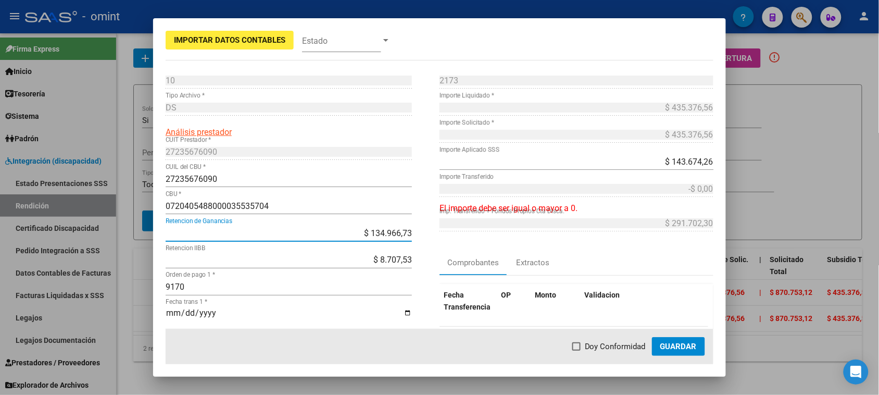
drag, startPoint x: 331, startPoint y: 229, endPoint x: 424, endPoint y: 232, distance: 93.2
click at [424, 232] on div "10 Punto de Venta * DS Tipo Archivo * Análisis prestador 27235676090 CUIT Prest…" at bounding box center [303, 277] width 274 height 410
type input "$ 0,00"
type input "$ 134.966,73"
type input "$ 426.669,03"
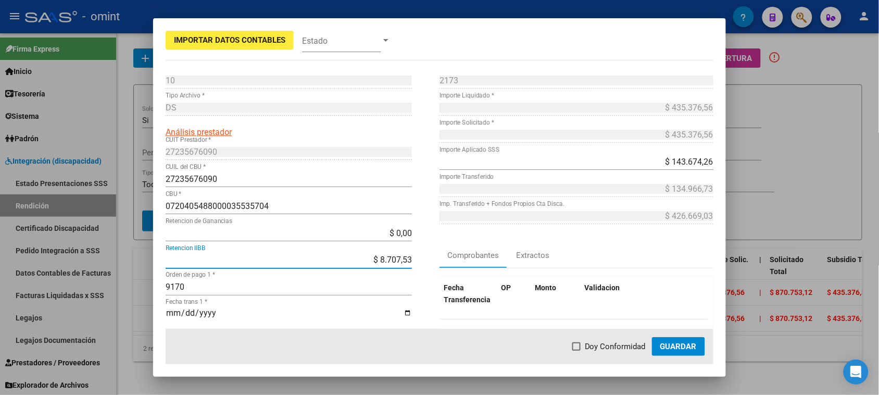
drag, startPoint x: 354, startPoint y: 255, endPoint x: 428, endPoint y: 258, distance: 73.4
click at [428, 258] on div "10 Punto de Venta * DS Tipo Archivo * Análisis prestador 27235676090 CUIT Prest…" at bounding box center [303, 277] width 274 height 410
type input "$ 0,00"
type input "$ 143.674,26"
type input "$ 435.376,56"
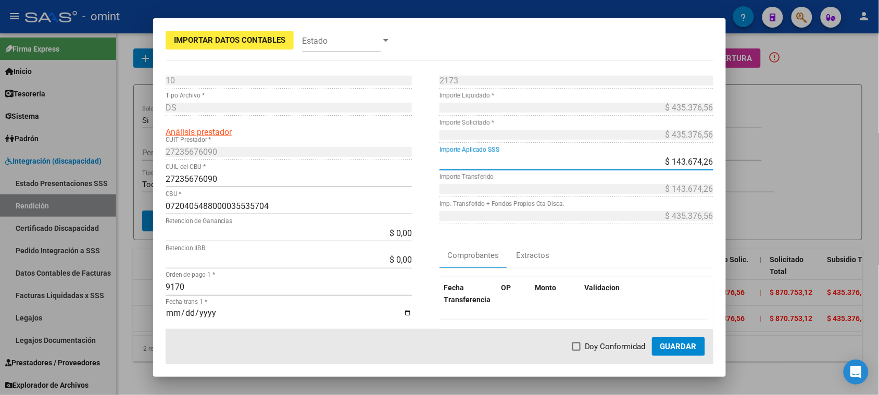
drag, startPoint x: 632, startPoint y: 166, endPoint x: 725, endPoint y: 162, distance: 92.2
click at [725, 162] on mat-dialog-content "10 Punto de Venta * DS Tipo Archivo * Análisis prestador 27235676090 CUIT Prest…" at bounding box center [439, 200] width 573 height 257
type input "$ 0,00"
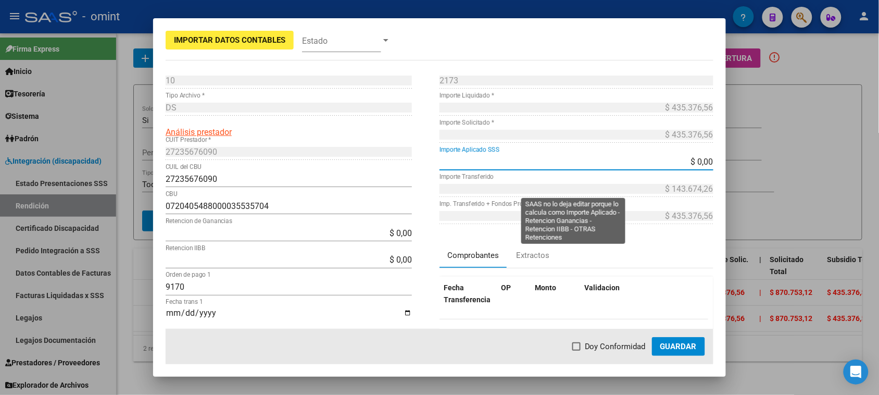
type input "$ 0,00"
type input "$ 435.376,56"
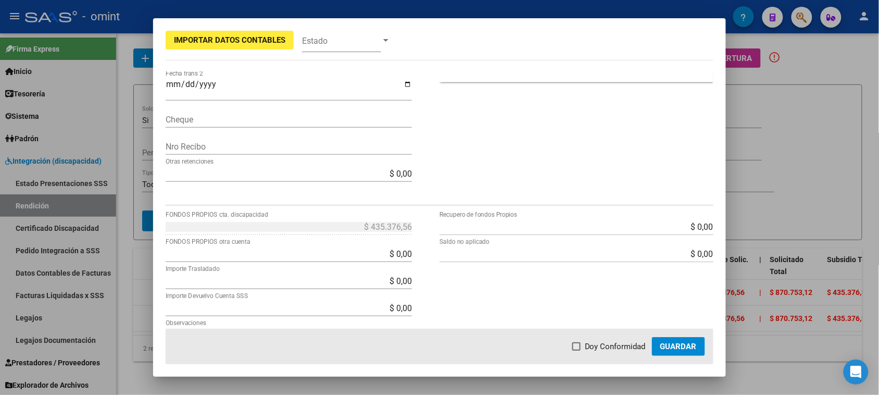
scroll to position [325, 0]
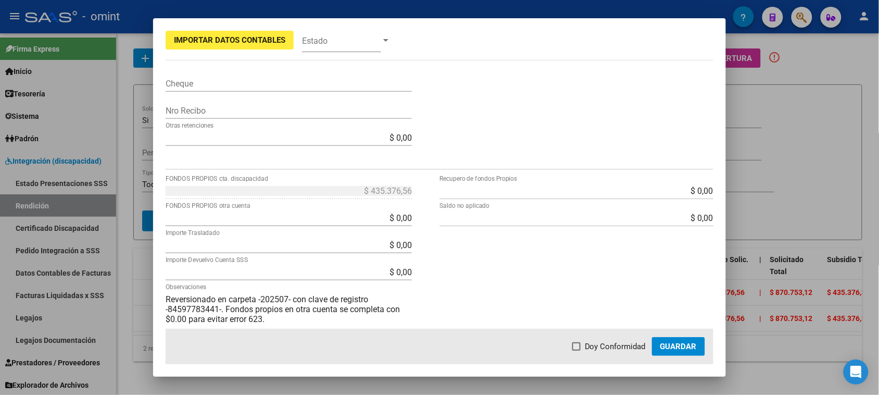
drag, startPoint x: 669, startPoint y: 348, endPoint x: 624, endPoint y: 332, distance: 48.1
click at [669, 347] on span "Guardar" at bounding box center [678, 345] width 36 height 9
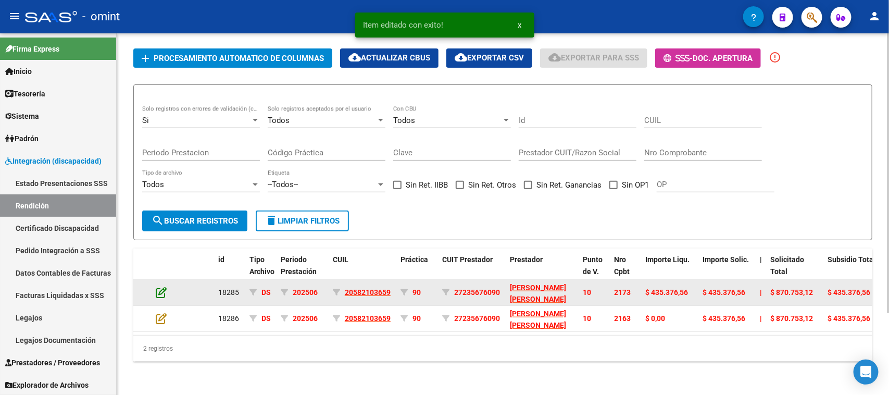
click at [161, 286] on icon at bounding box center [161, 291] width 11 height 11
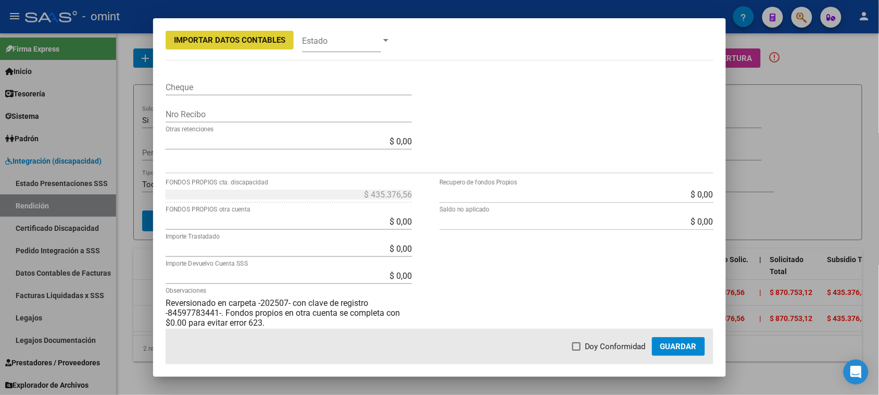
scroll to position [354, 0]
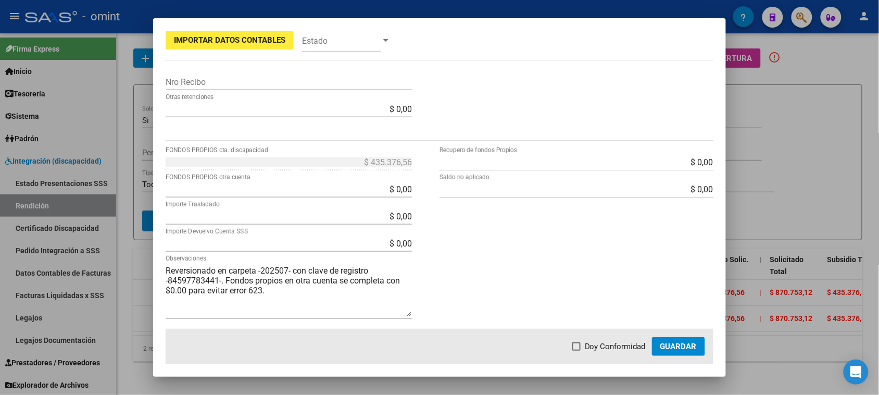
click at [412, 161] on app-form-text-field "$ 435.376,56 FONDOS PROPIOS cta. discapacidad" at bounding box center [293, 162] width 255 height 10
drag, startPoint x: 375, startPoint y: 220, endPoint x: 428, endPoint y: 216, distance: 52.7
click at [428, 216] on div "$ 435.376,56 FONDOS PROPIOS cta. discapacidad $ 0,00 FONDOS PROPIOS otra cuenta…" at bounding box center [303, 241] width 274 height 175
paste input "435.376,56"
type input "$ 435.376,56"
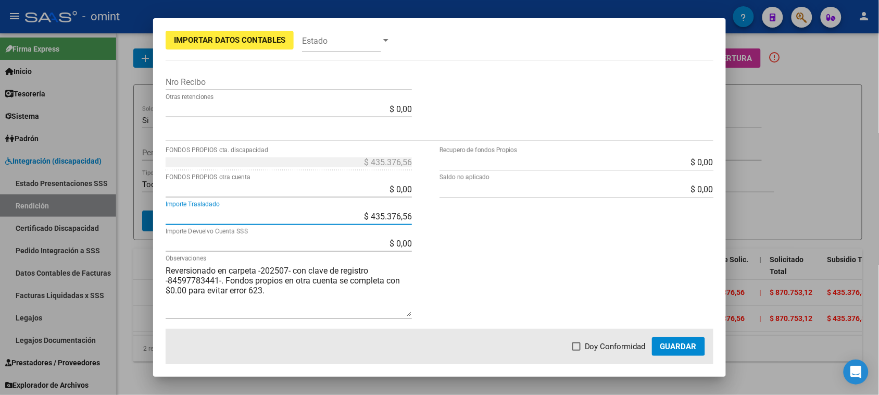
type input "$ 0,00"
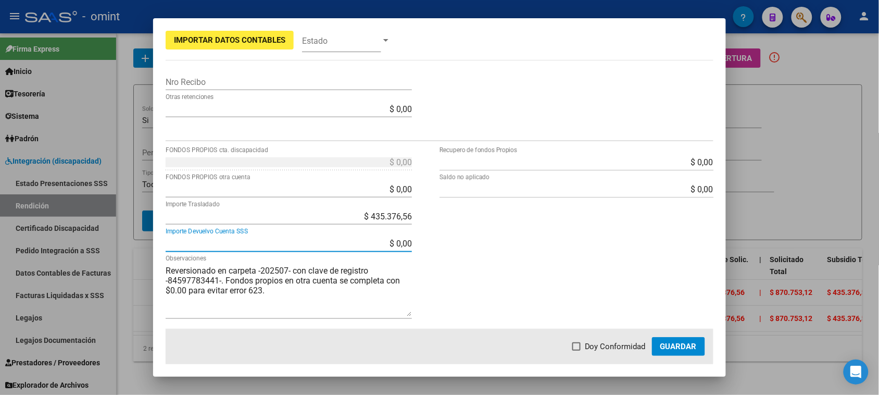
click at [688, 342] on button "Guardar" at bounding box center [678, 346] width 53 height 19
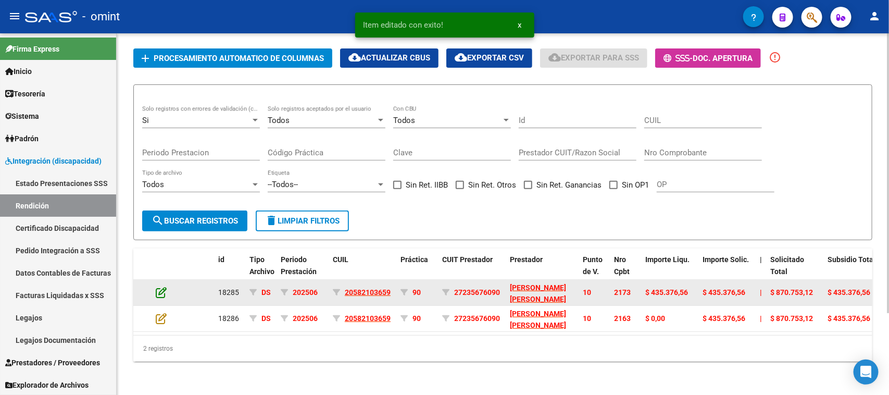
click at [162, 286] on icon at bounding box center [161, 291] width 11 height 11
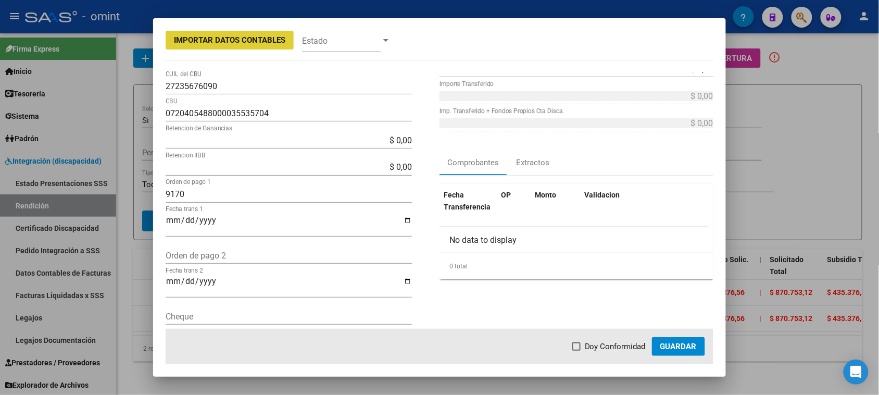
scroll to position [94, 0]
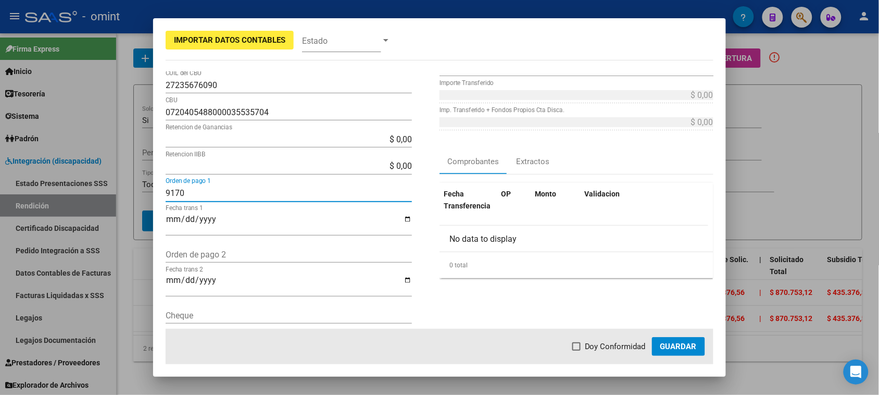
drag, startPoint x: 251, startPoint y: 191, endPoint x: 71, endPoint y: 193, distance: 180.1
click at [71, 193] on div "Importar Datos Contables Estado 10 Punto de Venta * DS Tipo Archivo * Análisis …" at bounding box center [439, 197] width 879 height 395
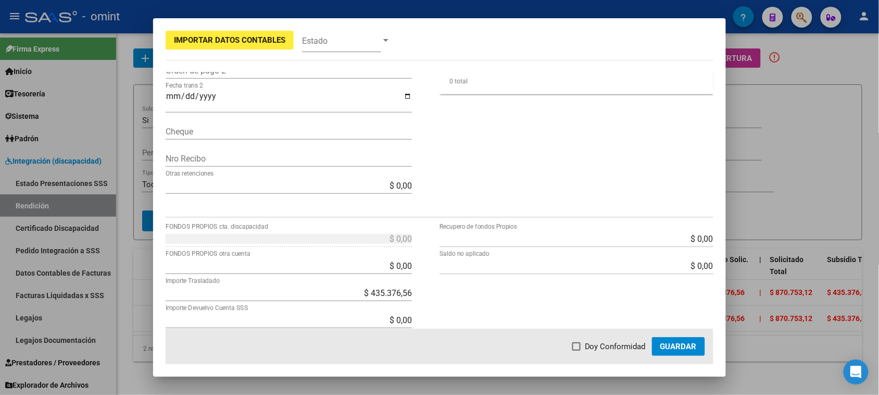
scroll to position [354, 0]
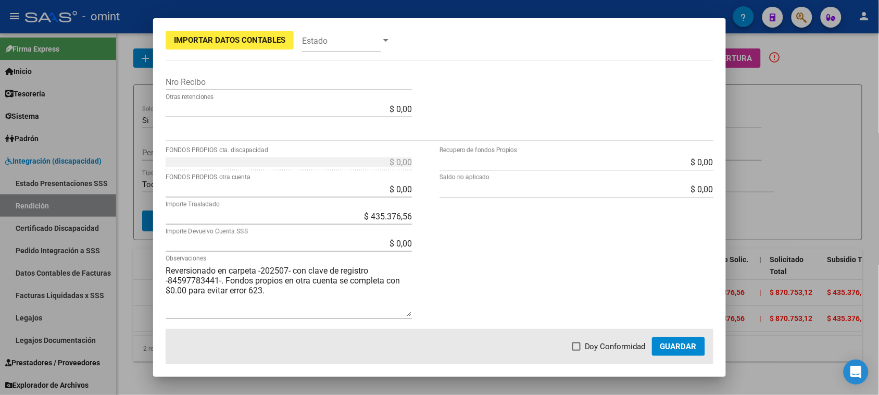
click at [688, 337] on button "Guardar" at bounding box center [678, 346] width 53 height 19
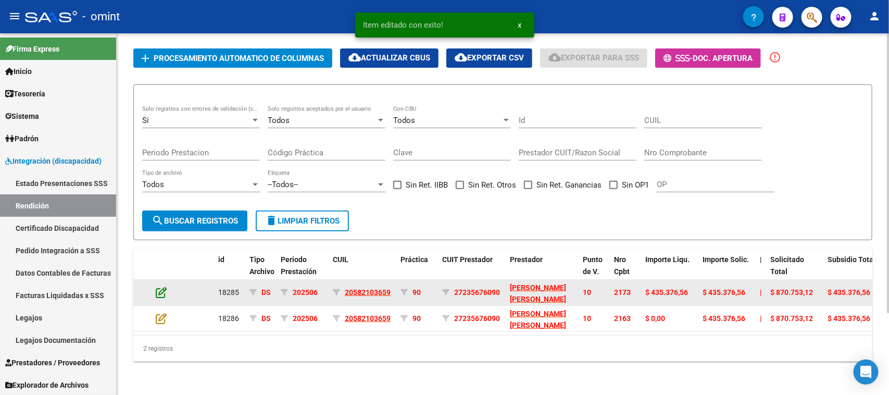
click at [162, 286] on icon at bounding box center [161, 291] width 11 height 11
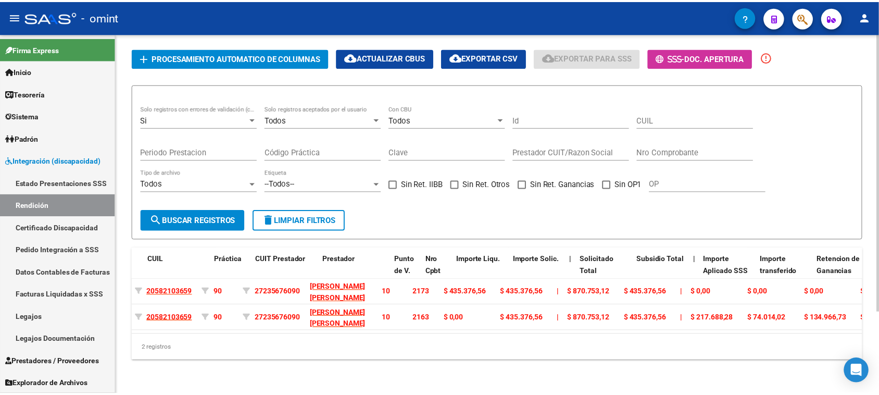
scroll to position [0, 0]
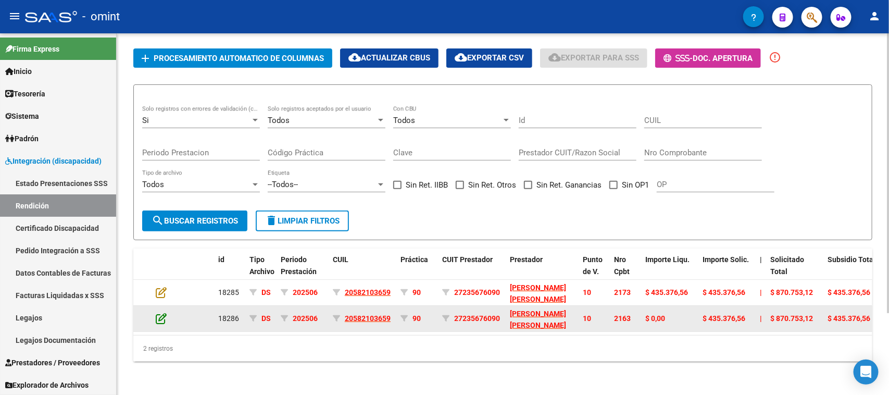
click at [162, 312] on icon at bounding box center [161, 317] width 11 height 11
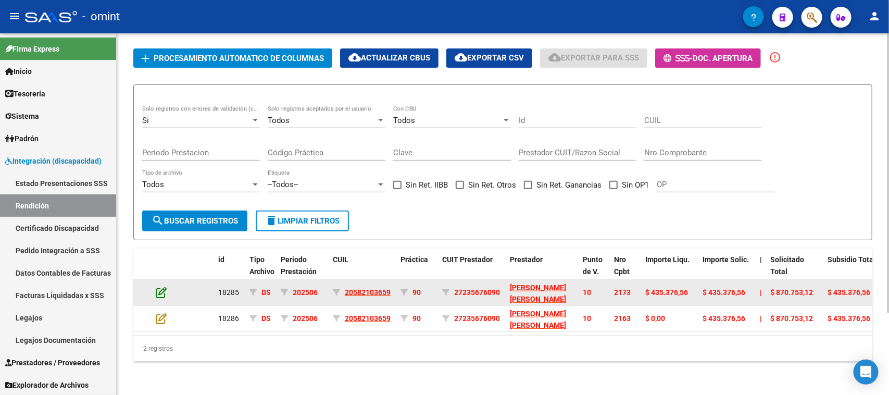
click at [164, 286] on icon at bounding box center [161, 291] width 11 height 11
click at [156, 286] on icon at bounding box center [161, 291] width 11 height 11
click at [155, 280] on datatable-body-cell at bounding box center [169, 293] width 36 height 26
click at [156, 280] on datatable-body-cell at bounding box center [169, 293] width 36 height 26
click at [159, 286] on icon at bounding box center [161, 291] width 11 height 11
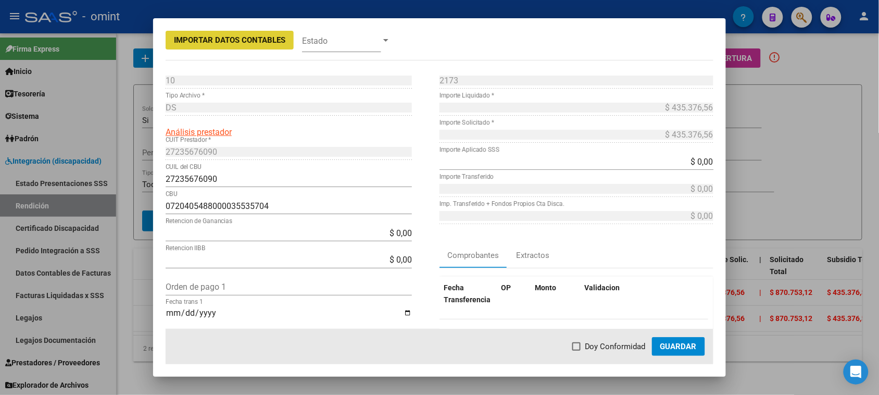
click at [484, 162] on input "$ 0,00" at bounding box center [576, 162] width 274 height 10
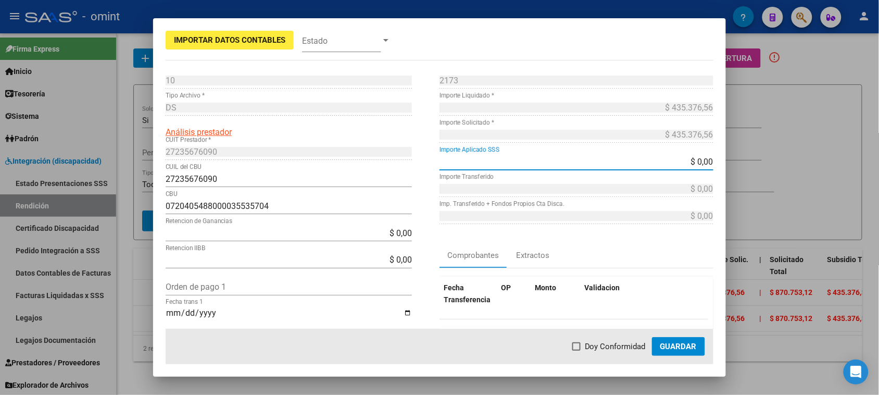
drag, startPoint x: 617, startPoint y: 163, endPoint x: 741, endPoint y: 177, distance: 124.7
click at [741, 177] on div "Importar Datos Contables Estado 10 Punto de Venta * DS Tipo Archivo * Análisis …" at bounding box center [439, 197] width 879 height 395
paste input "217.688,28"
type input "$ 217.688,28"
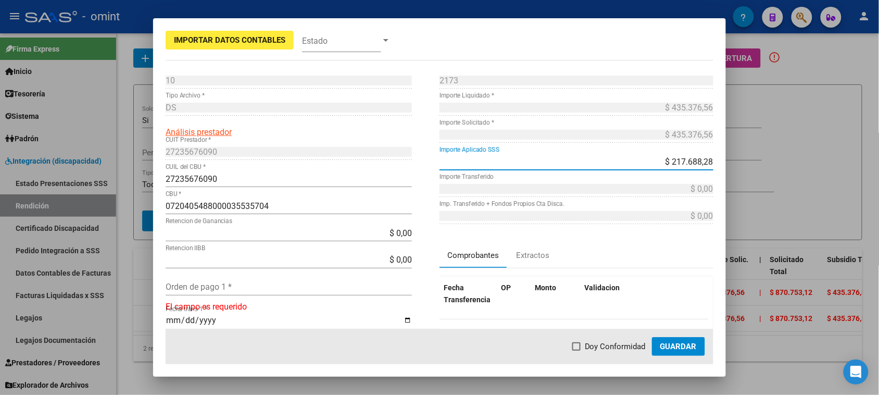
type input "-$ 217.688,28"
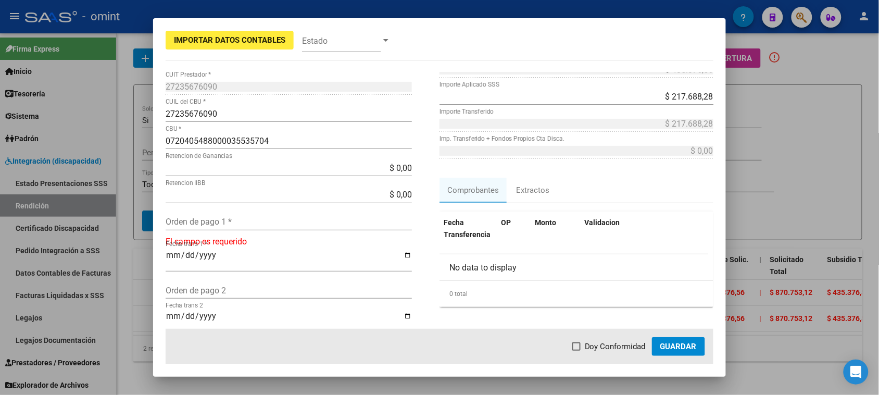
click at [293, 231] on div "Orden de pago 1 *" at bounding box center [289, 226] width 246 height 27
click at [293, 222] on input "Orden de pago 1 *" at bounding box center [289, 222] width 246 height 10
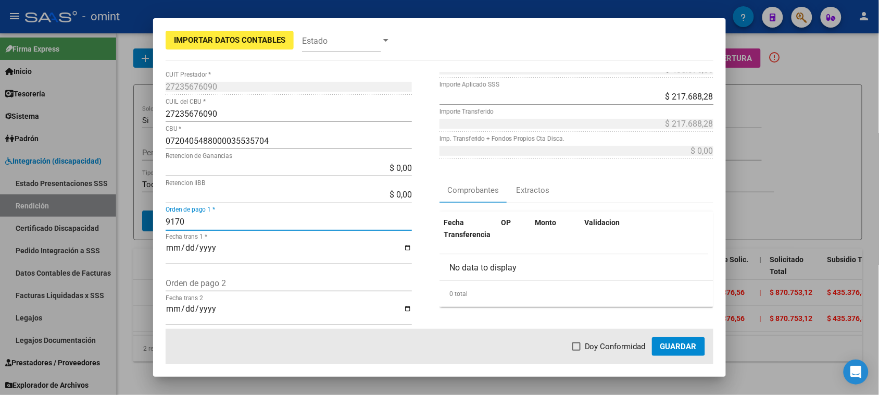
type input "9170"
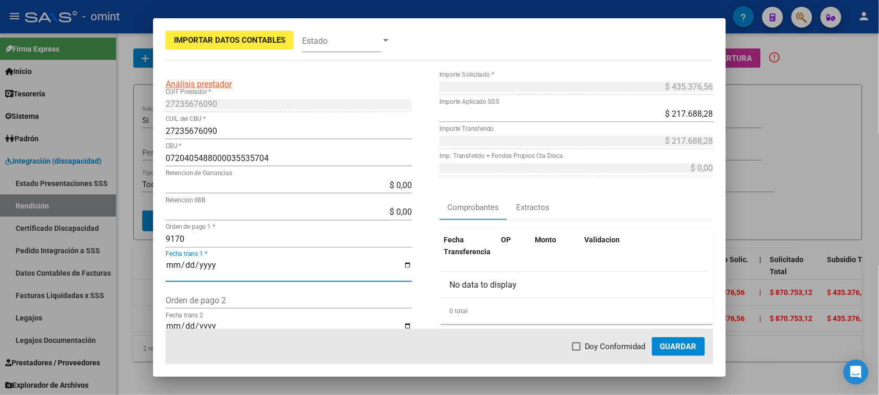
scroll to position [0, 0]
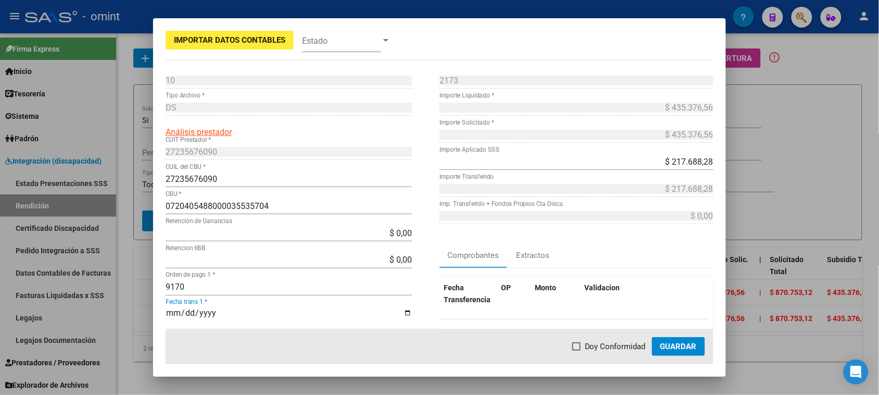
click at [360, 234] on input "$ 0,00" at bounding box center [289, 233] width 246 height 10
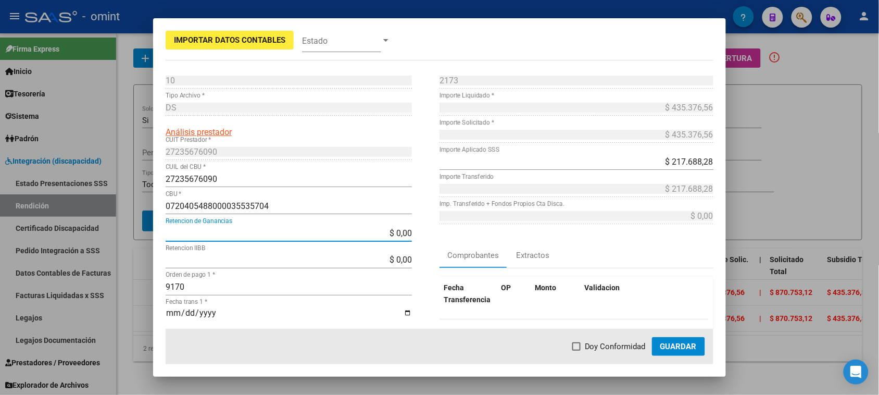
drag, startPoint x: 416, startPoint y: 238, endPoint x: 454, endPoint y: 242, distance: 38.2
click at [454, 242] on div "10 Punto de Venta * DS Tipo Archivo * Análisis prestador 27235676090 CUIT Prest…" at bounding box center [440, 277] width 548 height 410
paste input "134966,73"
type input "$ 134.966,73"
type input "$ 82.721,55"
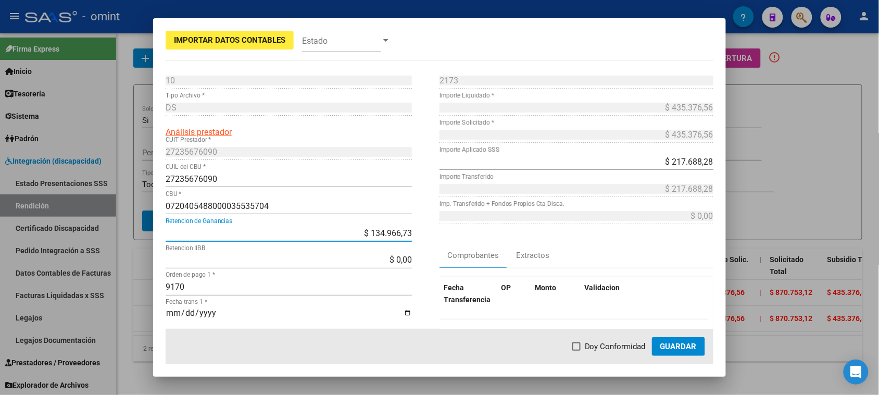
type input "-$ 134.966,73"
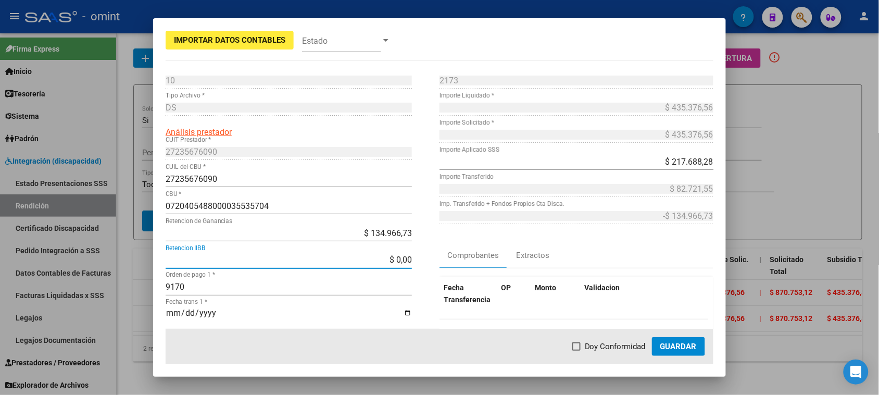
paste input "8707,53"
type input "$ 8.707,53"
type input "$ 74.014,02"
type input "-$ 143.674,26"
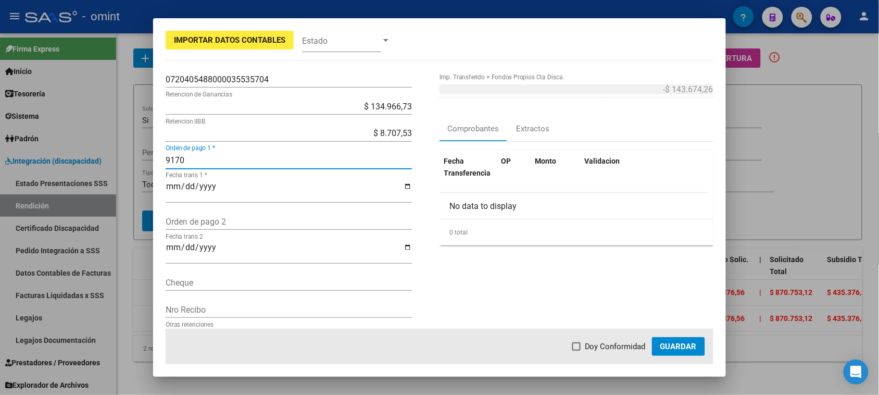
scroll to position [130, 0]
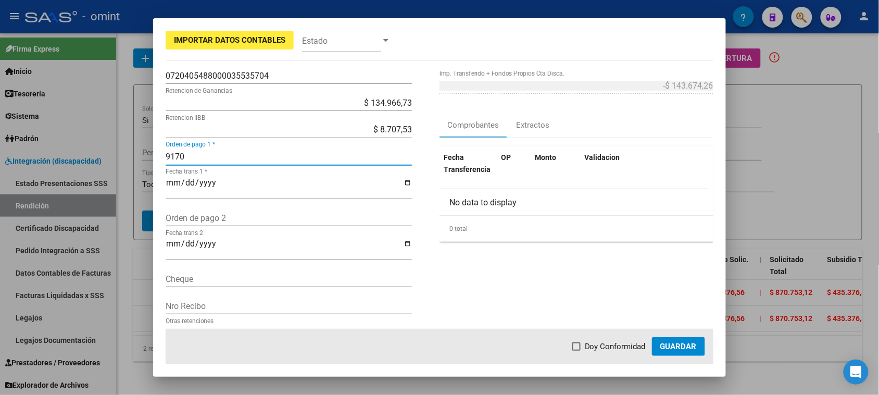
click at [680, 353] on button "Guardar" at bounding box center [678, 346] width 53 height 19
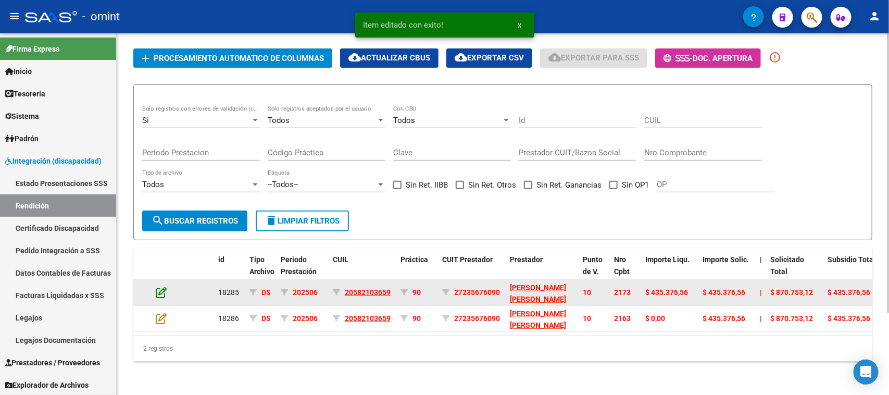
click at [162, 286] on icon at bounding box center [161, 291] width 11 height 11
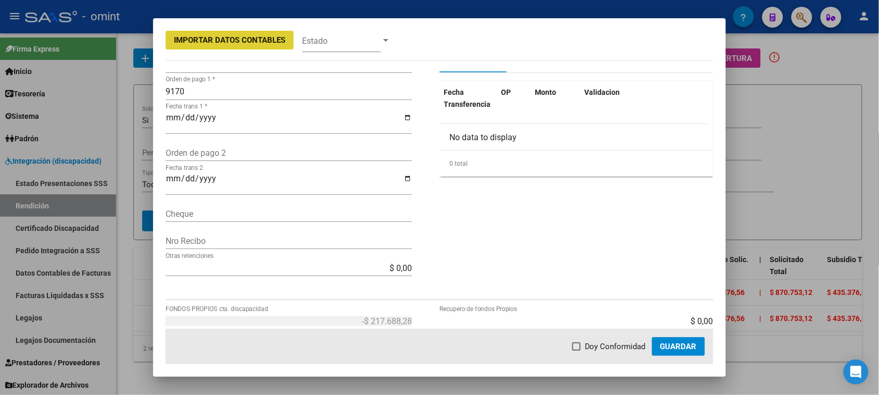
scroll to position [260, 0]
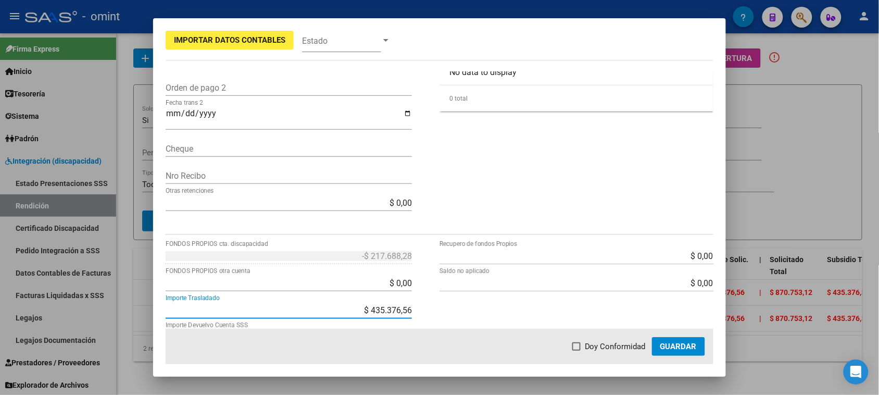
drag, startPoint x: 350, startPoint y: 309, endPoint x: 436, endPoint y: 308, distance: 86.4
click at [436, 308] on div "-$ 217.688,28 FONDOS PROPIOS cta. discapacidad $ 0,00 FONDOS PROPIOS otra cuent…" at bounding box center [440, 334] width 548 height 175
type input "$ 0,00"
type input "$ 291.702,30"
type input "$ 217.688,28"
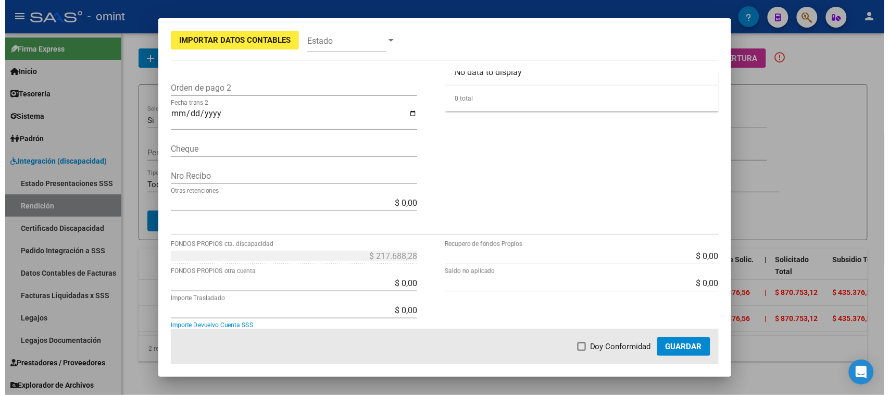
scroll to position [354, 0]
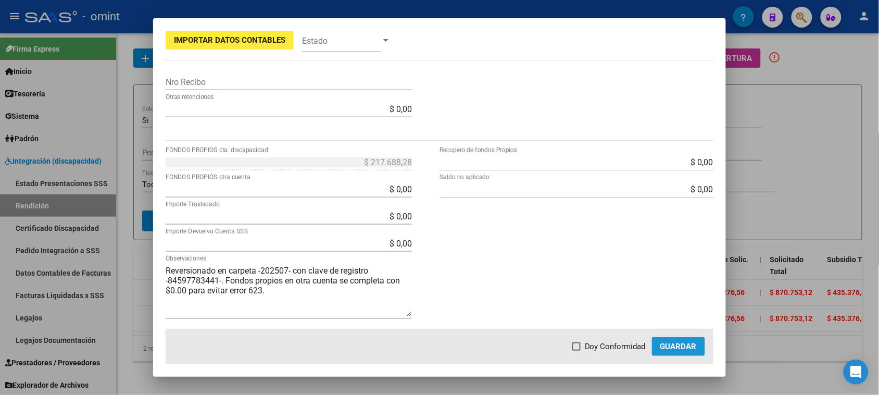
click at [690, 352] on button "Guardar" at bounding box center [678, 346] width 53 height 19
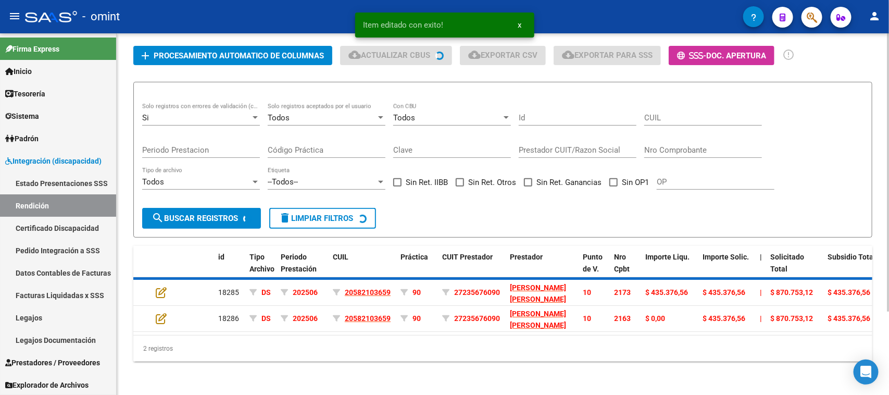
scroll to position [66, 0]
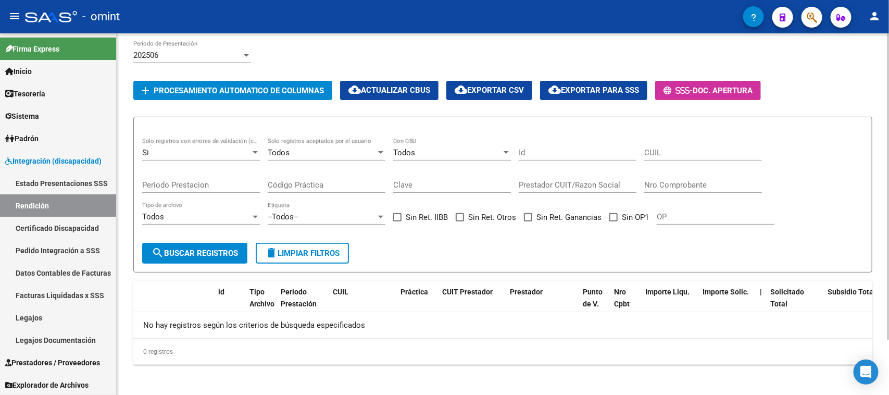
click at [588, 85] on span "cloud_download Exportar para SSS" at bounding box center [593, 89] width 91 height 9
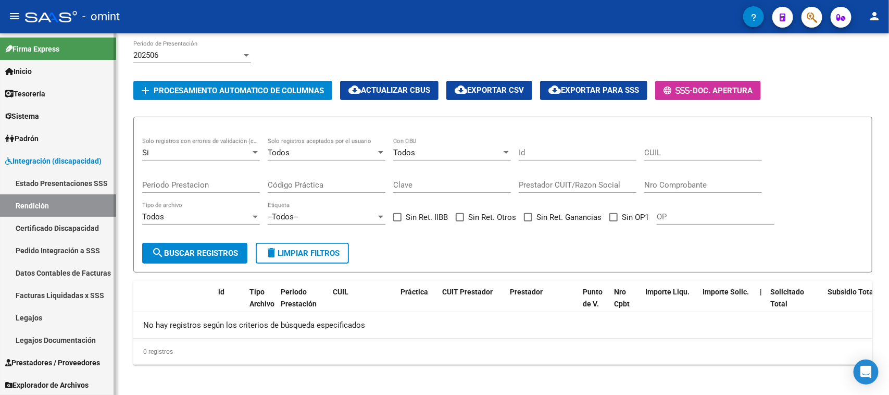
click at [39, 316] on link "Legajos" at bounding box center [58, 317] width 116 height 22
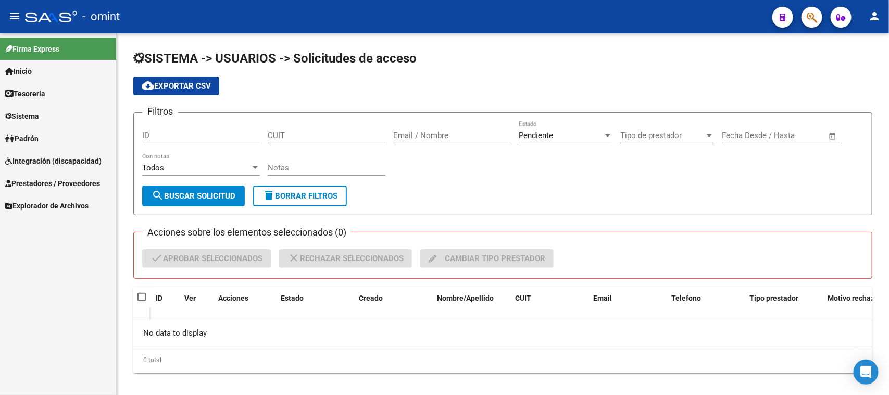
click at [32, 113] on span "Sistema" at bounding box center [22, 115] width 34 height 11
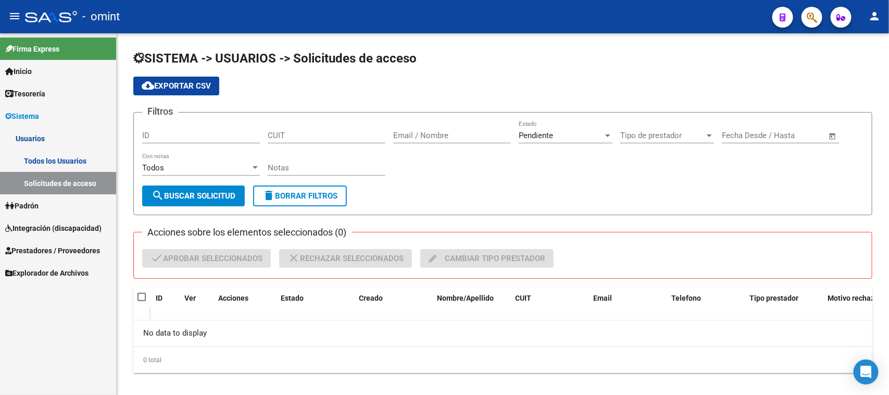
click at [43, 137] on link "Usuarios" at bounding box center [58, 138] width 116 height 22
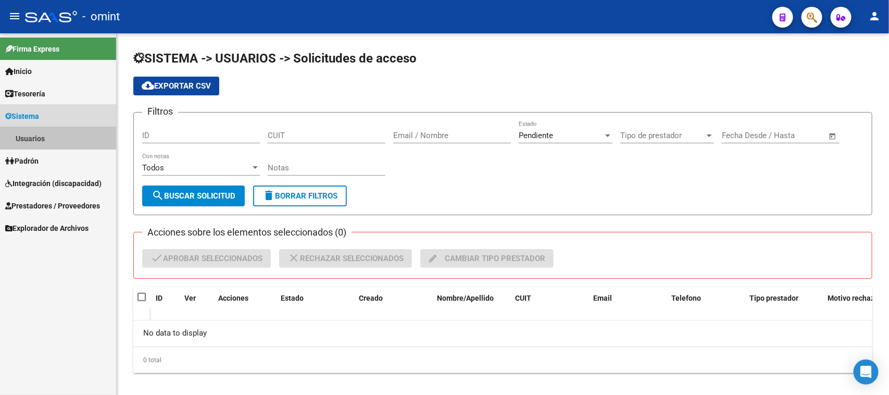
click at [42, 137] on link "Usuarios" at bounding box center [58, 138] width 116 height 22
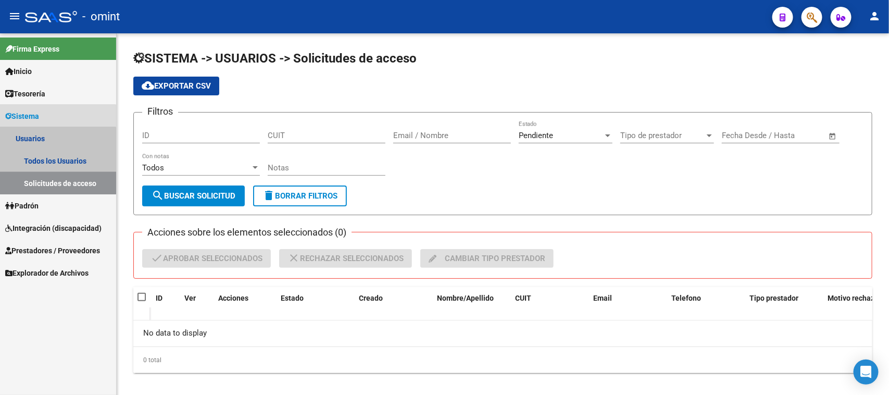
drag, startPoint x: 42, startPoint y: 180, endPoint x: 258, endPoint y: 224, distance: 220.6
click at [42, 180] on link "Solicitudes de acceso" at bounding box center [58, 183] width 116 height 22
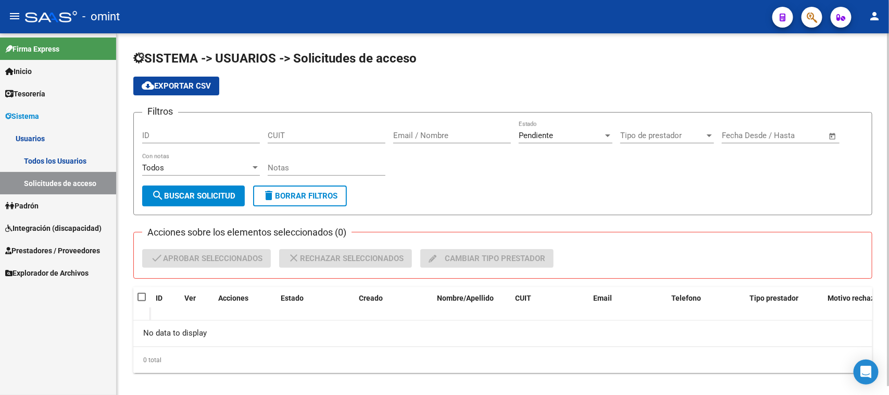
click at [333, 208] on form "Filtros ID CUIT Email / Nombre Pendiente Estado Tipo de prestador Tipo de prest…" at bounding box center [502, 163] width 739 height 103
click at [329, 191] on span "delete Borrar Filtros" at bounding box center [299, 195] width 75 height 9
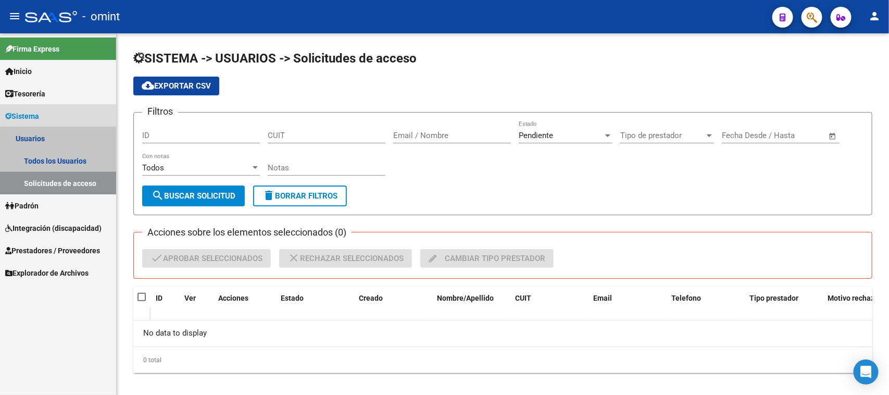
click at [68, 173] on link "Solicitudes de acceso" at bounding box center [58, 183] width 116 height 22
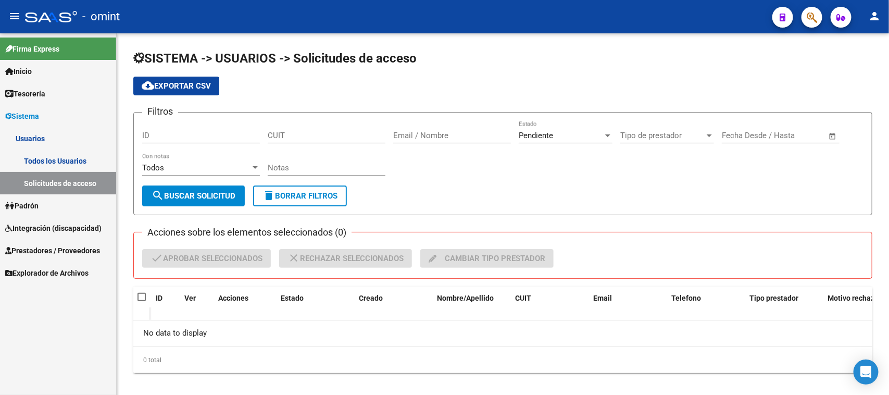
click at [67, 152] on link "Todos los Usuarios" at bounding box center [58, 160] width 116 height 22
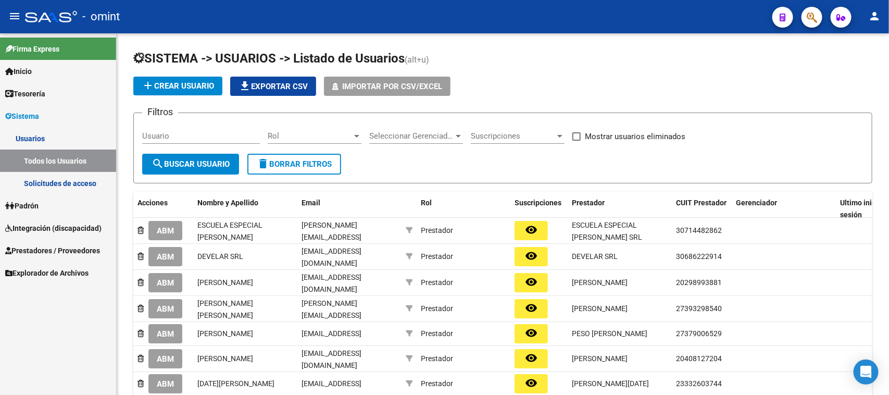
click at [64, 180] on link "Solicitudes de acceso" at bounding box center [58, 183] width 116 height 22
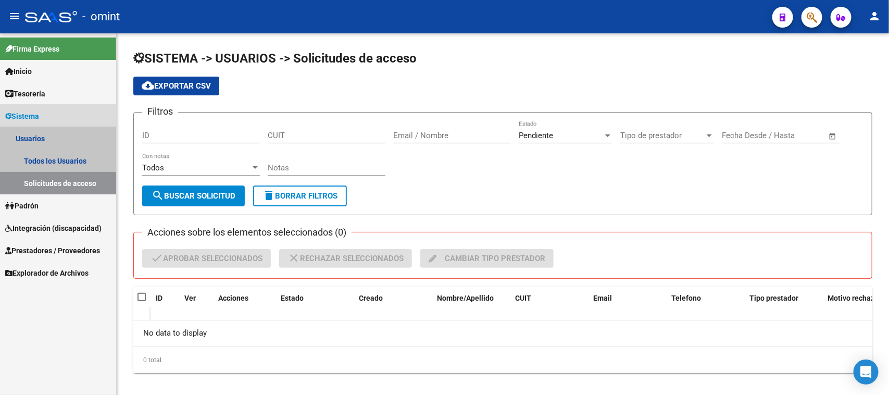
click at [64, 138] on link "Usuarios" at bounding box center [58, 138] width 116 height 22
